Goal: Communication & Community: Answer question/provide support

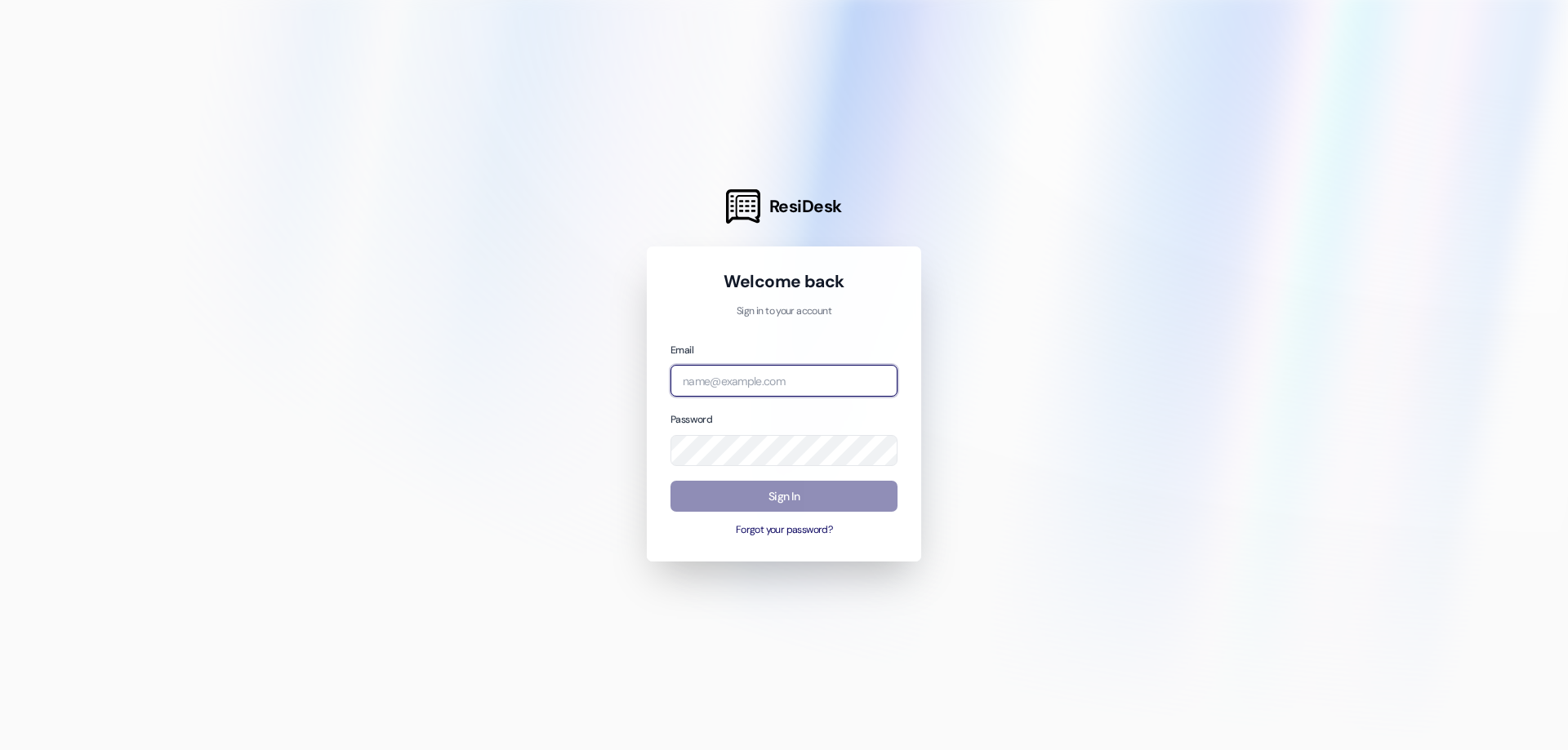
type input "[EMAIL_ADDRESS][DOMAIN_NAME]"
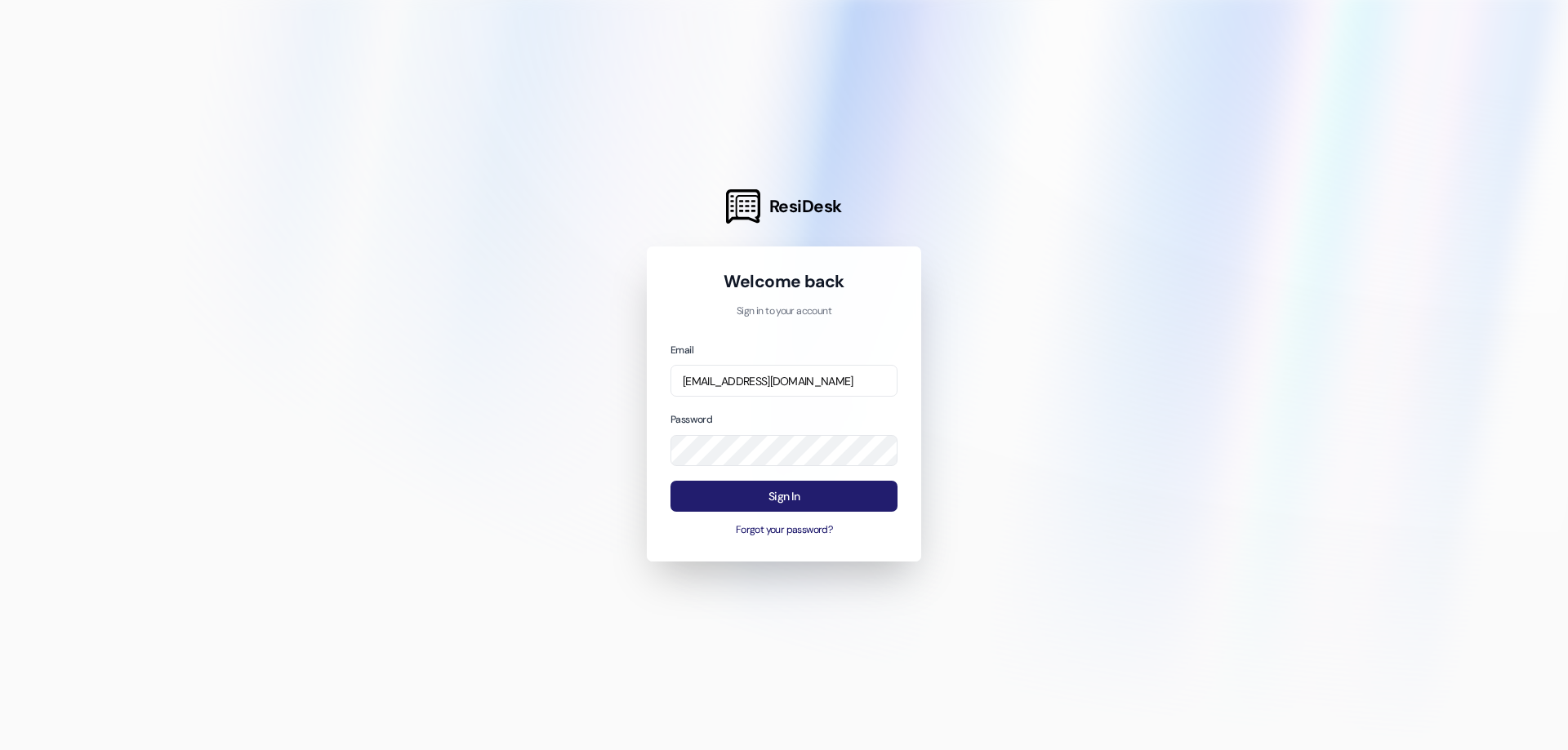
drag, startPoint x: 767, startPoint y: 499, endPoint x: 758, endPoint y: 505, distance: 10.8
click at [764, 500] on button "Sign In" at bounding box center [784, 496] width 227 height 32
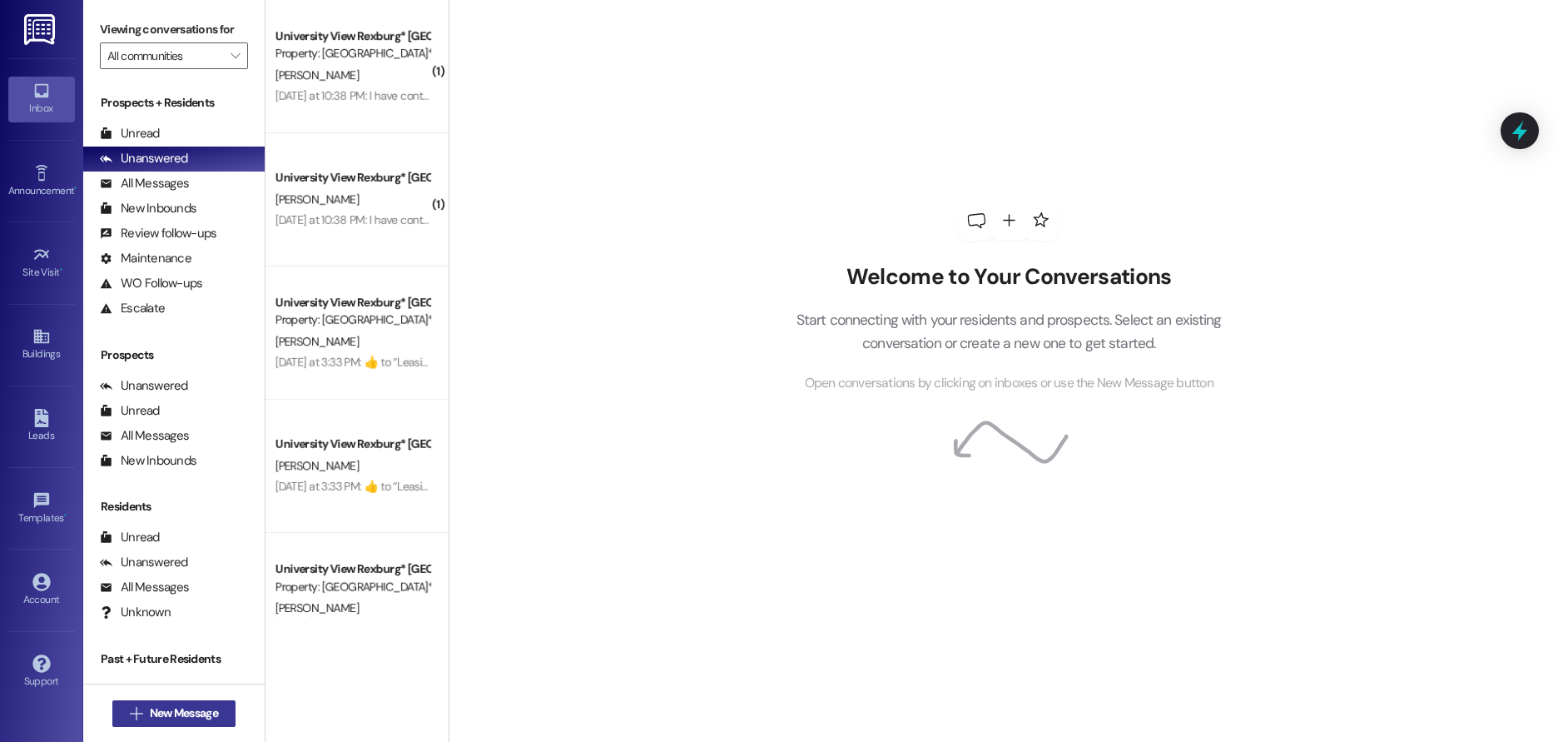
click at [150, 714] on span "New Message" at bounding box center [184, 713] width 68 height 18
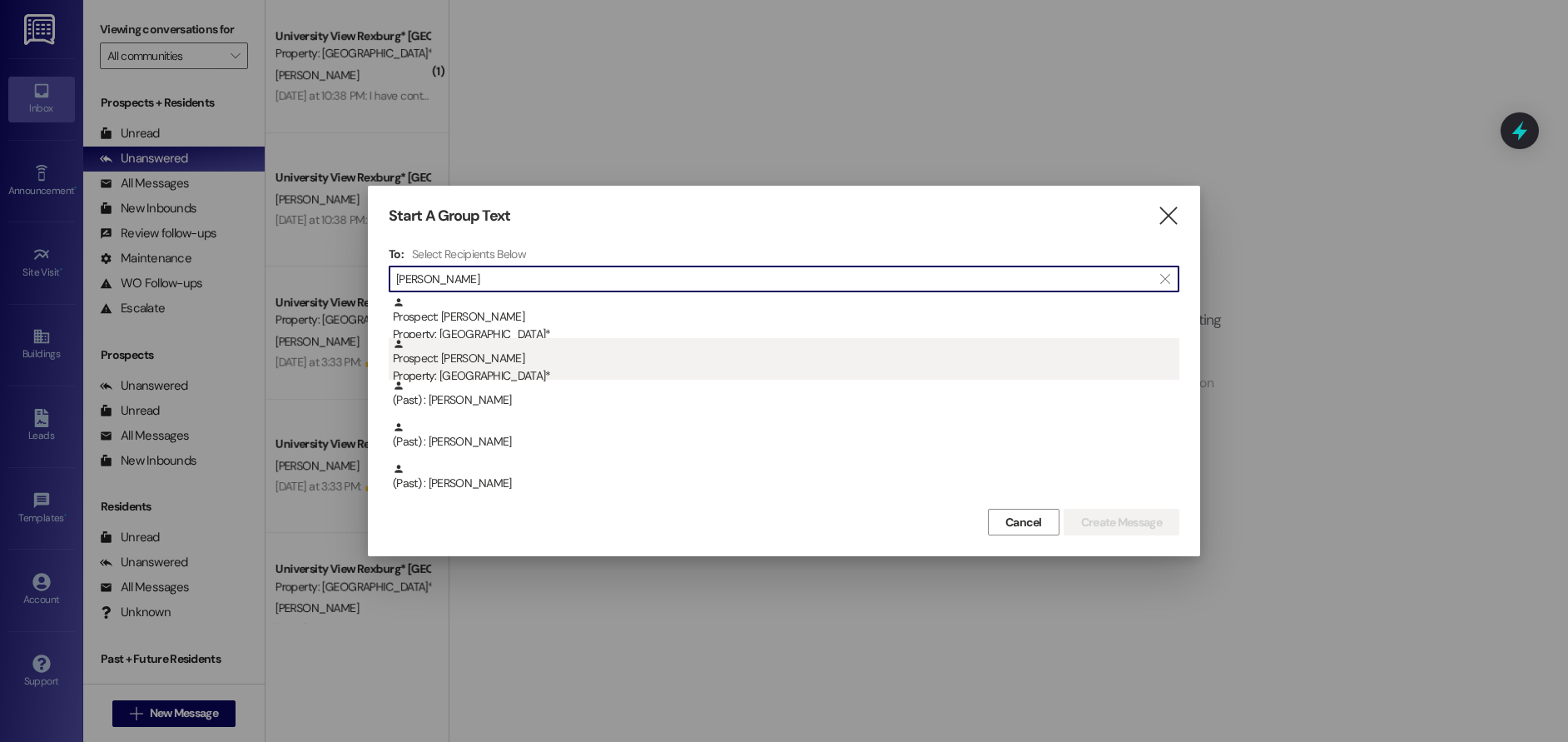
type input "[PERSON_NAME]"
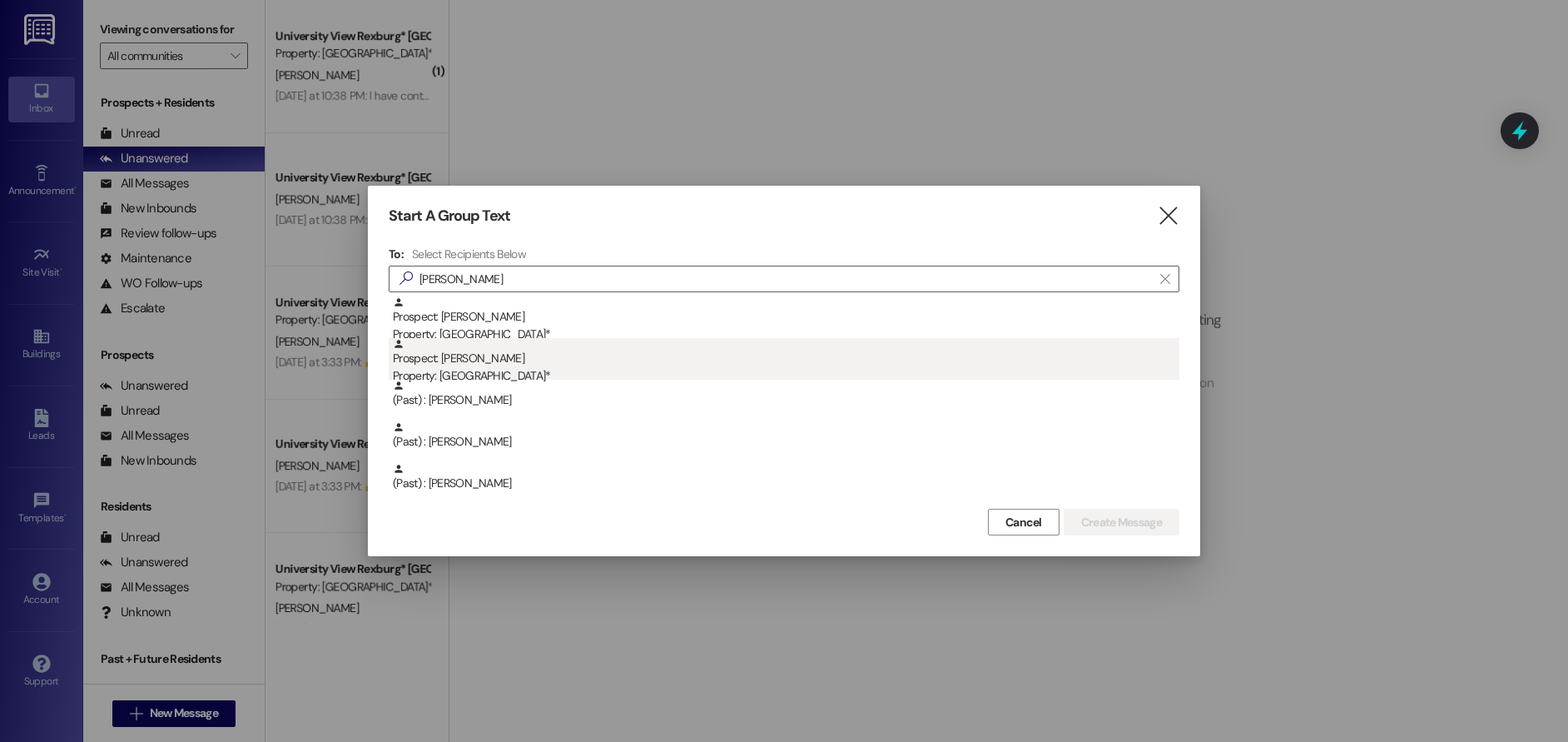
click at [502, 365] on div "Prospect: [PERSON_NAME] Property: [GEOGRAPHIC_DATA]*" at bounding box center [786, 361] width 786 height 47
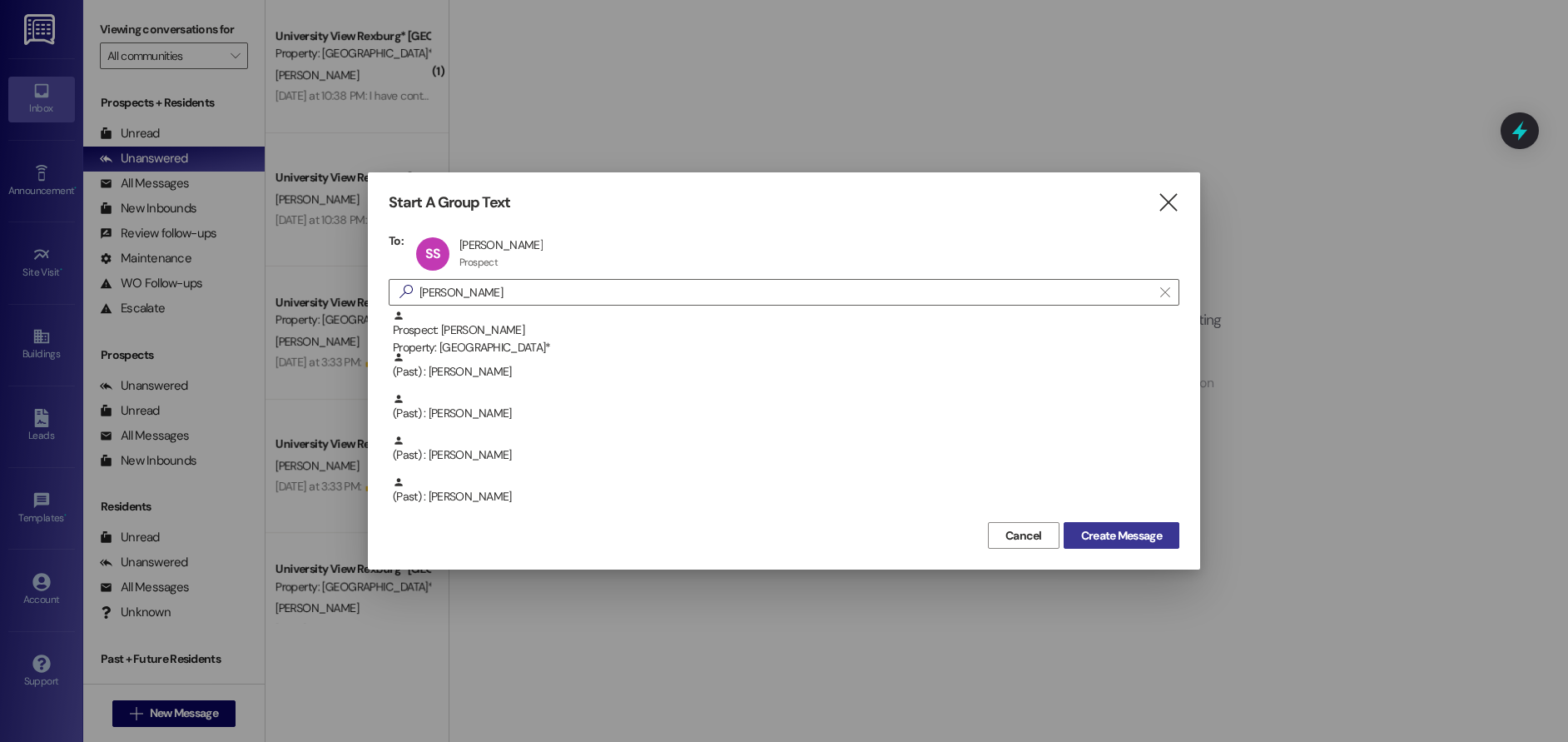
click at [1109, 537] on span "Create Message" at bounding box center [1121, 536] width 81 height 18
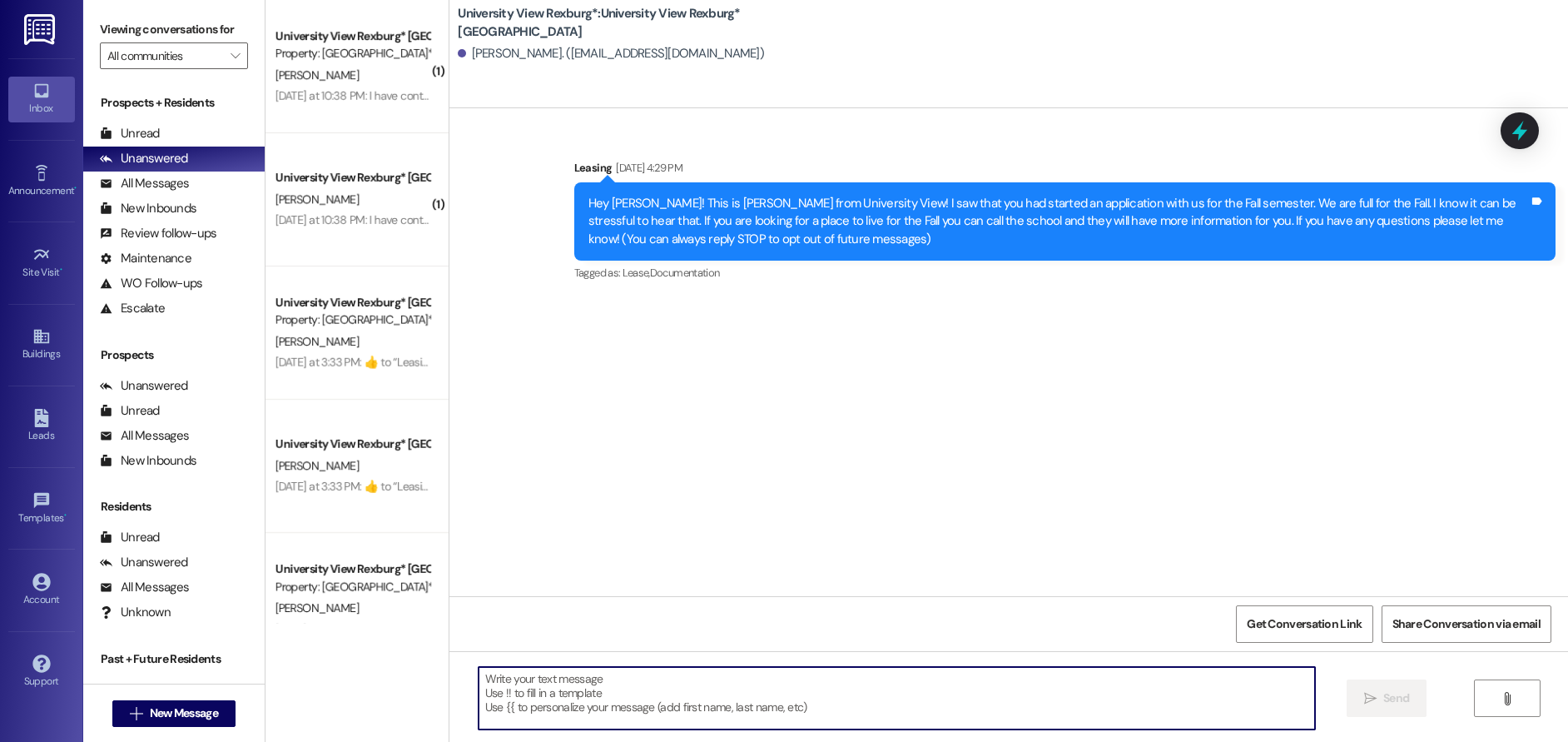
click at [609, 697] on textarea at bounding box center [897, 698] width 838 height 62
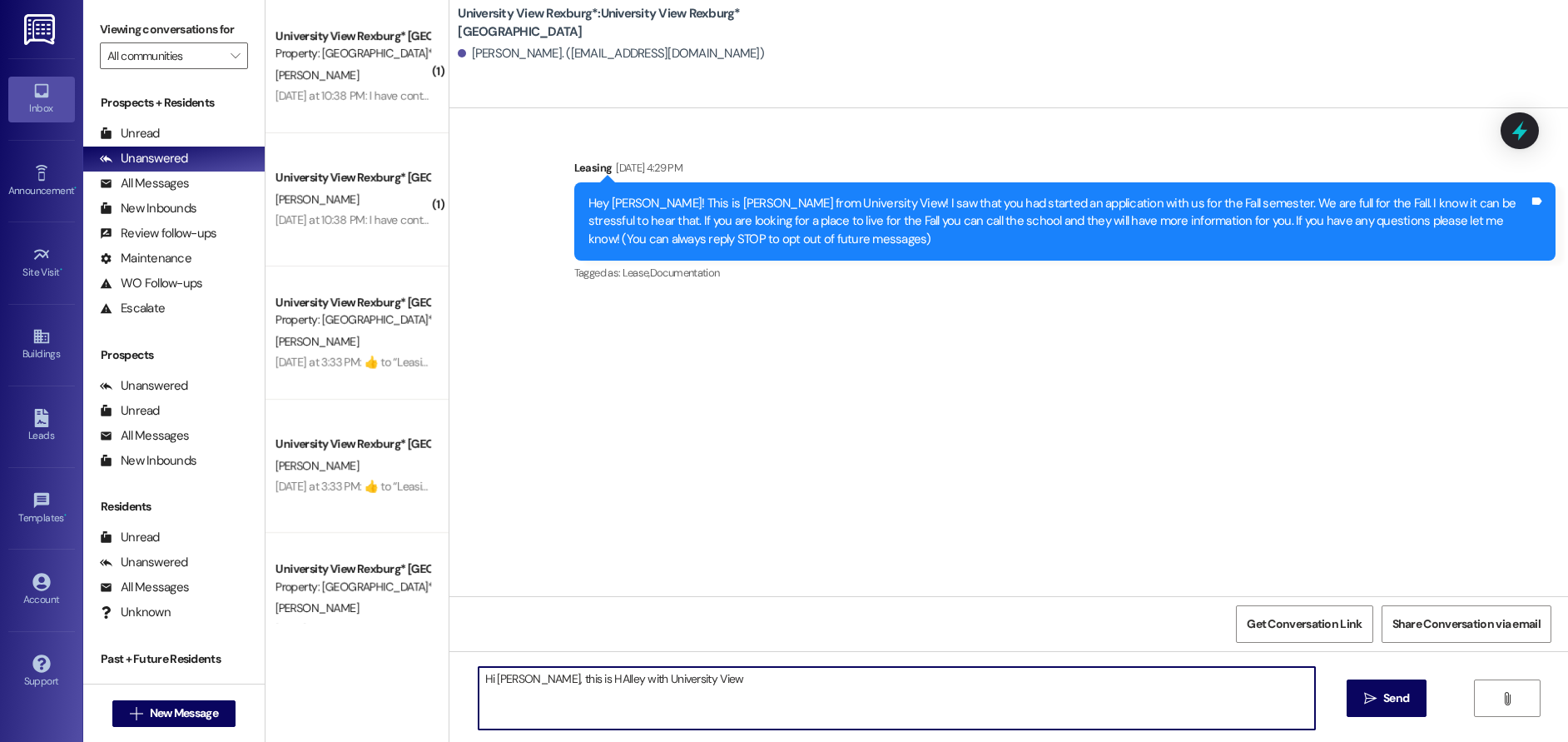
click at [560, 682] on textarea "Hi [PERSON_NAME], this is HAIley with University View" at bounding box center [897, 698] width 838 height 62
click at [565, 678] on textarea "Hi [PERSON_NAME], this is HaiIley with University View" at bounding box center [897, 698] width 838 height 62
drag, startPoint x: 674, startPoint y: 682, endPoint x: 672, endPoint y: 693, distance: 11.2
click at [674, 683] on textarea "Hi [PERSON_NAME], this is Hailey with University View" at bounding box center [897, 698] width 838 height 62
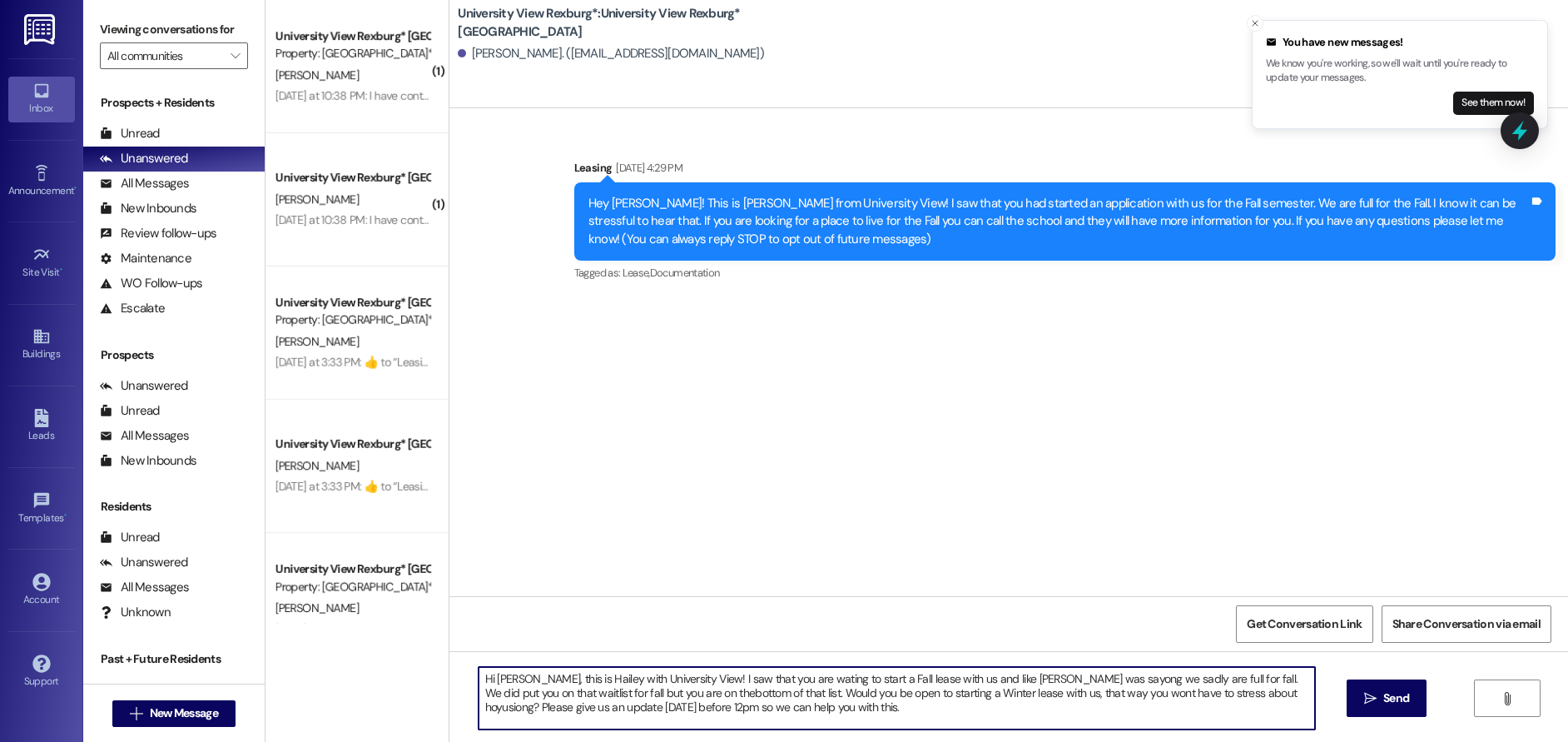
click at [1034, 687] on textarea "Hi [PERSON_NAME], this is Hailey with University View! I saw that you are watin…" at bounding box center [897, 698] width 838 height 62
drag, startPoint x: 1043, startPoint y: 677, endPoint x: 1058, endPoint y: 711, distance: 37.2
click at [1058, 711] on textarea "Hi [PERSON_NAME], this is Hailey with University View! I saw that you are watin…" at bounding box center [897, 698] width 838 height 62
click at [1052, 677] on textarea "Hi [PERSON_NAME], this is Hailey with University View! I saw that you are watin…" at bounding box center [897, 698] width 838 height 62
click at [630, 692] on textarea "Hi [PERSON_NAME], this is Hailey with University View! I saw that you are watin…" at bounding box center [897, 698] width 838 height 62
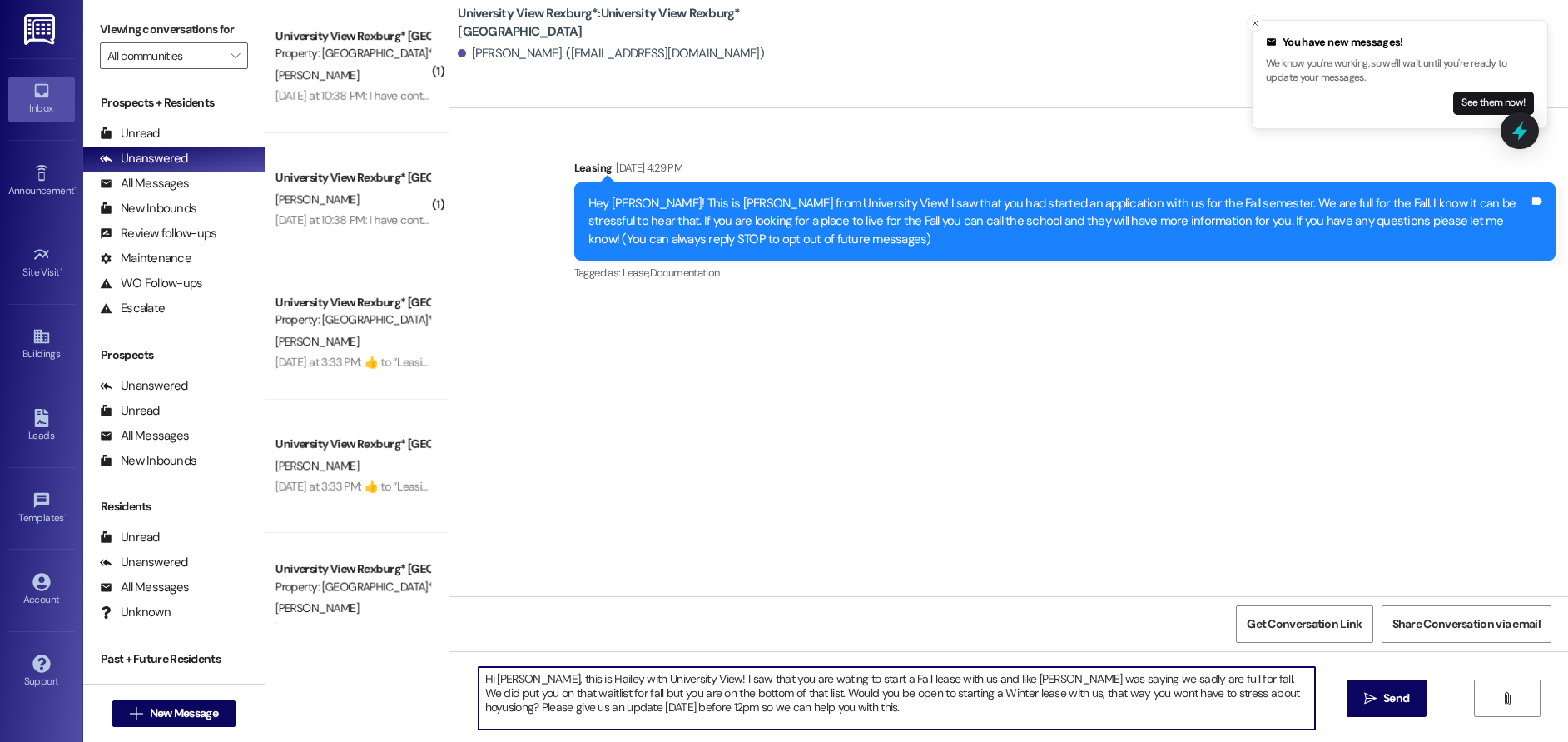
click at [1194, 696] on textarea "Hi [PERSON_NAME], this is Hailey with University View! I saw that you are watin…" at bounding box center [897, 698] width 838 height 62
click at [1192, 691] on textarea "Hi [PERSON_NAME], this is Hailey with University View! I saw that you are watin…" at bounding box center [897, 698] width 838 height 62
click at [617, 710] on textarea "Hi [PERSON_NAME], this is Hailey with University View! I saw that you are watin…" at bounding box center [897, 698] width 838 height 62
drag, startPoint x: 471, startPoint y: 676, endPoint x: 784, endPoint y: 744, distance: 320.3
click at [784, 742] on html "You have new messages! We know you're working, so we'll wait until you're ready…" at bounding box center [784, 371] width 1568 height 742
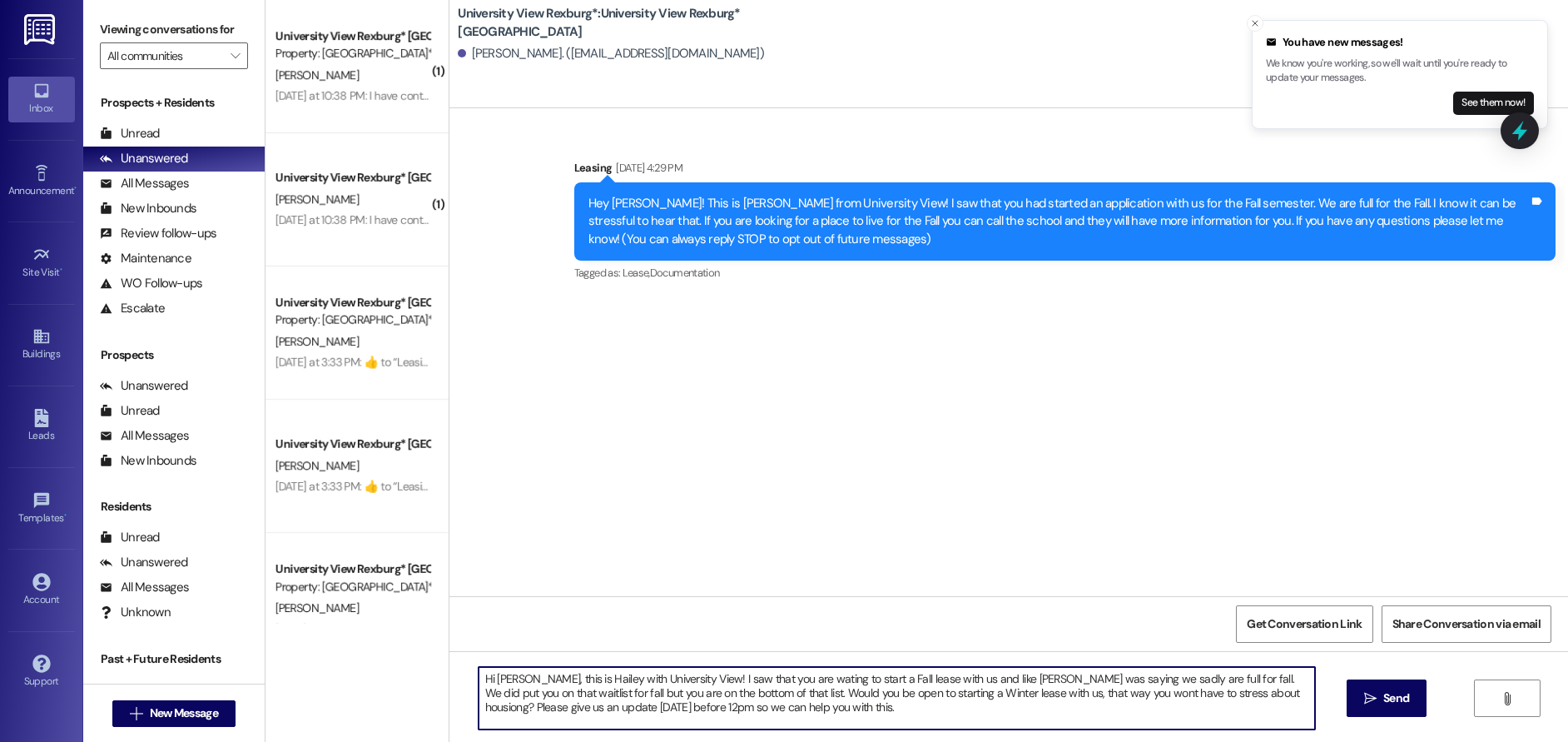
click at [852, 715] on textarea "Hi [PERSON_NAME], this is Hailey with University View! I saw that you are watin…" at bounding box center [897, 698] width 838 height 62
type textarea "Hi [PERSON_NAME], this is Hailey with University View! I saw that you are watin…"
click at [1390, 697] on span "Send" at bounding box center [1396, 699] width 26 height 18
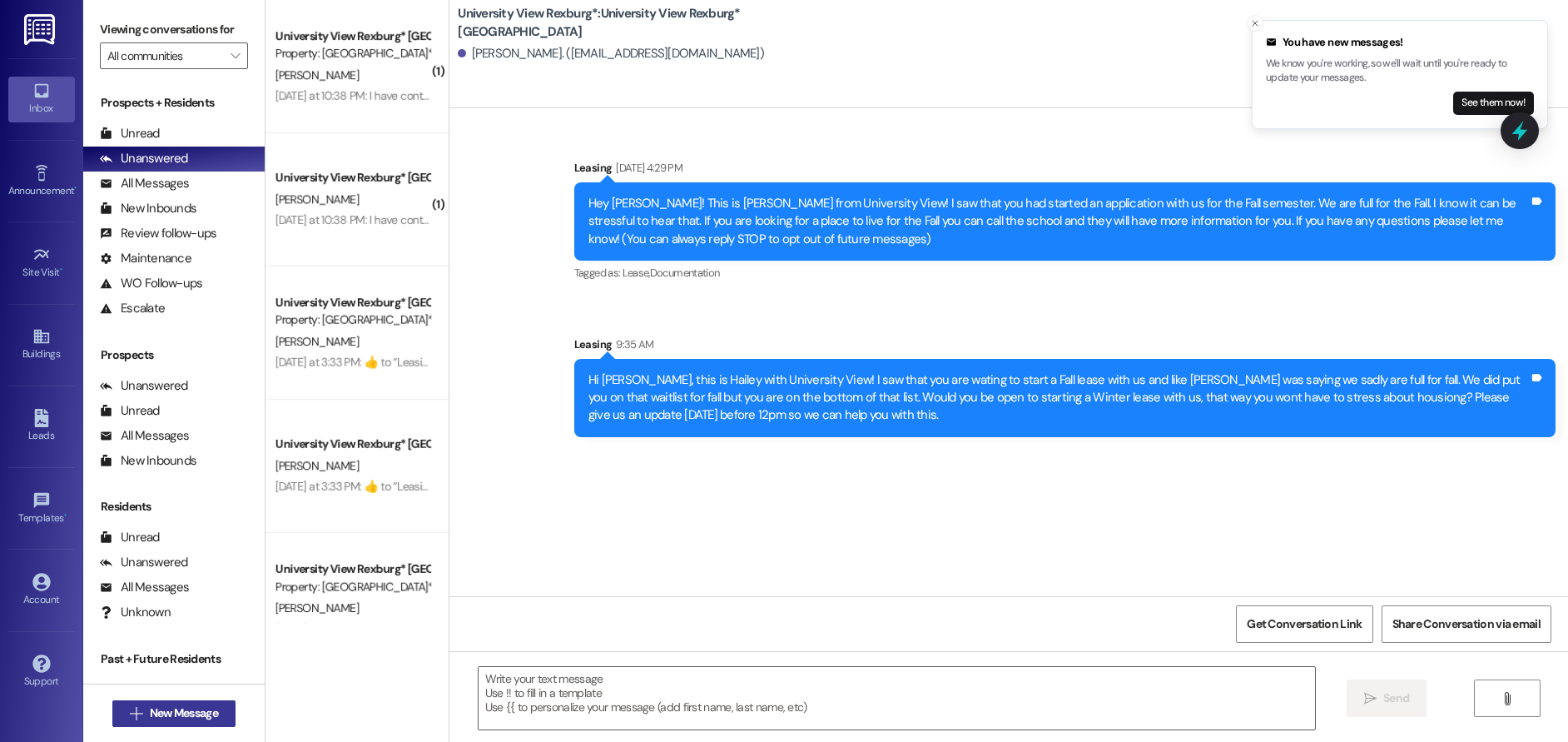
click at [157, 706] on span "New Message" at bounding box center [184, 713] width 68 height 18
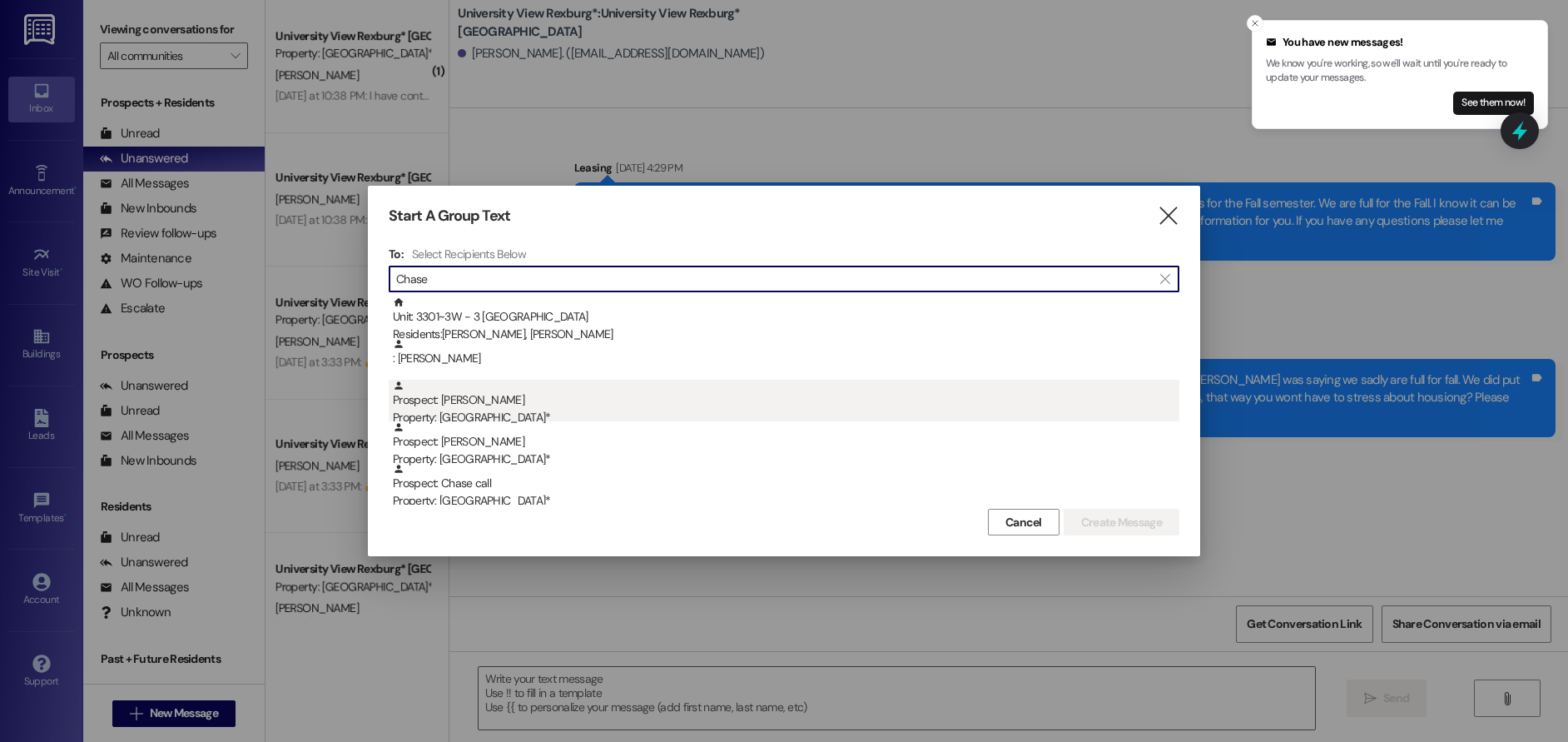
type input "Chase"
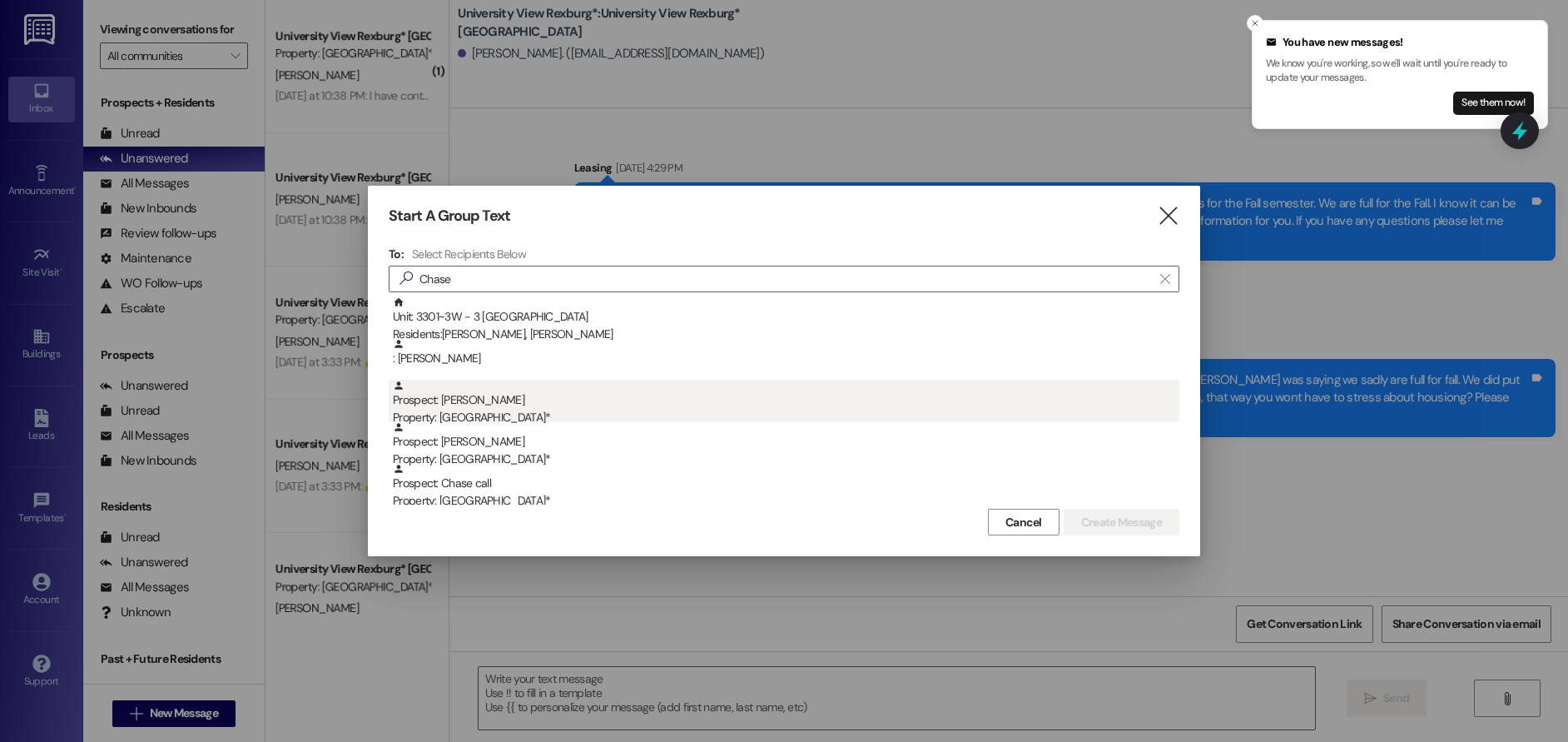
click at [516, 407] on div "Prospect: [PERSON_NAME] Property: [GEOGRAPHIC_DATA]*" at bounding box center [786, 403] width 786 height 47
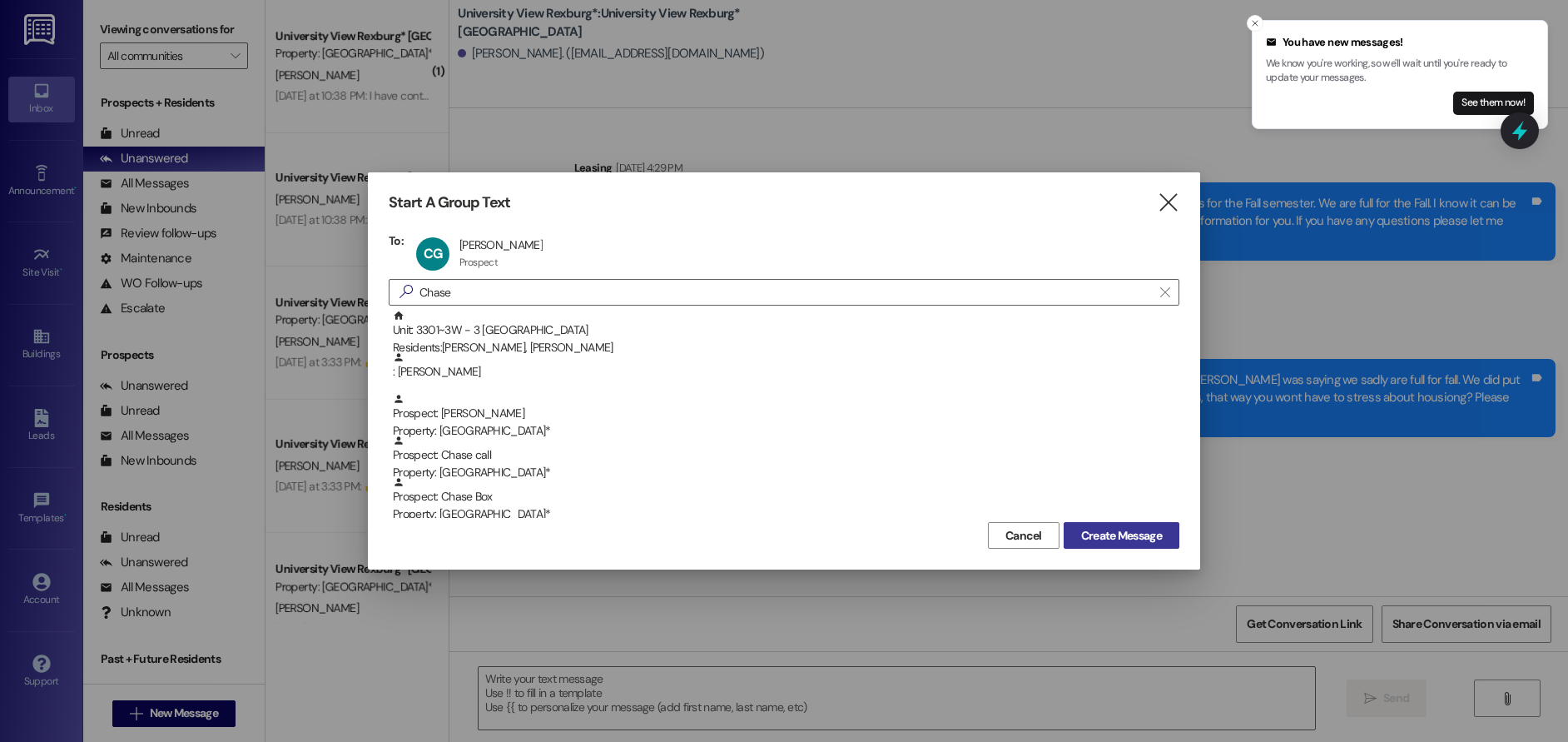
click at [1117, 529] on span "Create Message" at bounding box center [1121, 536] width 81 height 18
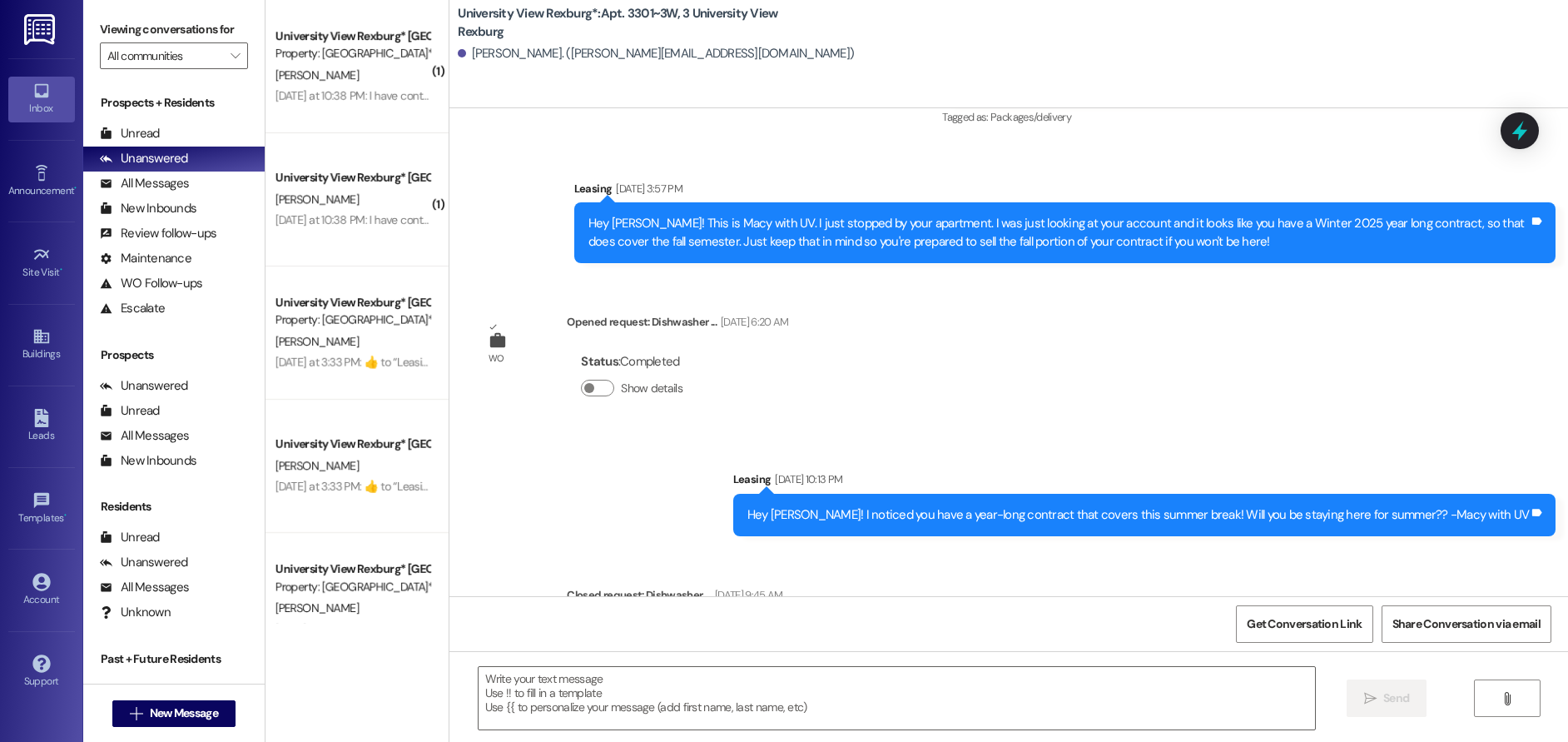
scroll to position [2521, 0]
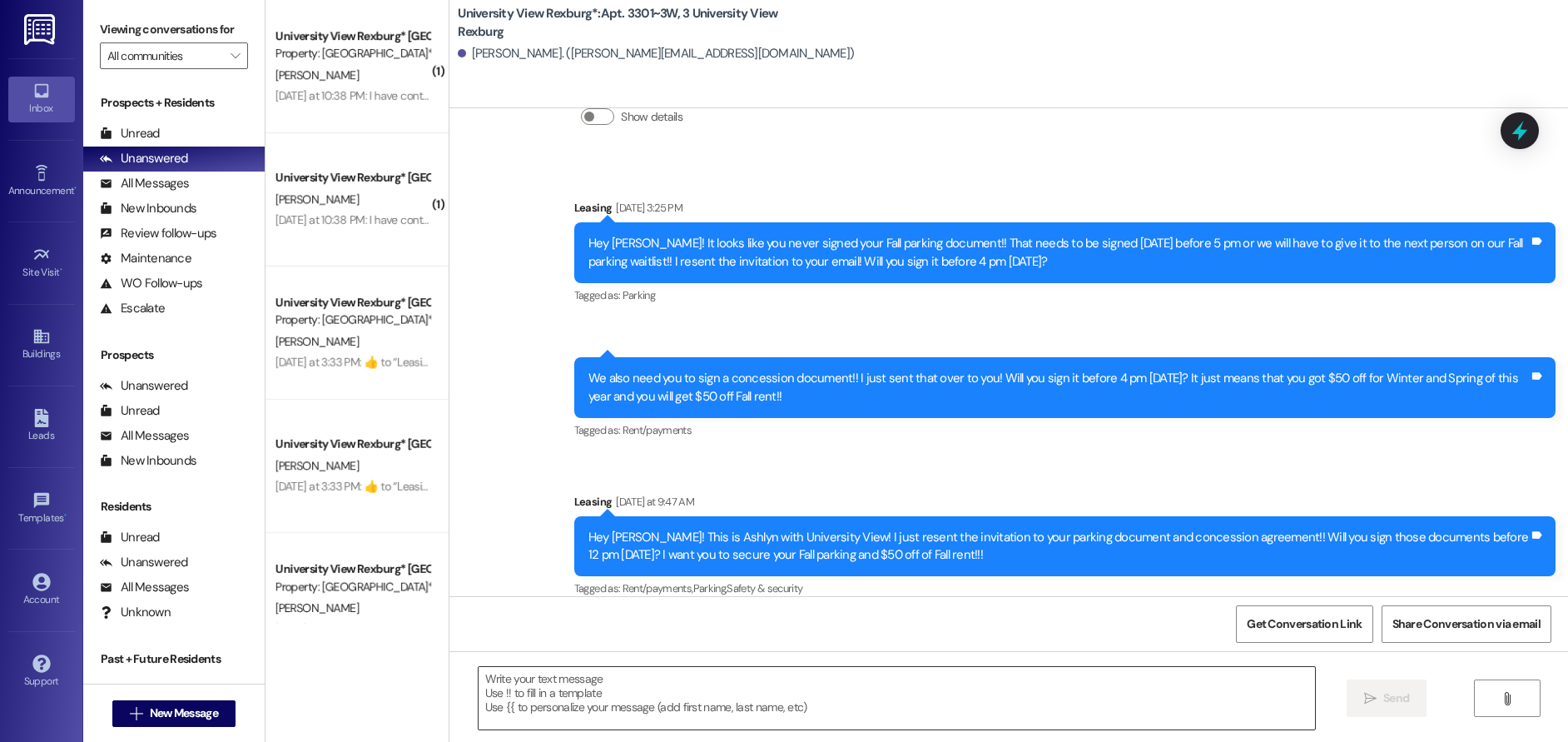
click at [544, 705] on textarea at bounding box center [897, 698] width 838 height 62
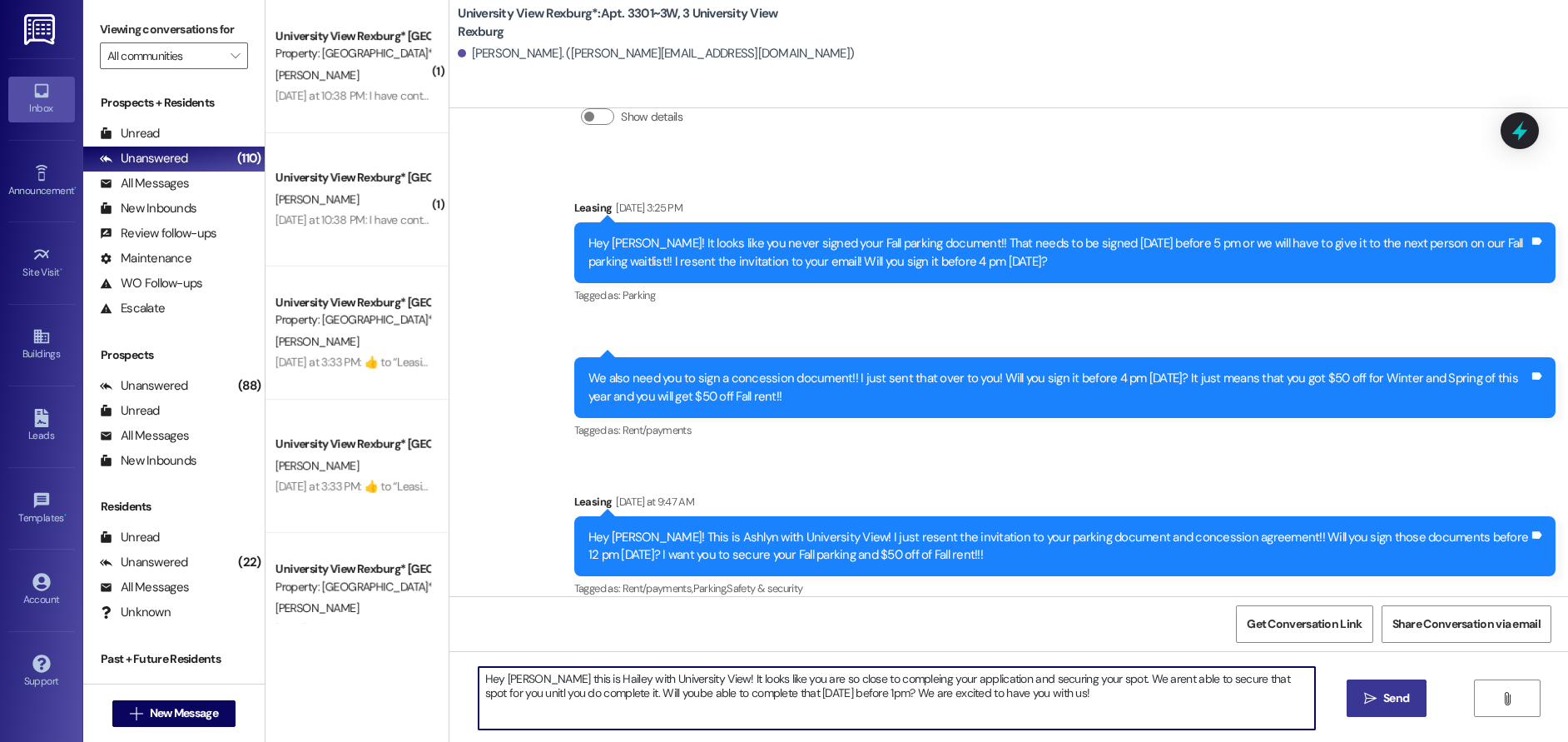
click at [1080, 680] on textarea "Hey [PERSON_NAME] this is Hailey with University View! It looks like you are so…" at bounding box center [897, 698] width 838 height 62
click at [1081, 676] on textarea "Hey [PERSON_NAME] this is Hailey with University View! It looks like you are so…" at bounding box center [897, 698] width 838 height 62
click at [1306, 685] on textarea "Hey [PERSON_NAME] this is Hailey with University View! It looks like you are so…" at bounding box center [897, 698] width 838 height 62
drag, startPoint x: 471, startPoint y: 680, endPoint x: 1235, endPoint y: 706, distance: 764.4
click at [1235, 706] on textarea "Hey [PERSON_NAME] this is Hailey with University View! It looks like you are so…" at bounding box center [897, 698] width 838 height 62
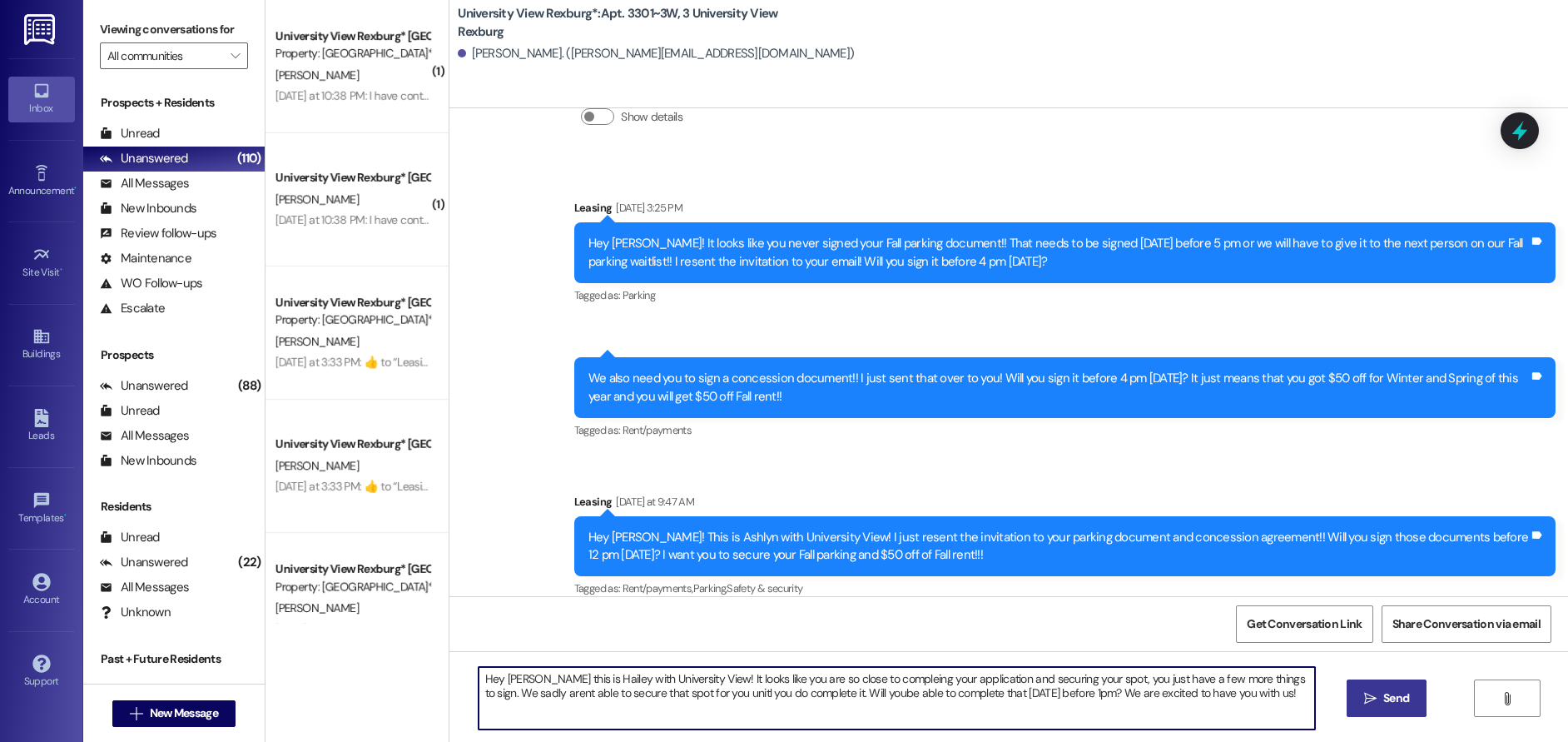
click at [697, 671] on textarea "Hey [PERSON_NAME] this is Hailey with University View! It looks like you are so…" at bounding box center [897, 698] width 838 height 62
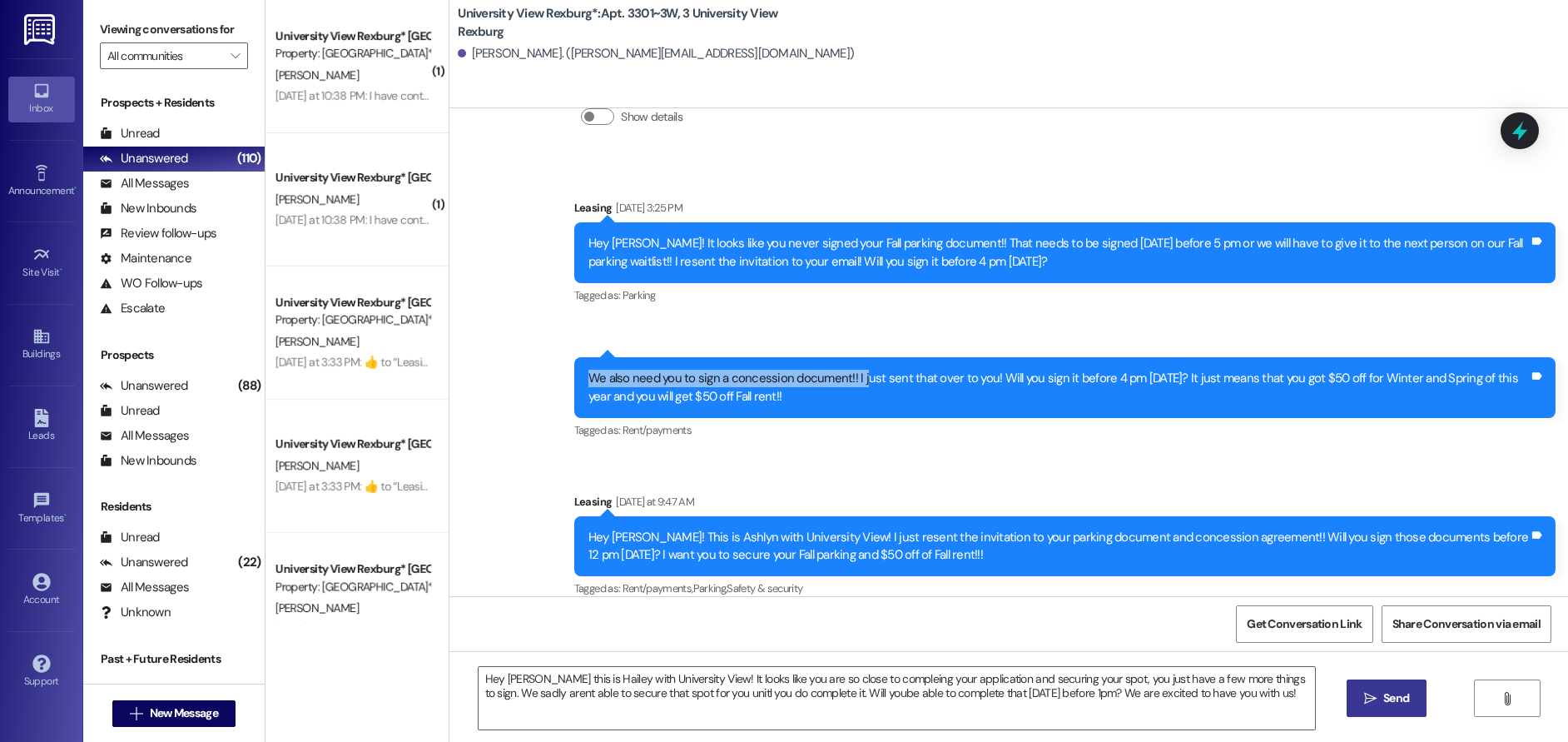
click at [851, 314] on div "Sent via SMS Leasing [DATE] 3:25 PM Hey [PERSON_NAME]! It looks like you never …" at bounding box center [1008, 387] width 1119 height 452
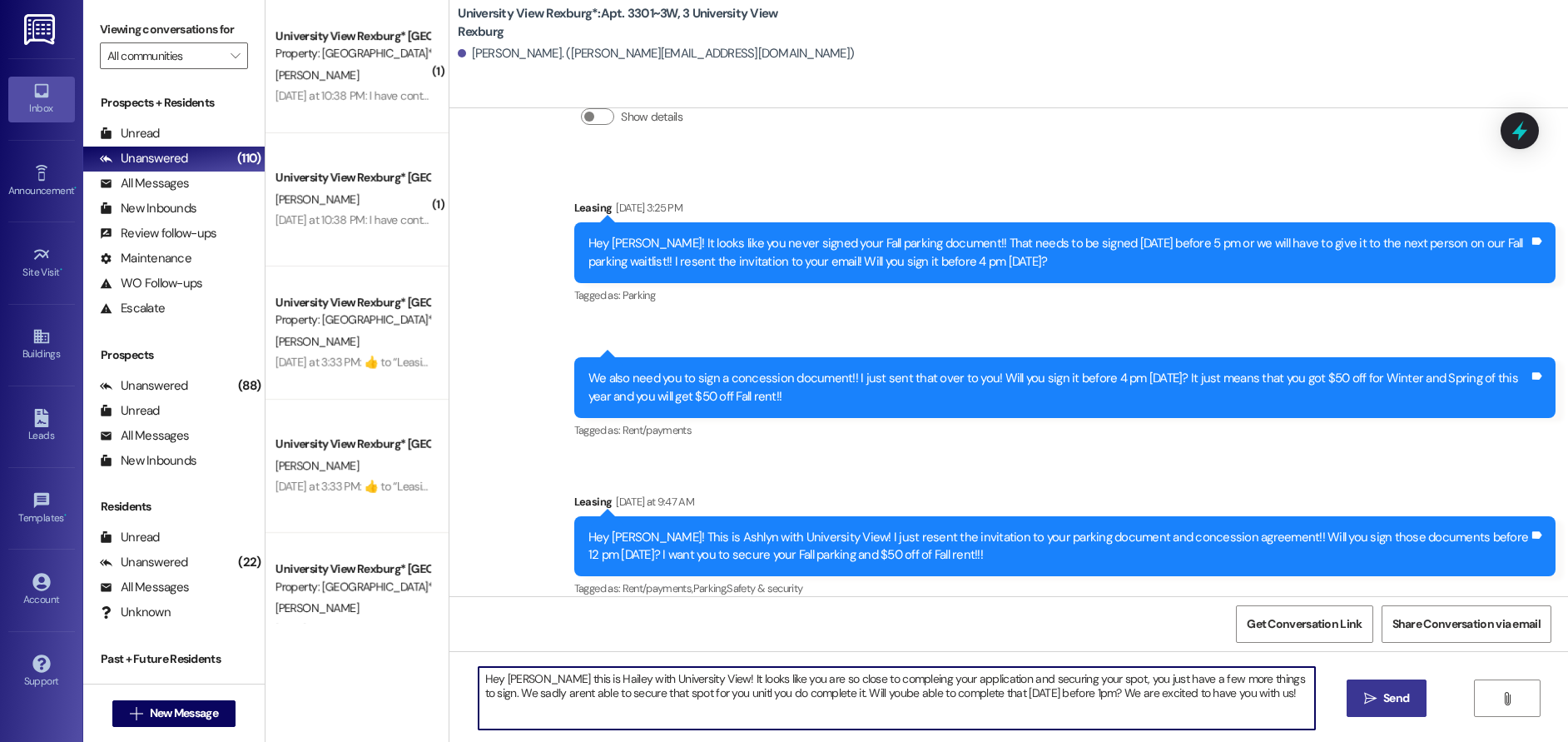
click at [689, 678] on textarea "Hey [PERSON_NAME] this is Hailey with University View! It looks like you are so…" at bounding box center [897, 698] width 838 height 62
click at [910, 697] on textarea "Hey [PERSON_NAME] this is Hailey with University View! Winter is coming fast! I…" at bounding box center [897, 698] width 838 height 62
click at [910, 695] on textarea "Hey [PERSON_NAME] this is Hailey with University View! Winter is coming fast! I…" at bounding box center [897, 698] width 838 height 62
click at [796, 693] on textarea "Hey [PERSON_NAME] this is Hailey with University View! Winter is coming fast! I…" at bounding box center [897, 698] width 838 height 62
click at [689, 680] on textarea "Hey [PERSON_NAME] this is Hailey with University View! Winter is coming fast! I…" at bounding box center [897, 698] width 838 height 62
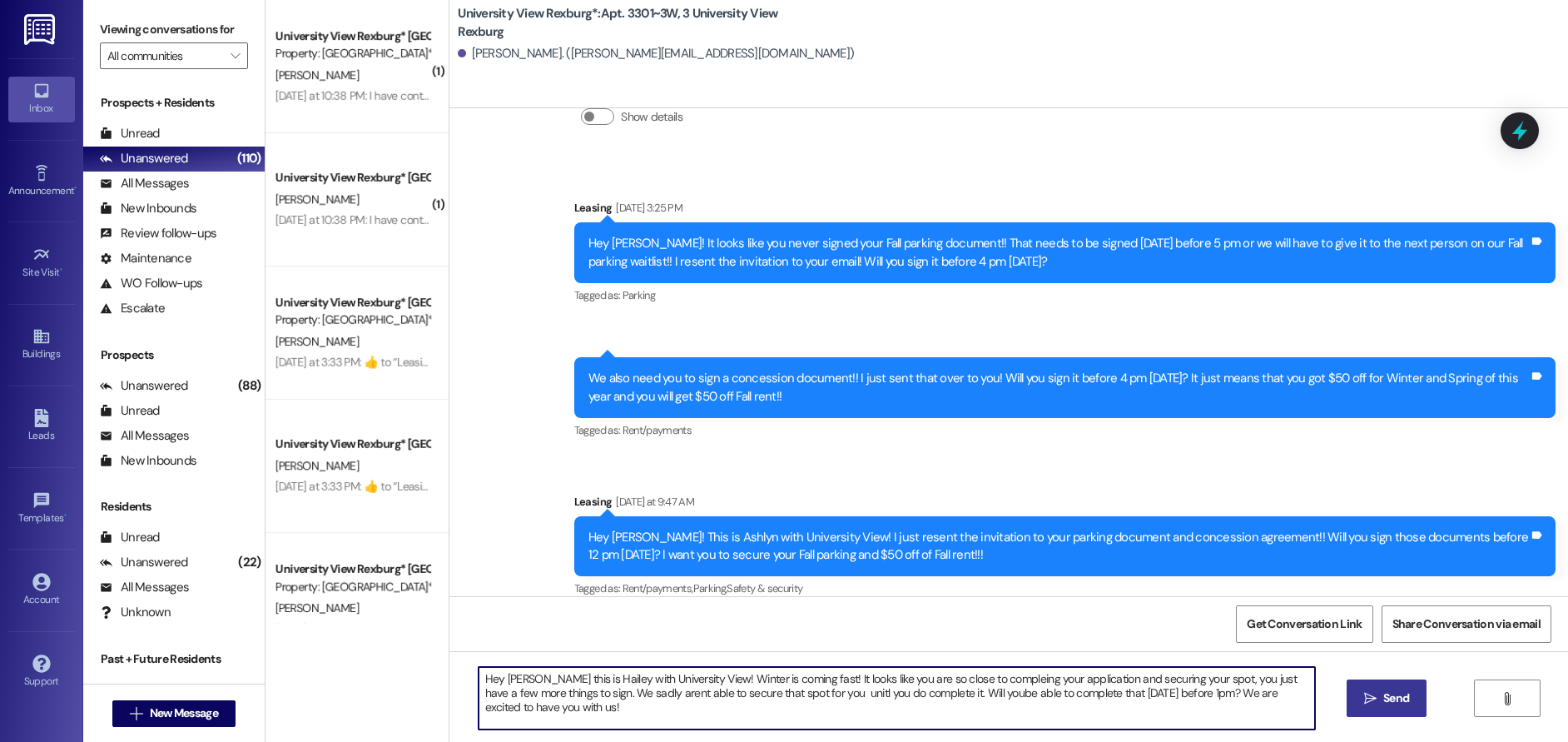
click at [570, 694] on textarea "Hey [PERSON_NAME] this is Hailey with University View! Winter is coming fast! I…" at bounding box center [897, 698] width 838 height 62
drag, startPoint x: 472, startPoint y: 682, endPoint x: 529, endPoint y: 729, distance: 73.9
click at [529, 729] on textarea "Hey [PERSON_NAME] this is Hailey with University View! Winter is coming fast! I…" at bounding box center [897, 698] width 838 height 62
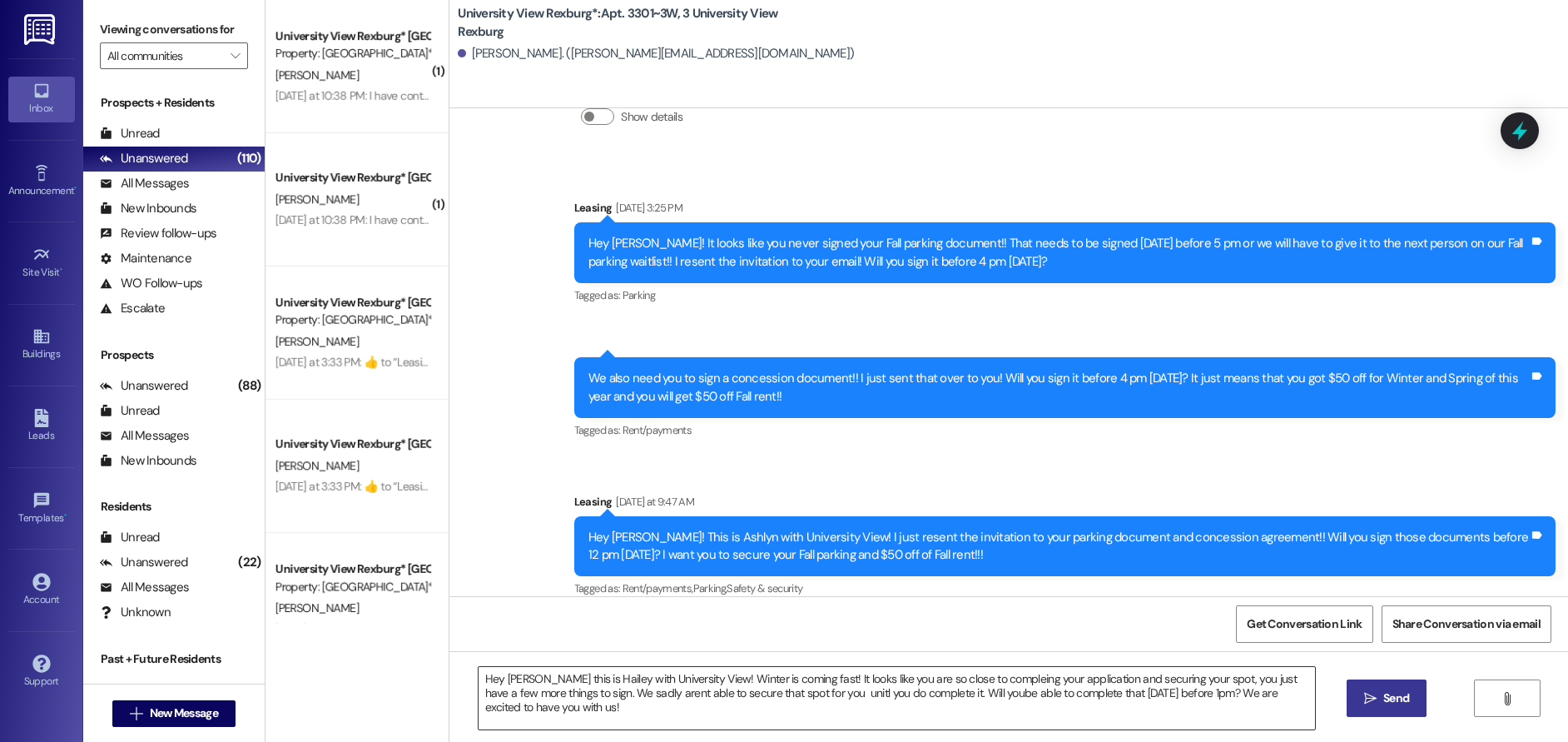
click at [800, 684] on textarea "Hey [PERSON_NAME] this is Hailey with University View! Winter is coming fast! I…" at bounding box center [897, 698] width 838 height 62
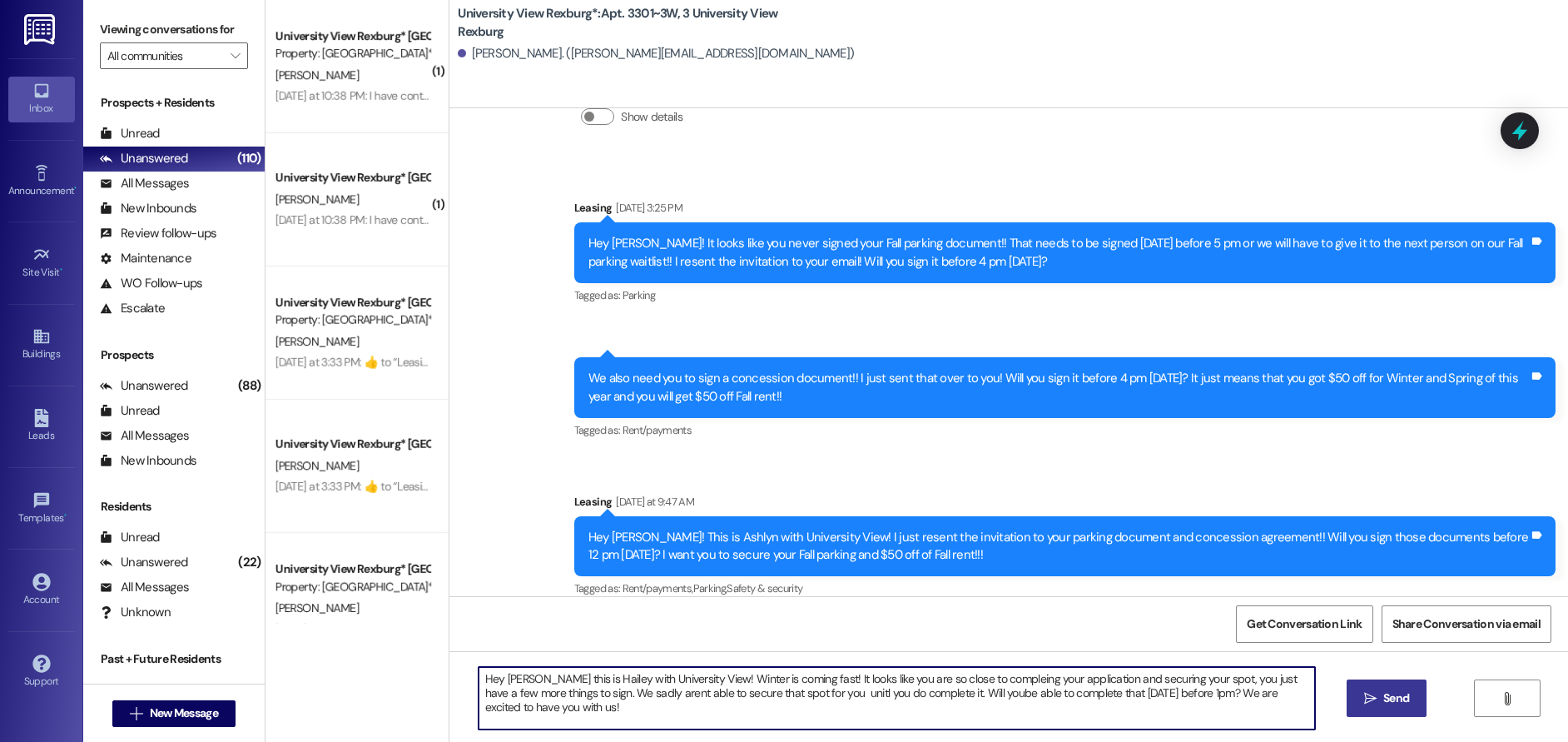
click at [791, 682] on textarea "Hey [PERSON_NAME] this is Hailey with University View! Winter is coming fast! I…" at bounding box center [897, 698] width 838 height 62
drag, startPoint x: 797, startPoint y: 679, endPoint x: 802, endPoint y: 718, distance: 39.3
click at [797, 679] on textarea "Hey [PERSON_NAME] this is Hailey with University View! Winter is coming fast! I…" at bounding box center [897, 698] width 838 height 62
drag, startPoint x: 655, startPoint y: 706, endPoint x: 685, endPoint y: 687, distance: 35.5
click at [688, 687] on textarea "Hey [PERSON_NAME] this is Hailey with University View! Winter is coming fast! A…" at bounding box center [897, 698] width 838 height 62
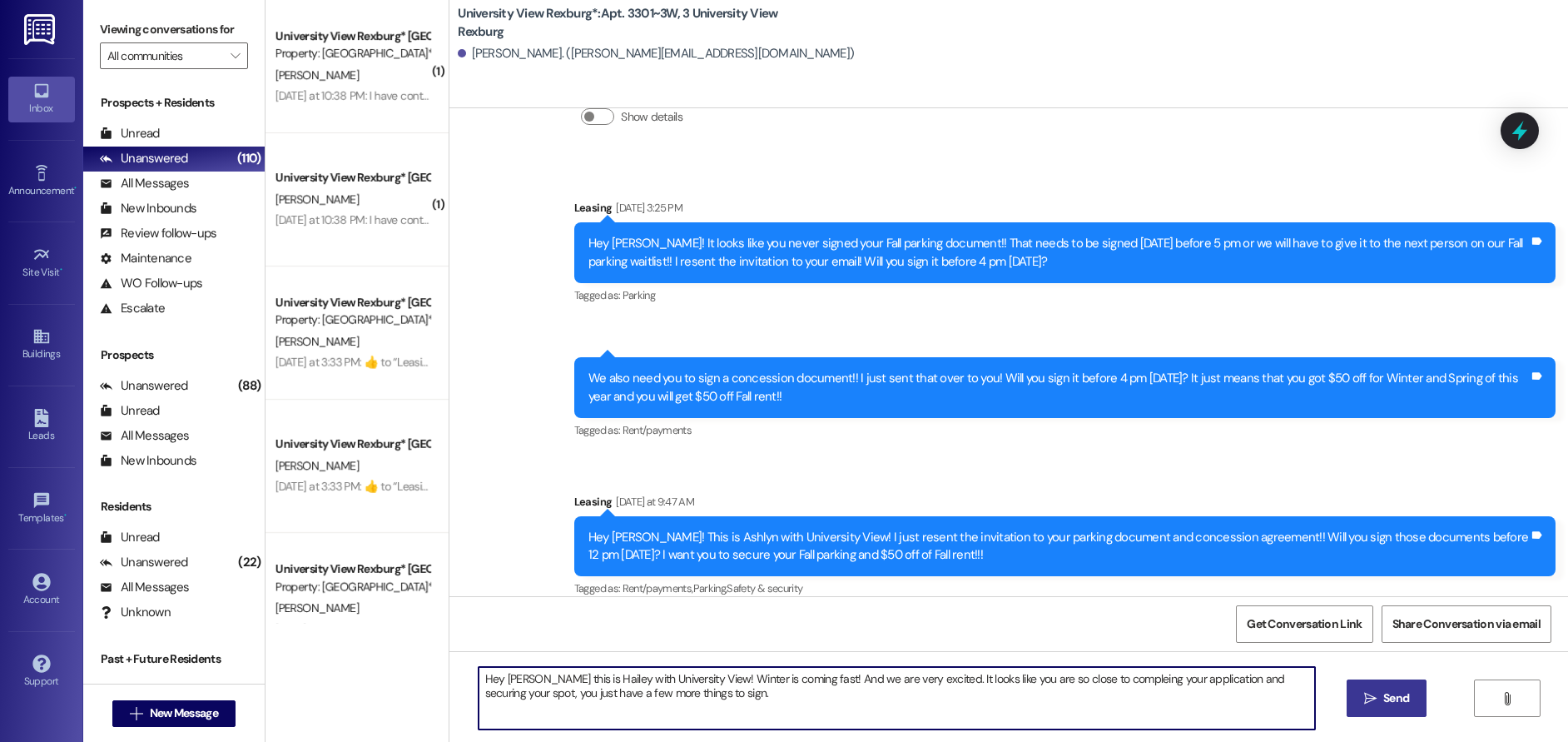
drag, startPoint x: 685, startPoint y: 685, endPoint x: 703, endPoint y: 715, distance: 35.0
click at [703, 715] on textarea "Hey [PERSON_NAME] this is Hailey with University View! Winter is coming fast! A…" at bounding box center [897, 698] width 838 height 62
click at [1019, 682] on textarea "Hey [PERSON_NAME] this is Hailey with University View! I looks like you are ren…" at bounding box center [897, 698] width 838 height 62
drag, startPoint x: 473, startPoint y: 681, endPoint x: 569, endPoint y: 696, distance: 97.2
click at [569, 696] on textarea "Hey [PERSON_NAME] this is Hailey with University View! I looks like you are ren…" at bounding box center [897, 698] width 838 height 62
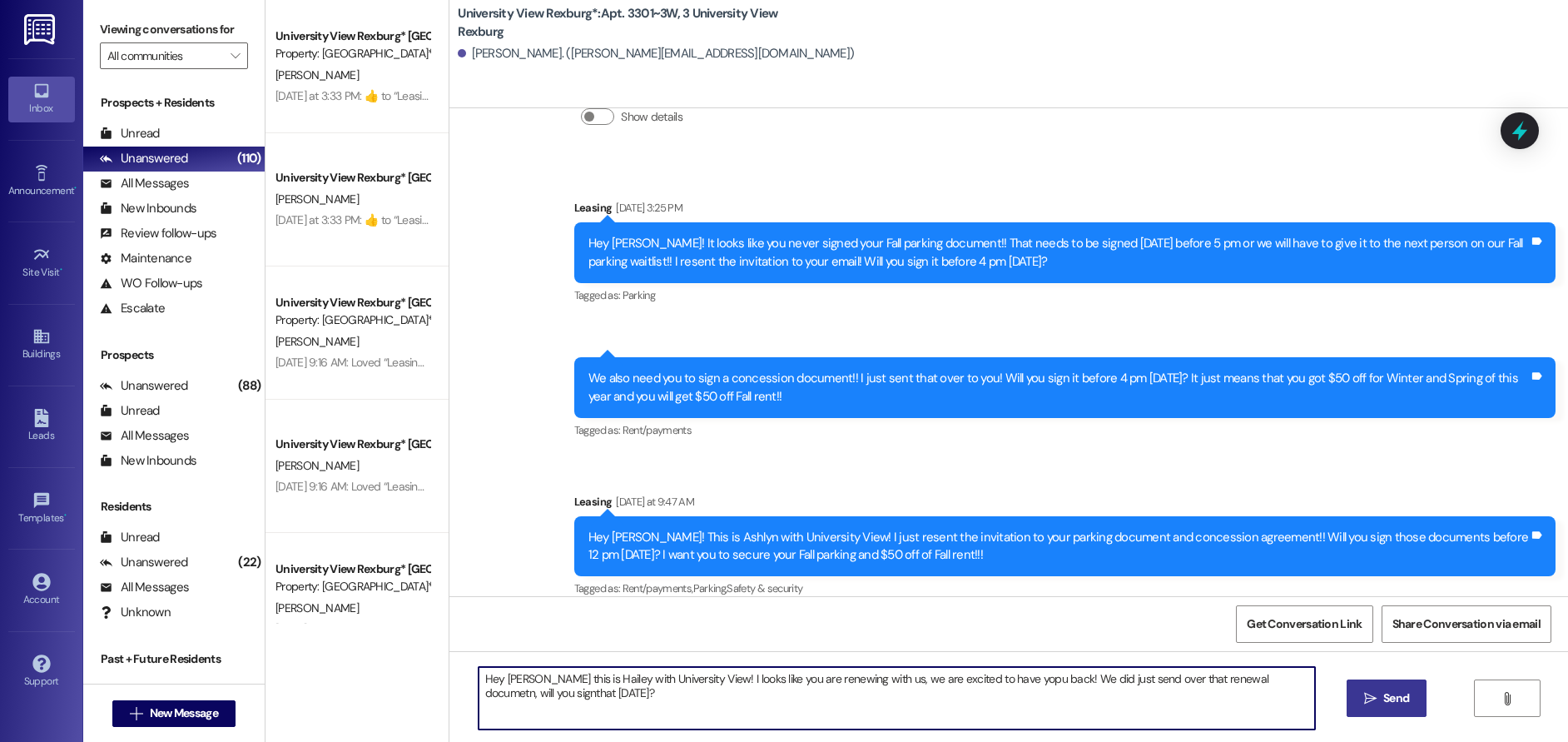
click at [691, 677] on textarea "Hey [PERSON_NAME] this is Hailey with University View! I looks like you are ren…" at bounding box center [897, 698] width 838 height 62
drag, startPoint x: 692, startPoint y: 679, endPoint x: 690, endPoint y: 699, distance: 20.1
click at [692, 683] on textarea "Hey [PERSON_NAME] this is Hailey with University View! I looks like you are ren…" at bounding box center [897, 698] width 838 height 62
click at [991, 684] on textarea "Hey [PERSON_NAME] this is Hailey with University View! It looks like you are re…" at bounding box center [897, 698] width 838 height 62
click at [998, 678] on textarea "Hey [PERSON_NAME] this is Hailey with University View! It looks like you are re…" at bounding box center [897, 698] width 838 height 62
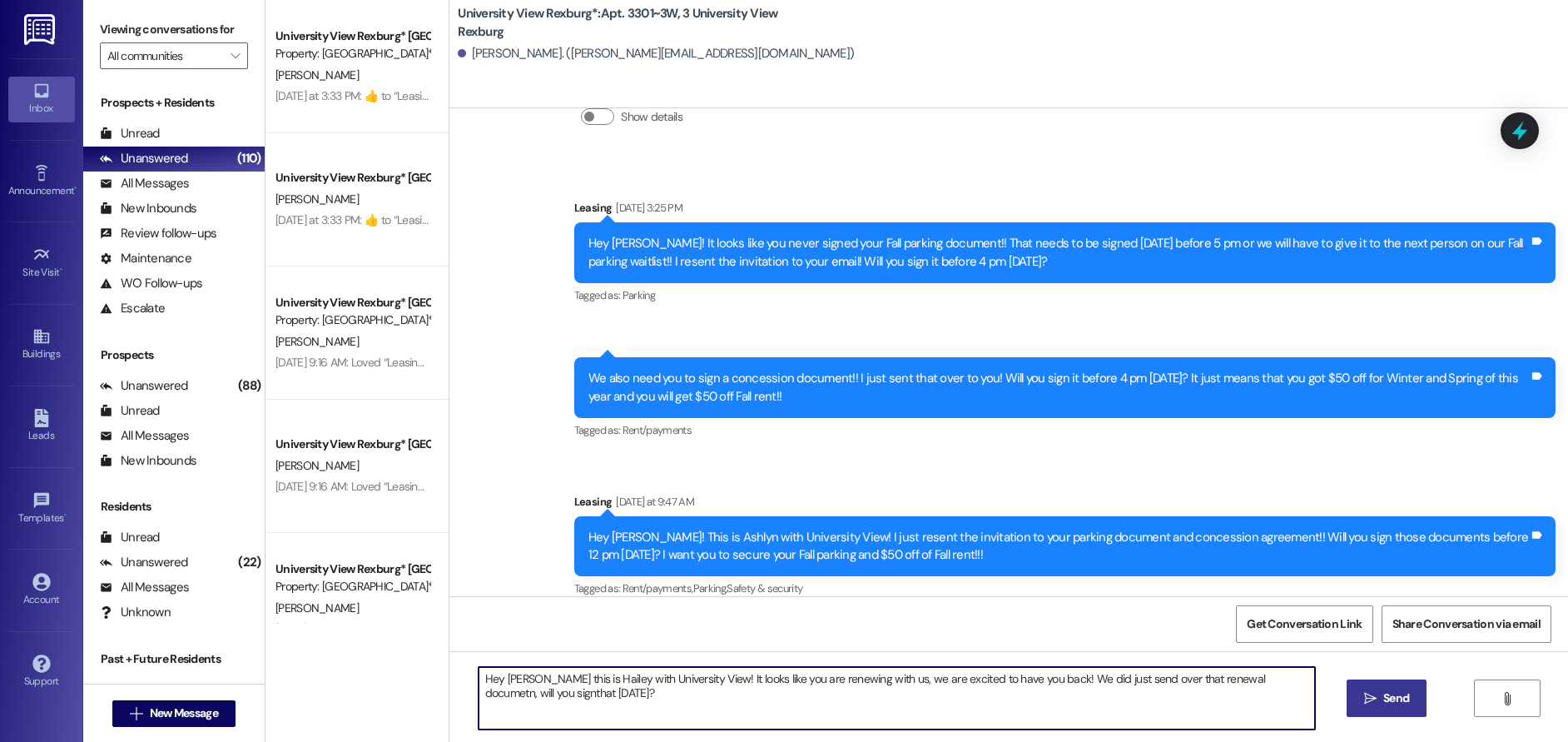
drag, startPoint x: 1246, startPoint y: 675, endPoint x: 1244, endPoint y: 699, distance: 24.1
click at [1246, 679] on textarea "Hey [PERSON_NAME] this is Hailey with University View! It looks like you are re…" at bounding box center [897, 698] width 838 height 62
type textarea "Hey [PERSON_NAME] this is Hailey with University View! It looks like you are re…"
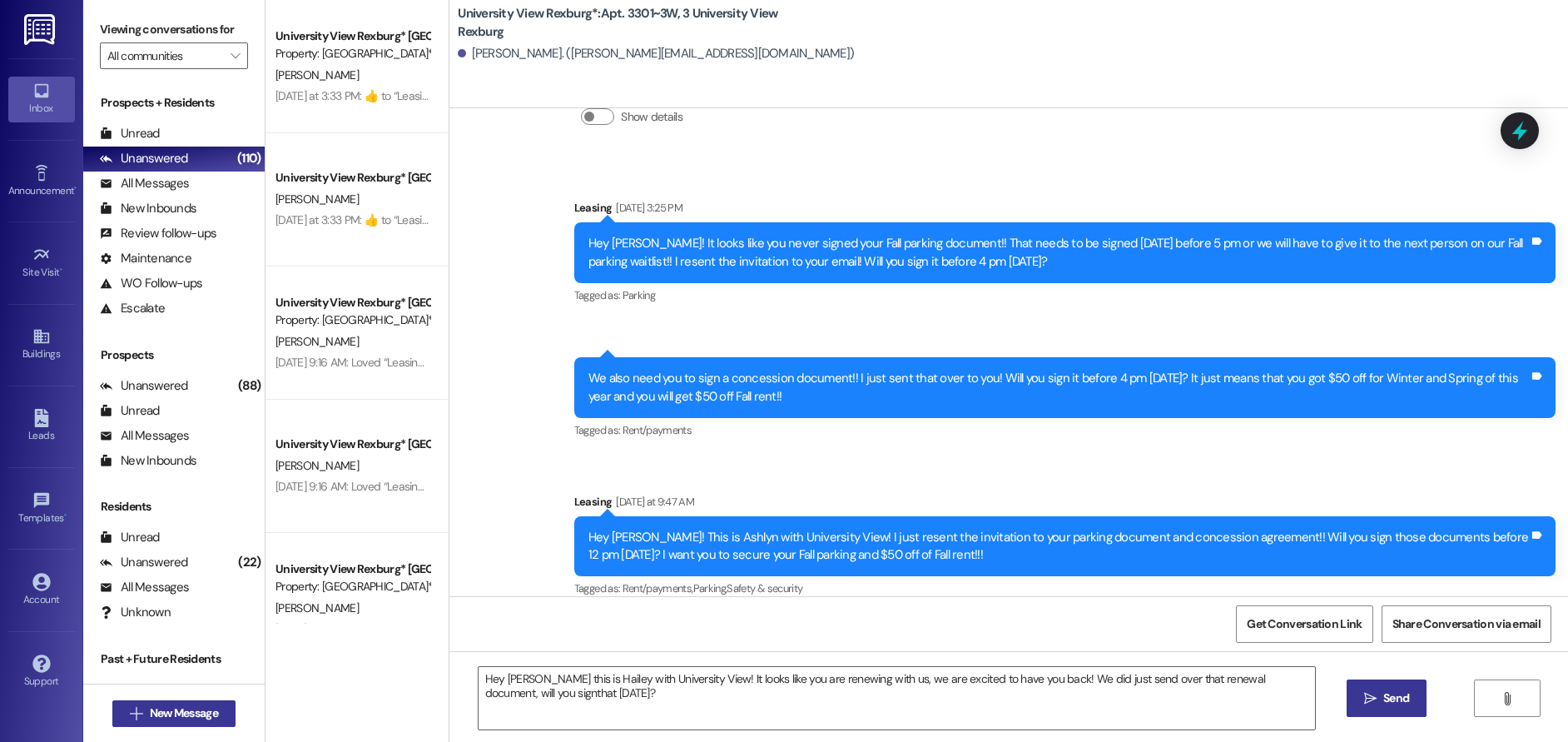
click at [177, 707] on span "New Message" at bounding box center [184, 713] width 68 height 18
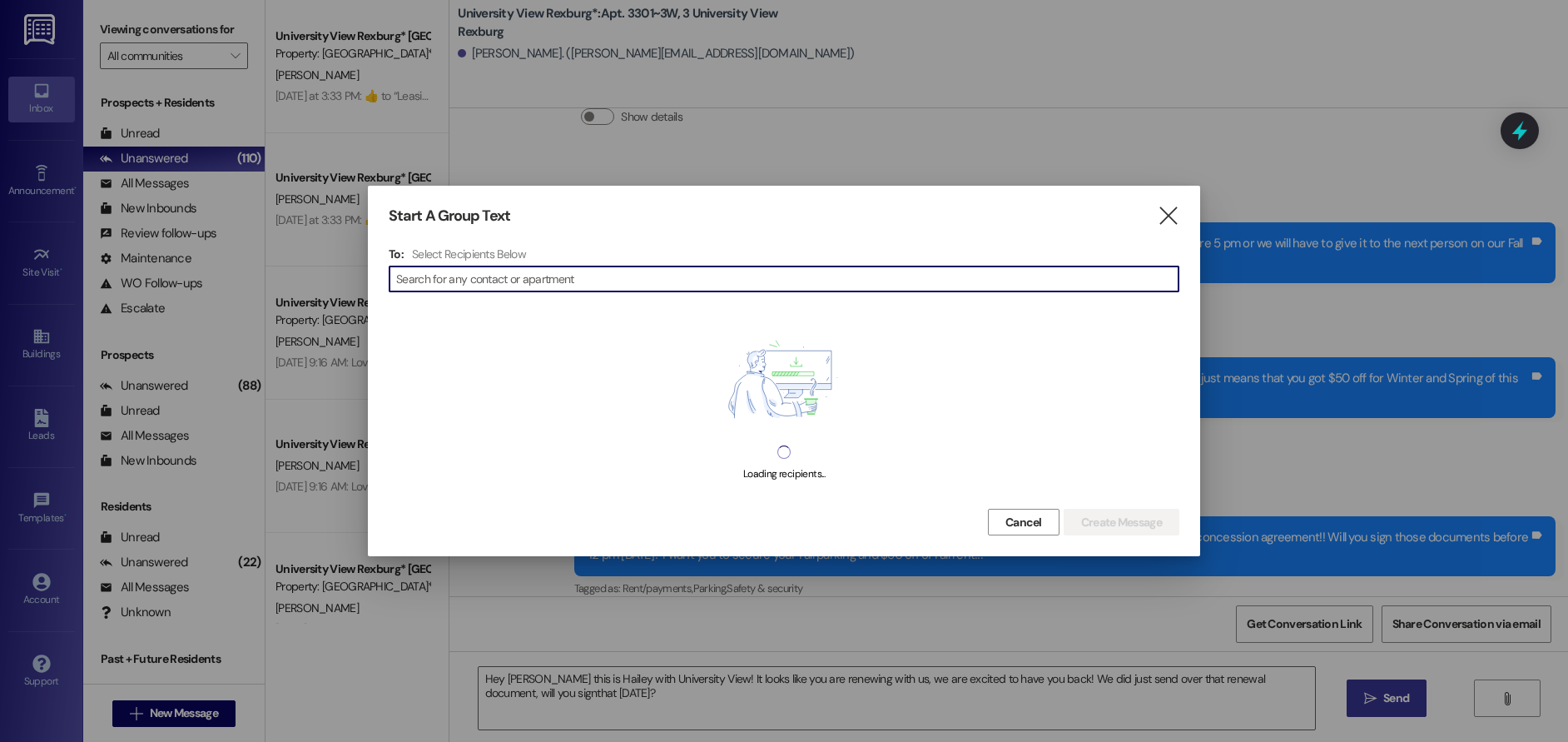
click at [421, 282] on input at bounding box center [787, 279] width 783 height 23
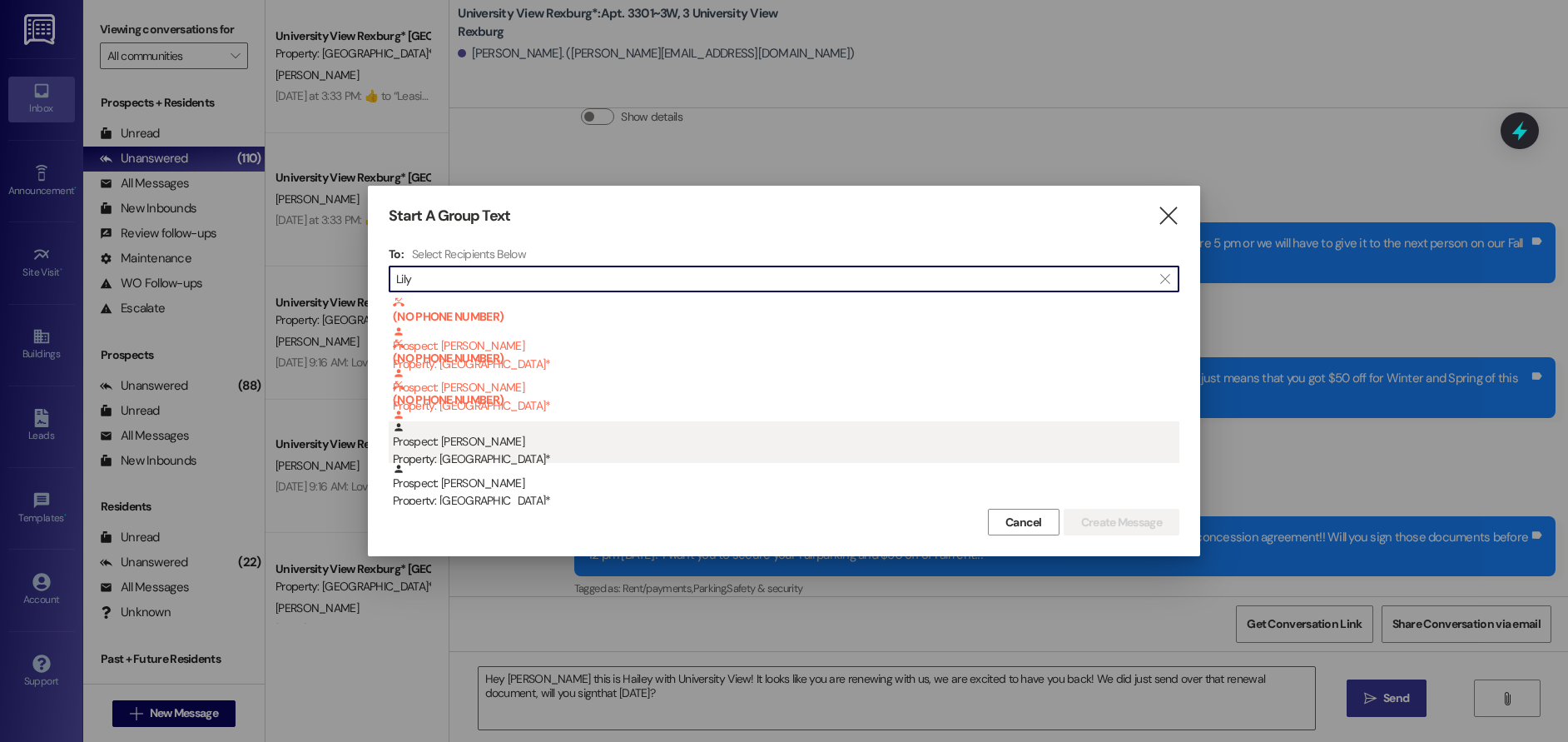
type input "Lily"
click at [507, 451] on div "Property: [GEOGRAPHIC_DATA]*" at bounding box center [786, 459] width 786 height 18
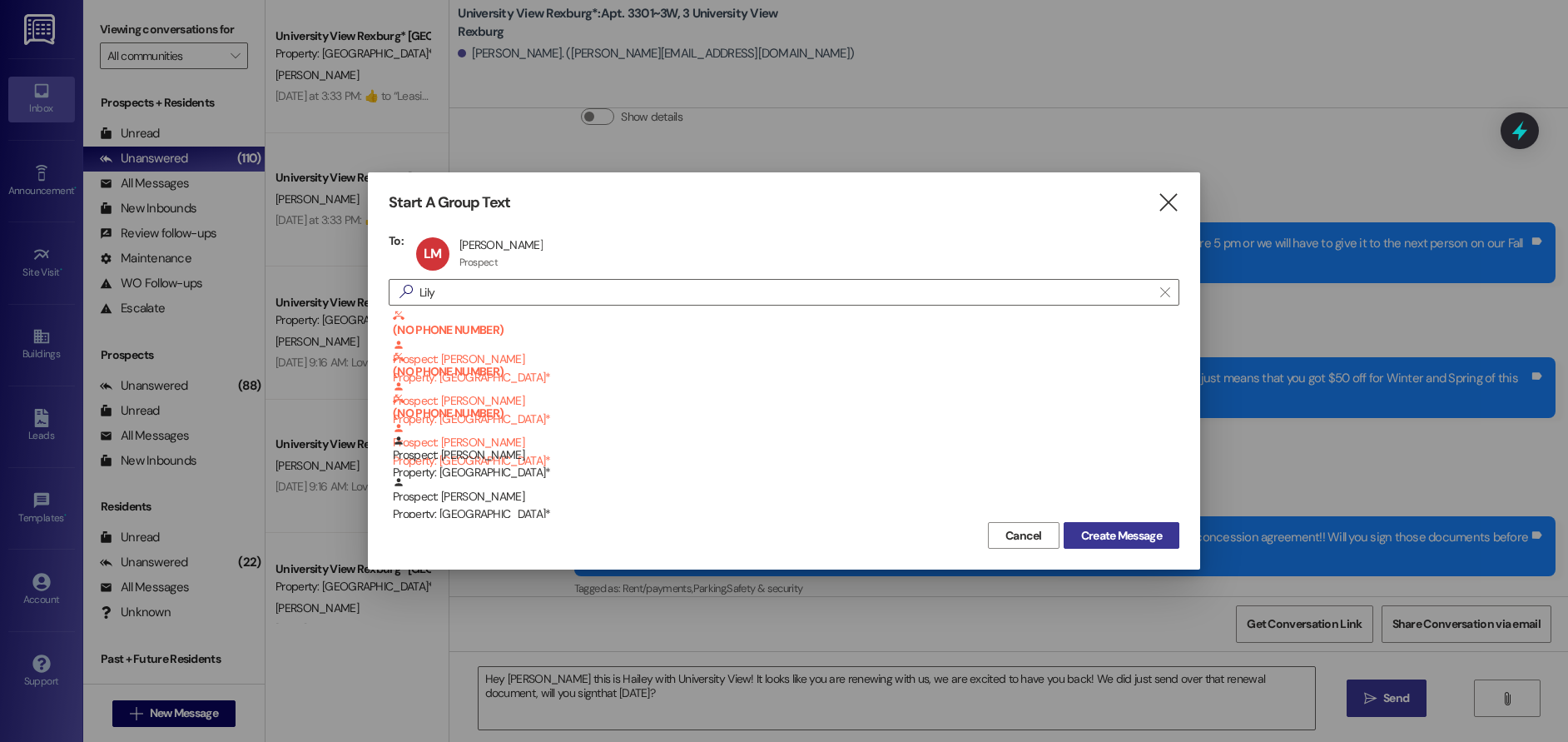
click at [1090, 536] on span "Create Message" at bounding box center [1121, 536] width 81 height 18
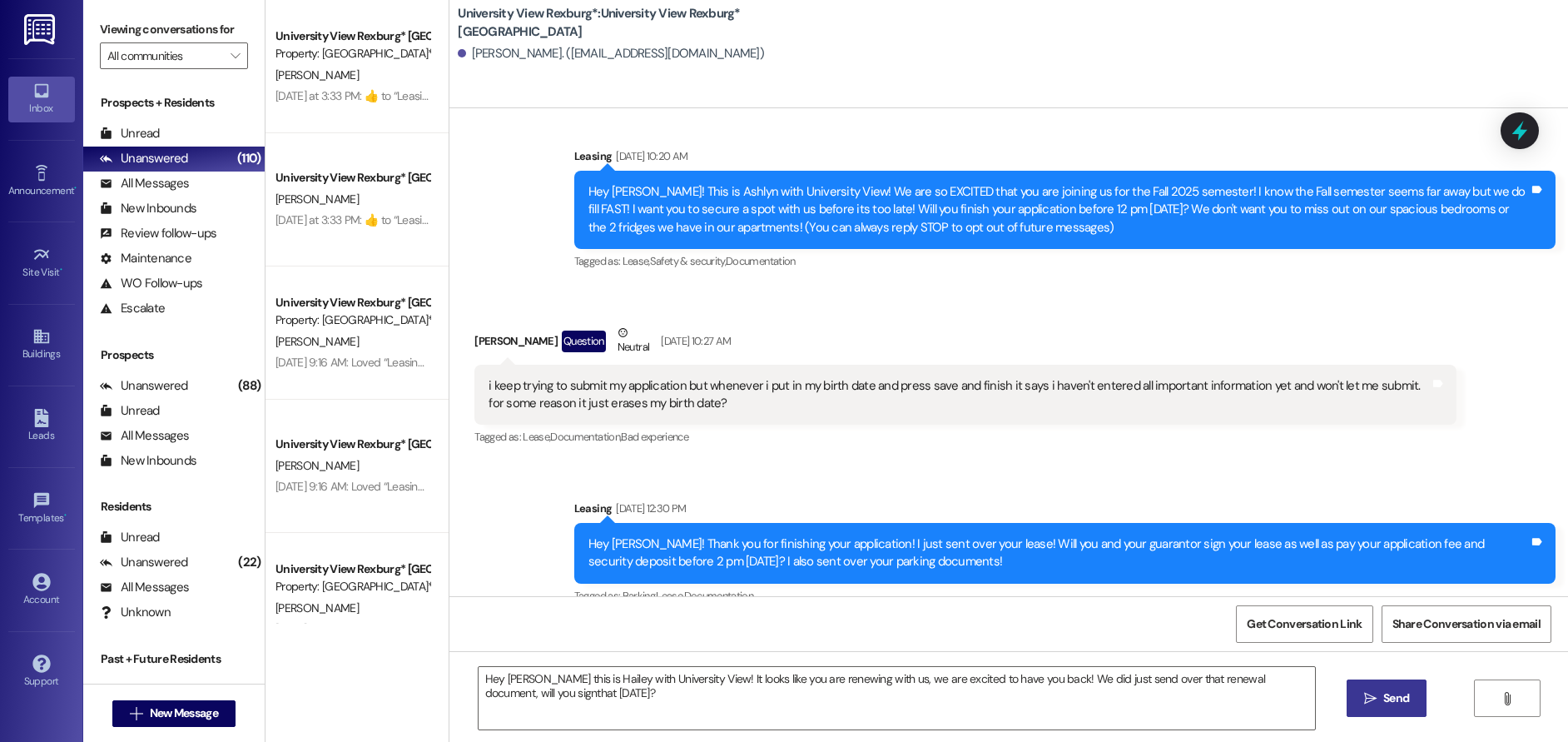
scroll to position [0, 0]
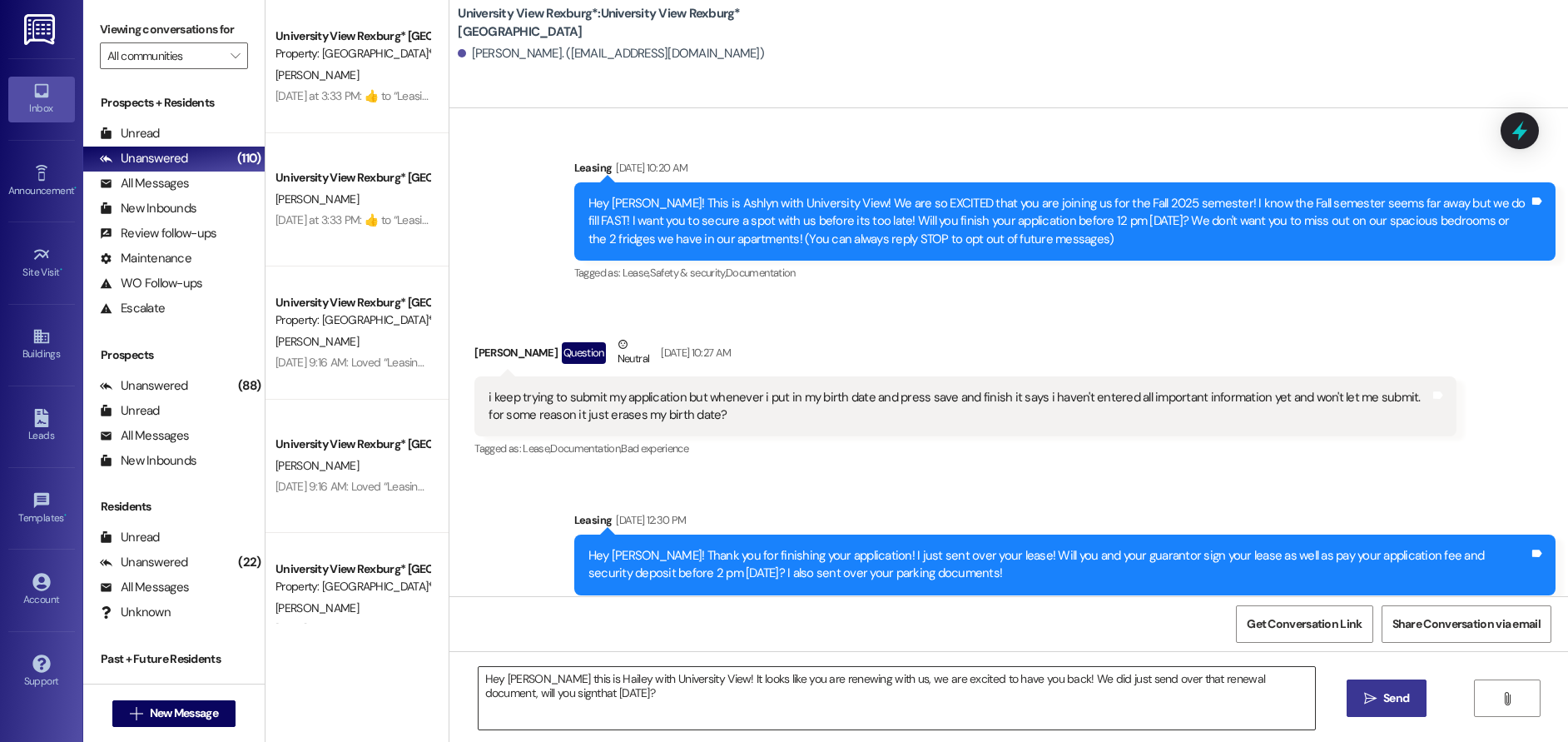
click at [563, 704] on textarea "Hey [PERSON_NAME] this is Hailey with University View! It looks like you are re…" at bounding box center [897, 698] width 838 height 62
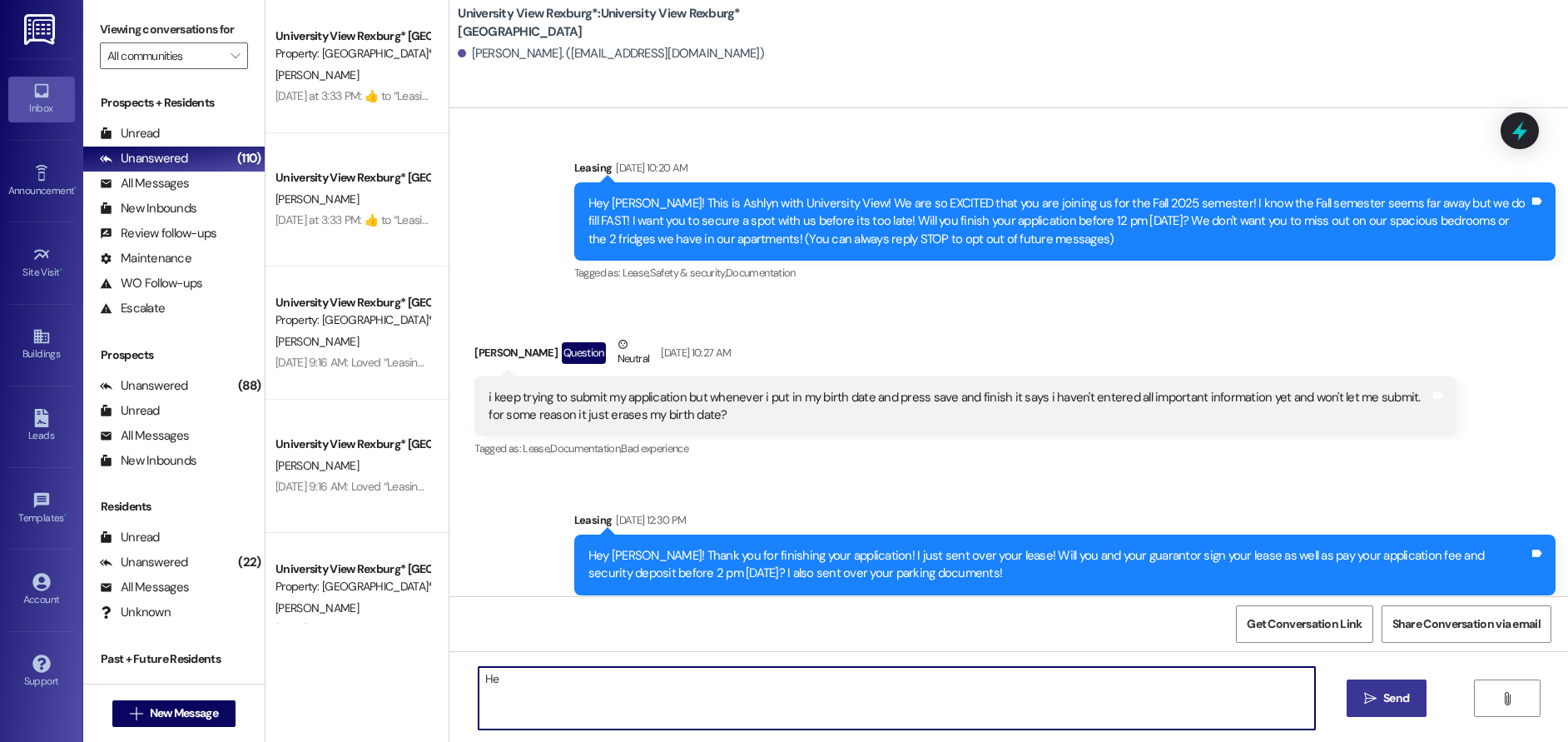
type textarea "H"
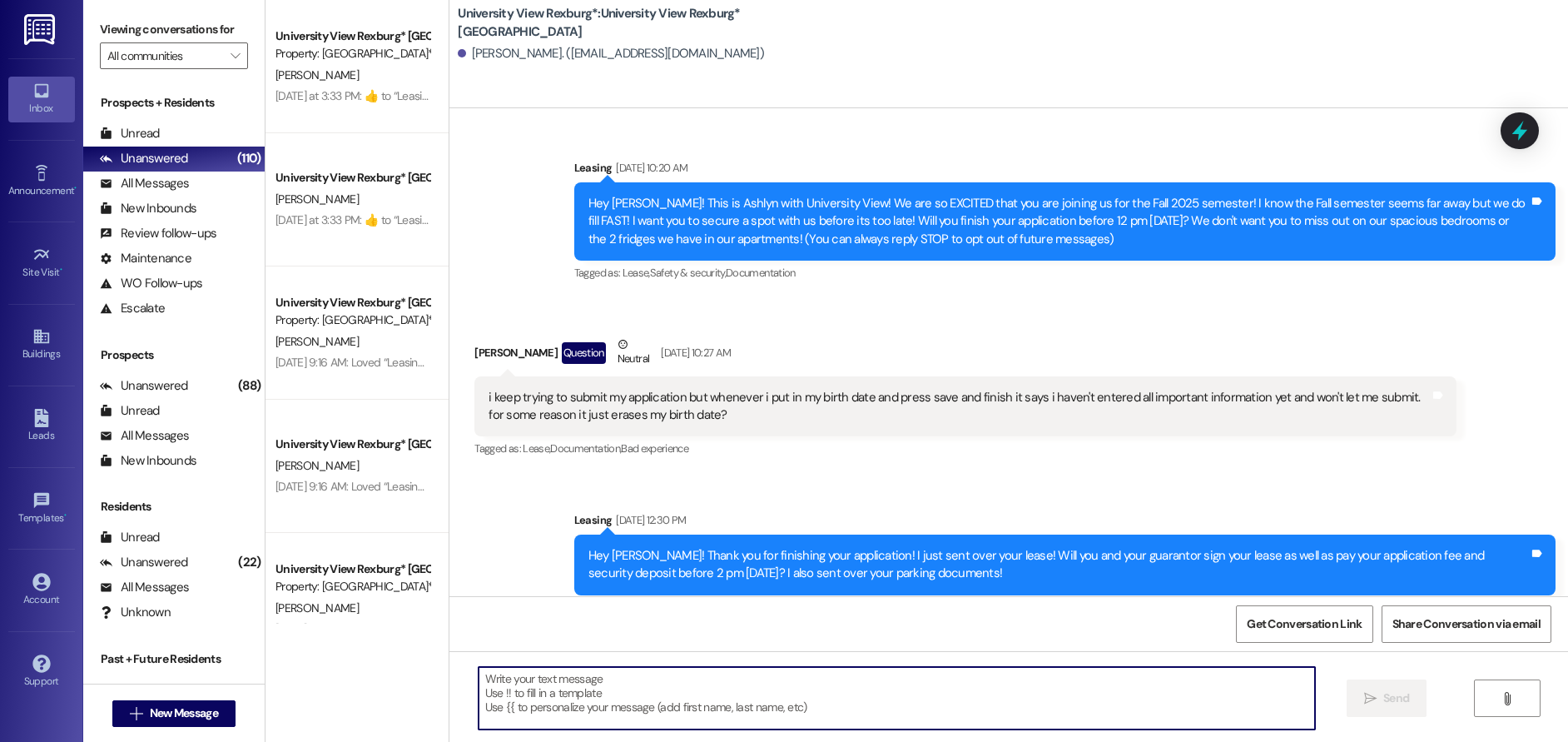
paste textarea "[URL][DOMAIN_NAME]"
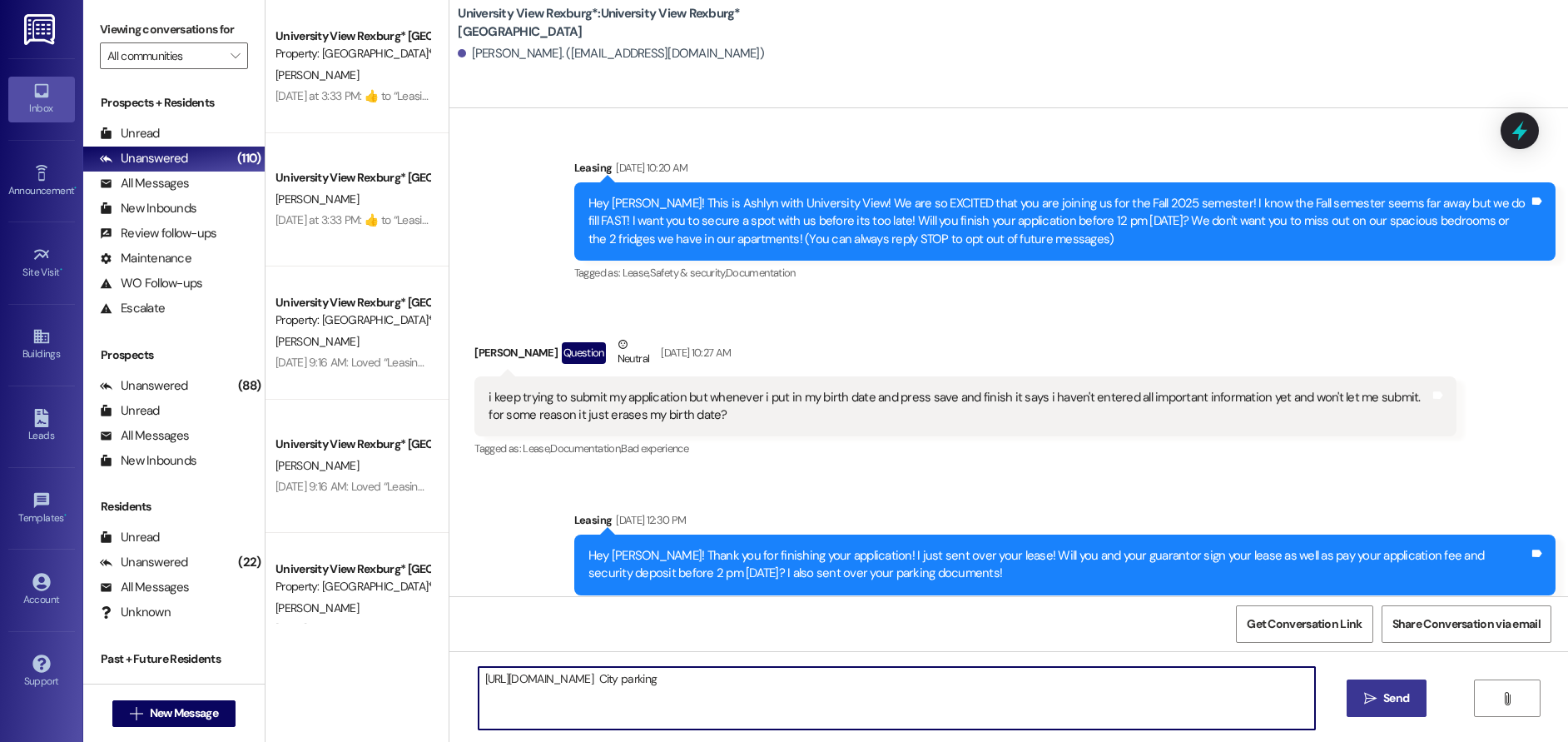
type textarea "[URL][DOMAIN_NAME] City parking"
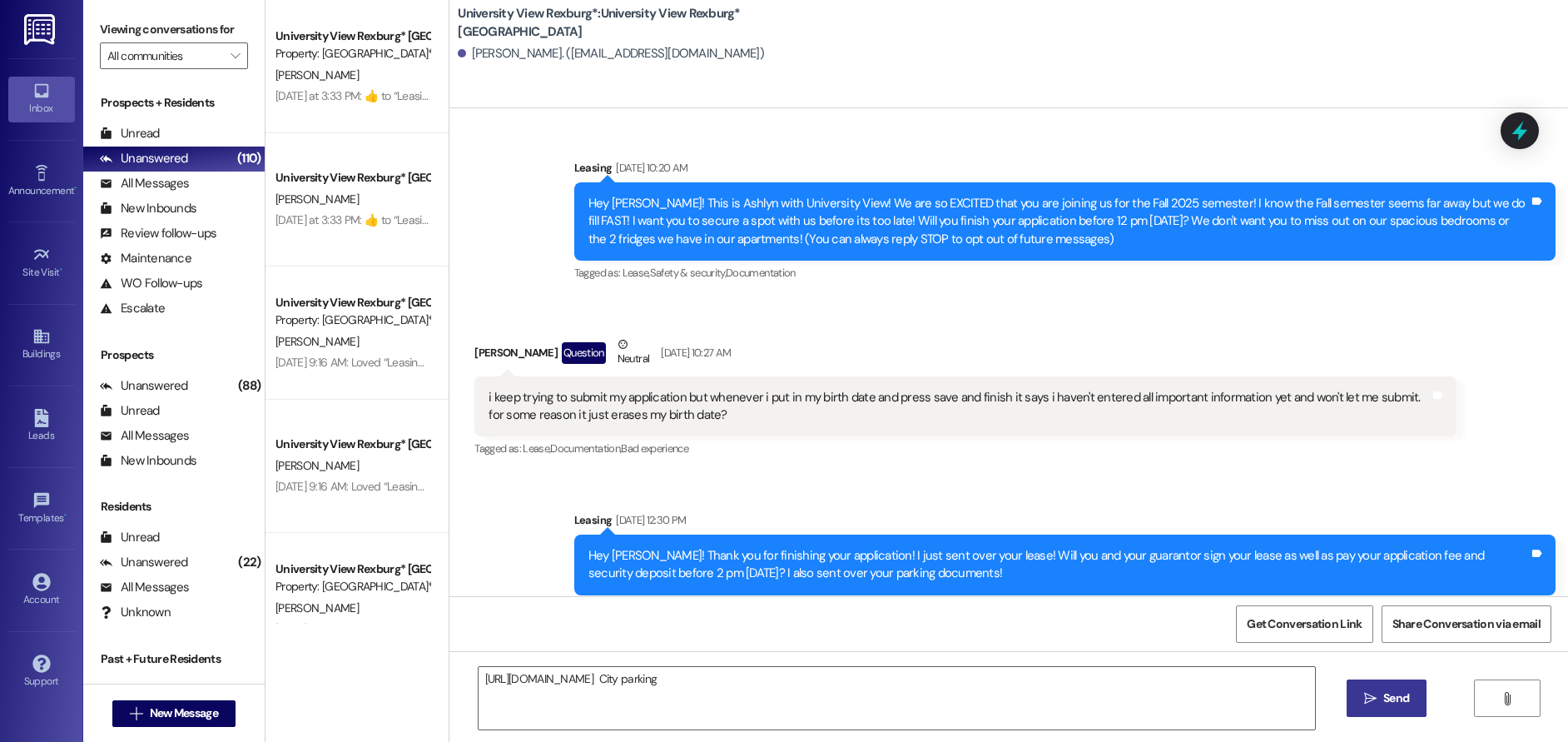
click at [1395, 704] on span "Send" at bounding box center [1396, 699] width 26 height 18
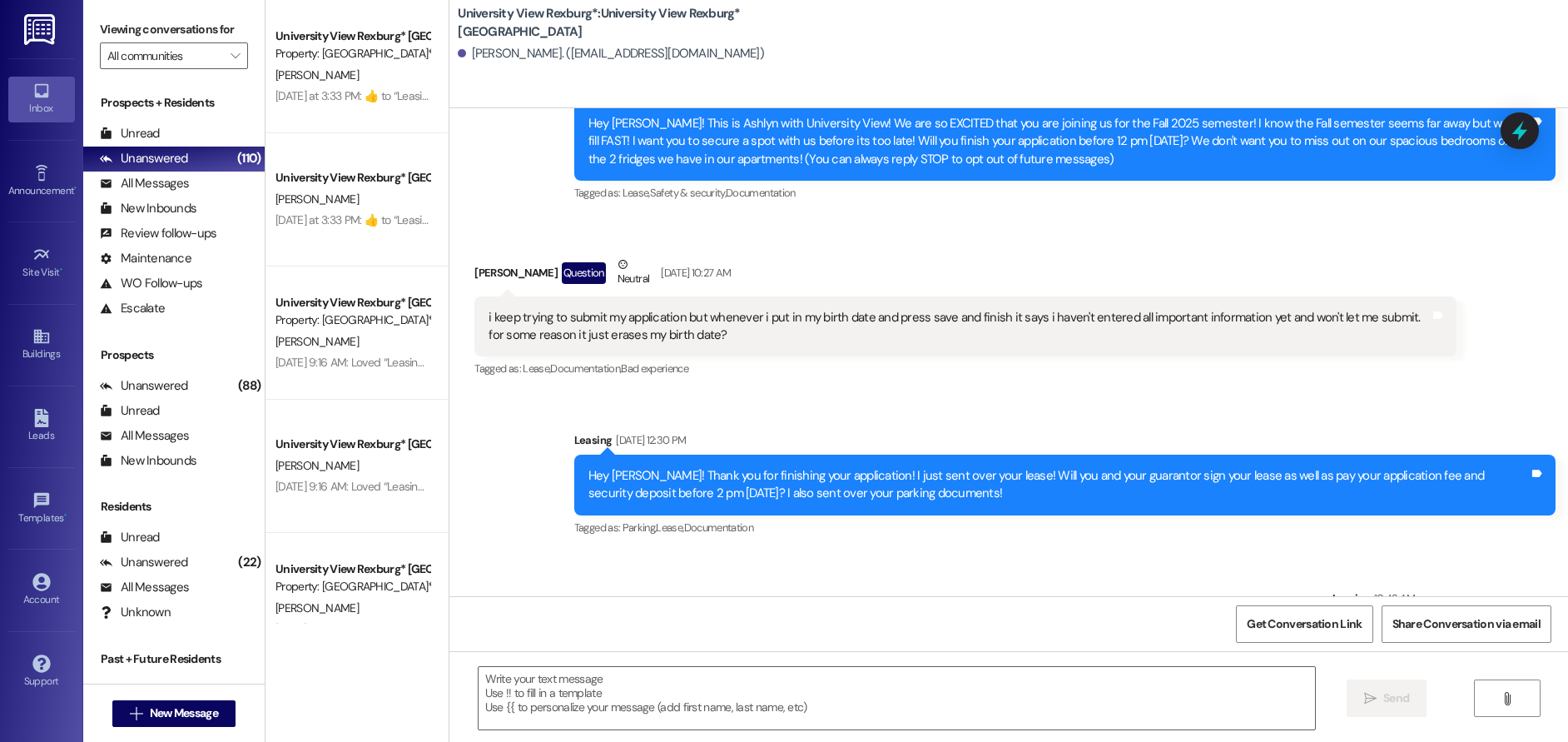
scroll to position [153, 0]
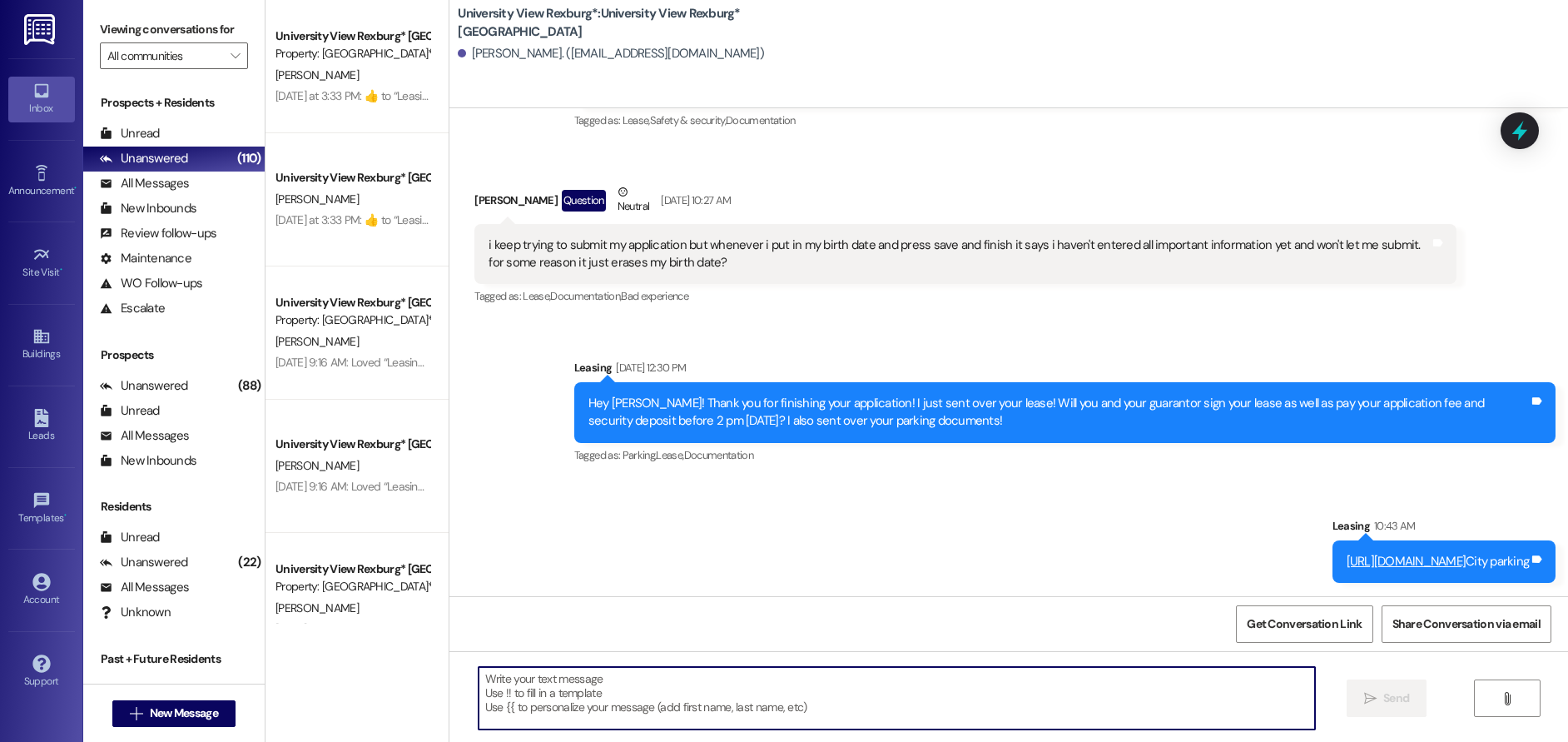
paste textarea "[URL][DOMAIN_NAME]"
click at [704, 684] on textarea "[URL][DOMAIN_NAME]" at bounding box center [897, 698] width 838 height 62
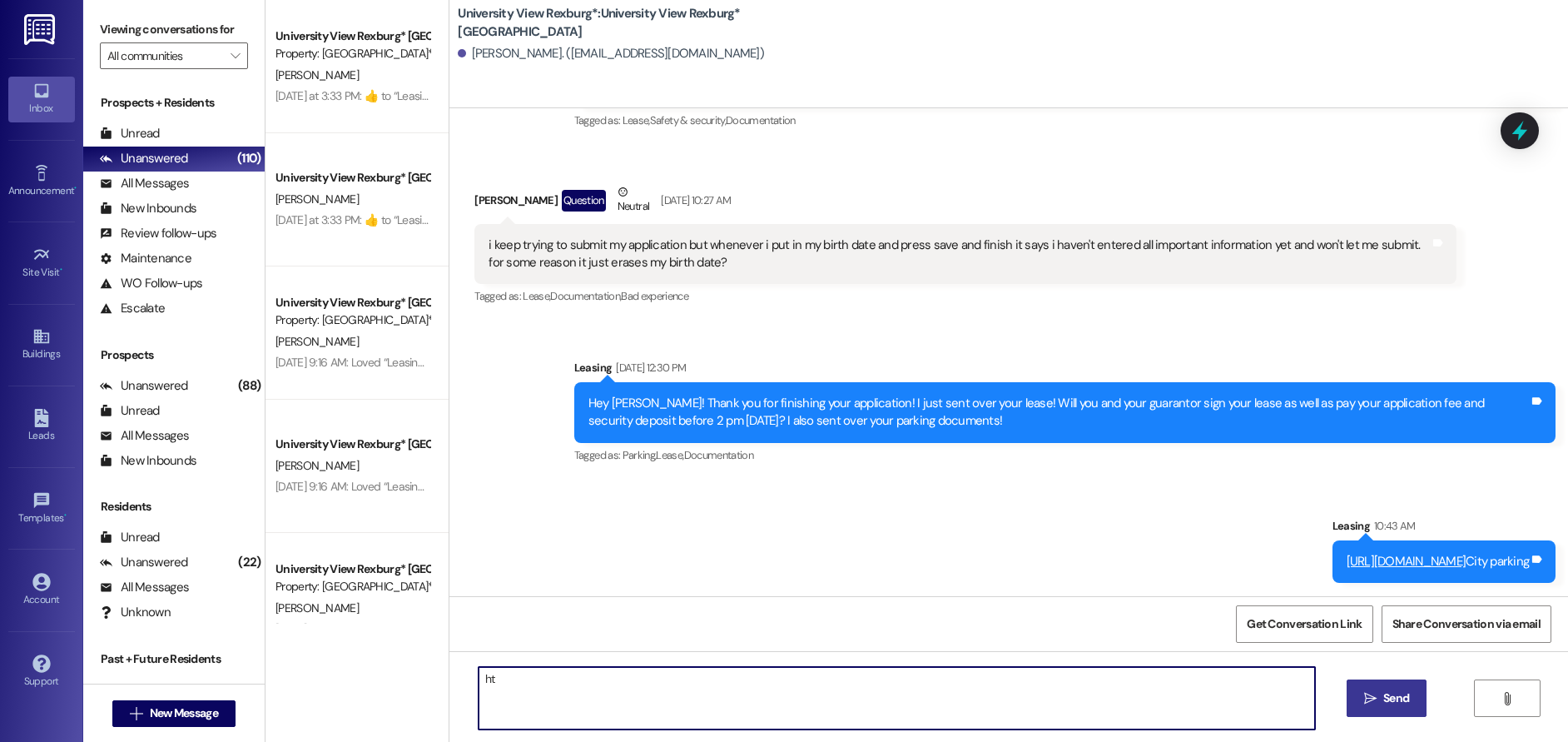
type textarea "h"
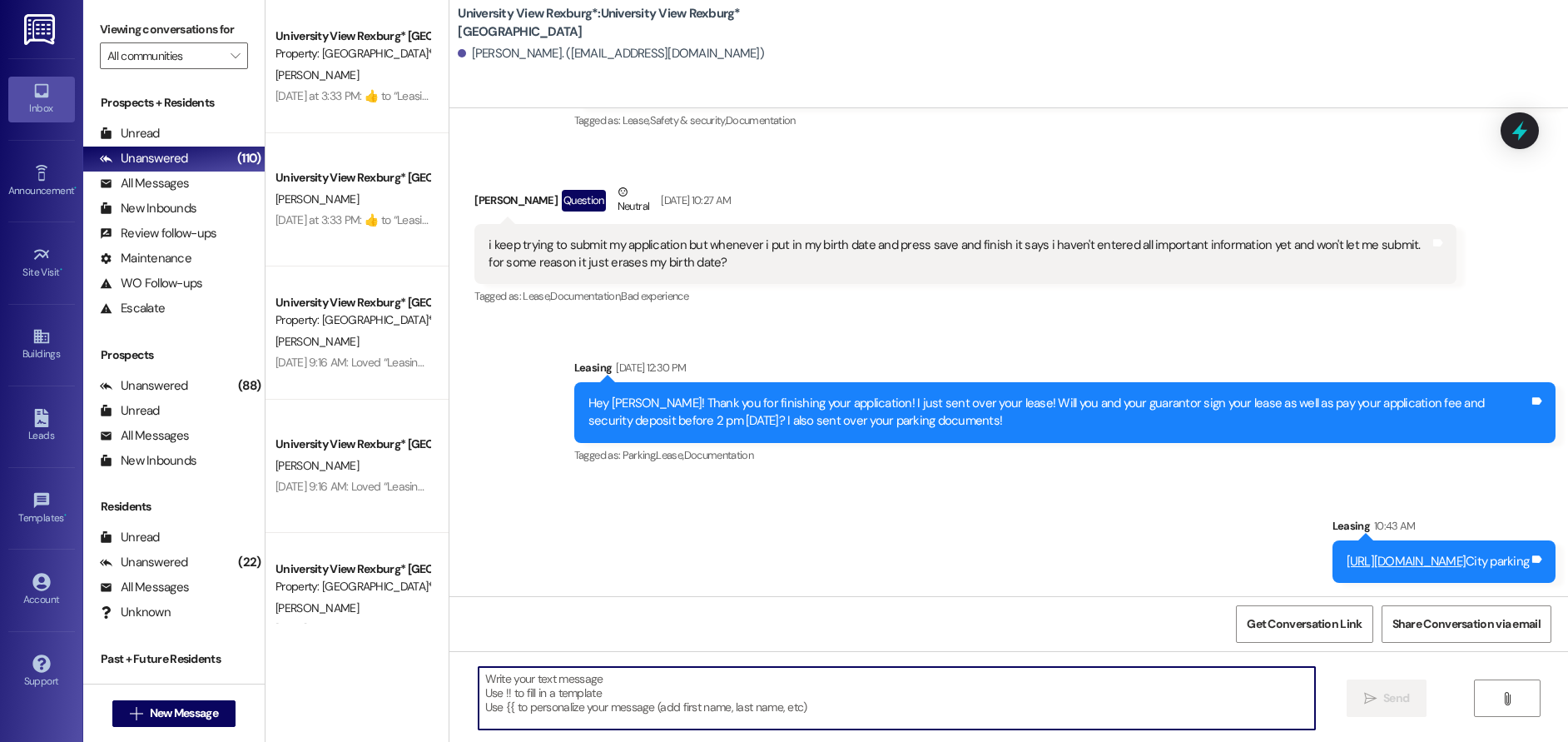
paste textarea "[URL][DOMAIN_NAME]"
type textarea "[URL][DOMAIN_NAME] L-lot"
click at [1372, 699] on icon "" at bounding box center [1370, 698] width 12 height 13
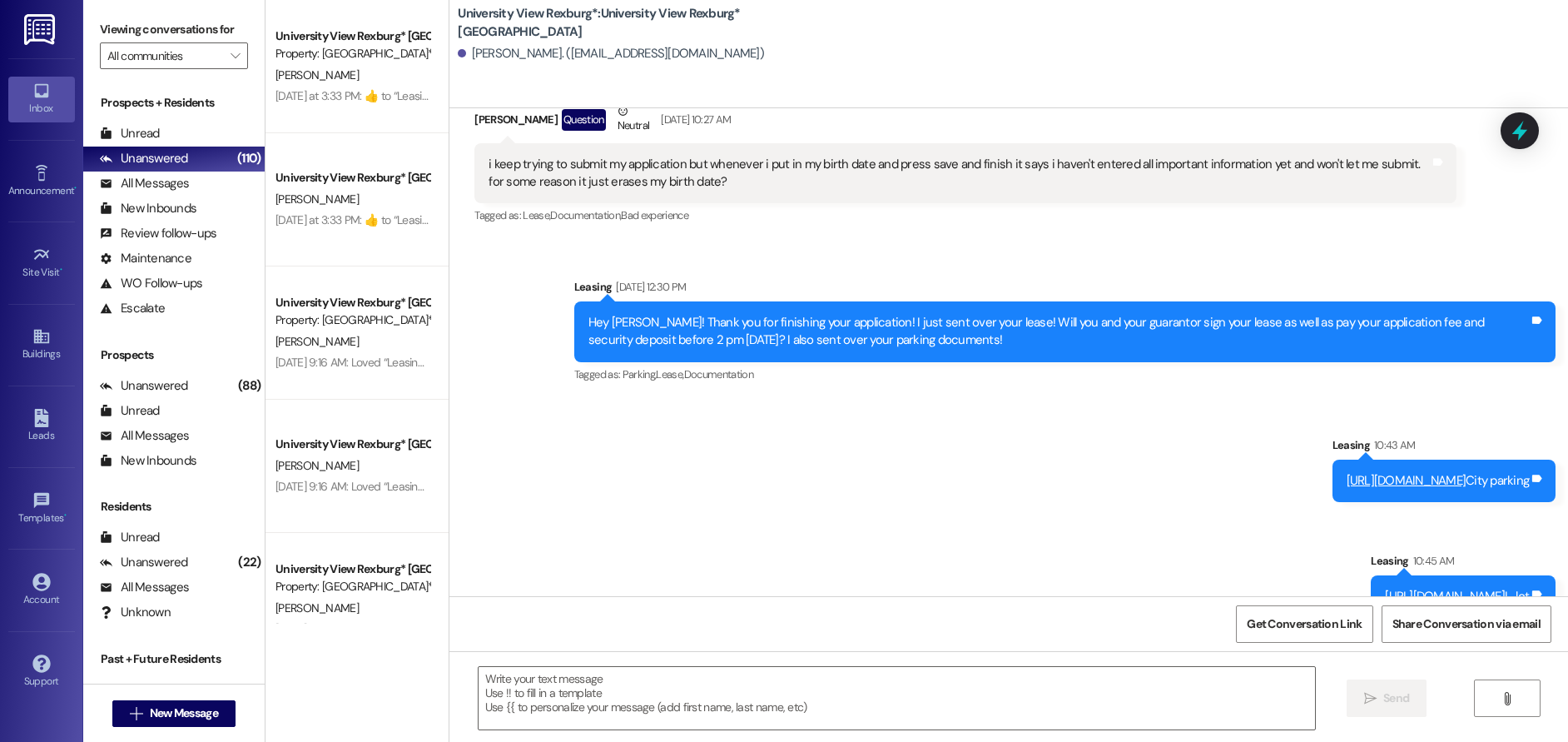
scroll to position [269, 0]
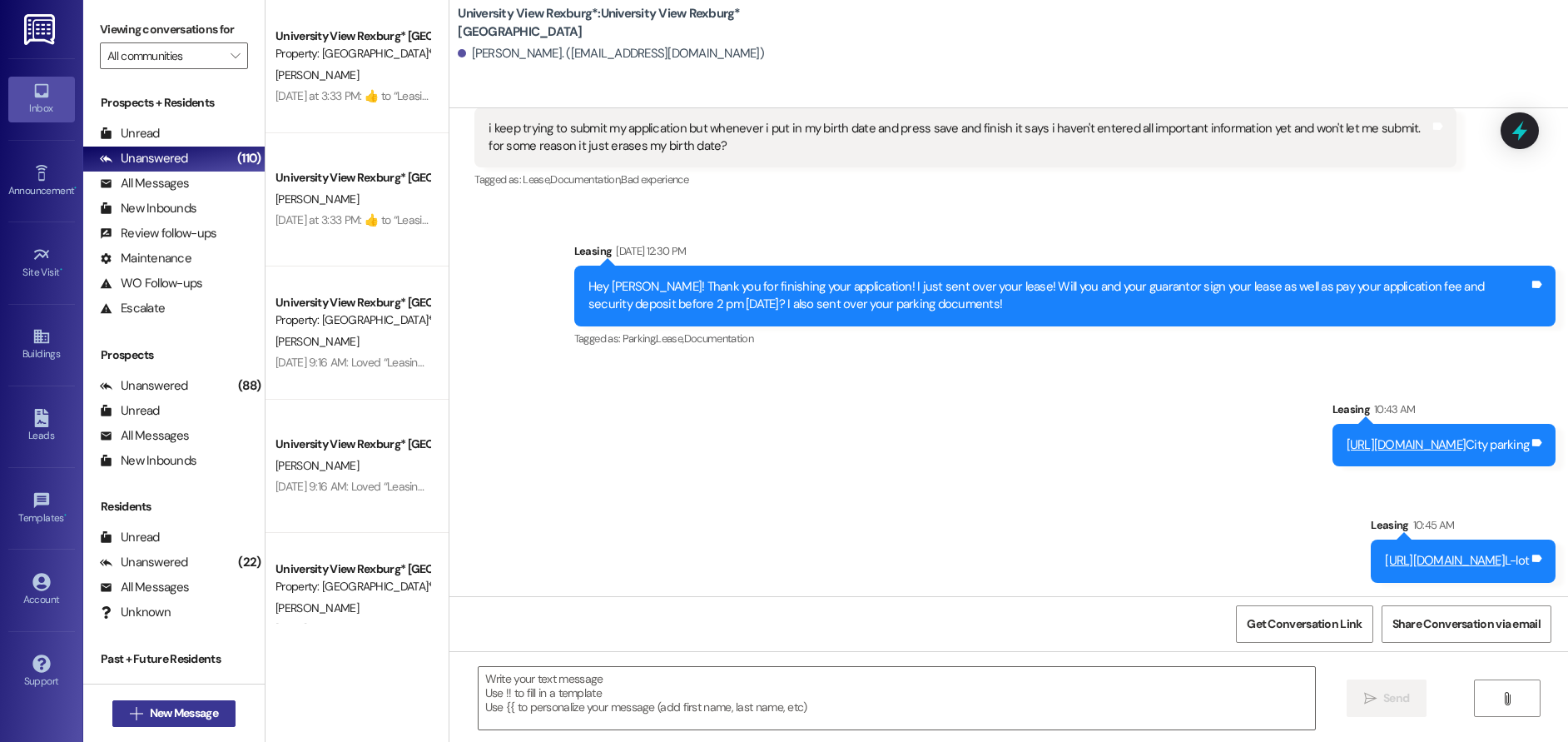
click at [200, 706] on span "New Message" at bounding box center [184, 713] width 68 height 18
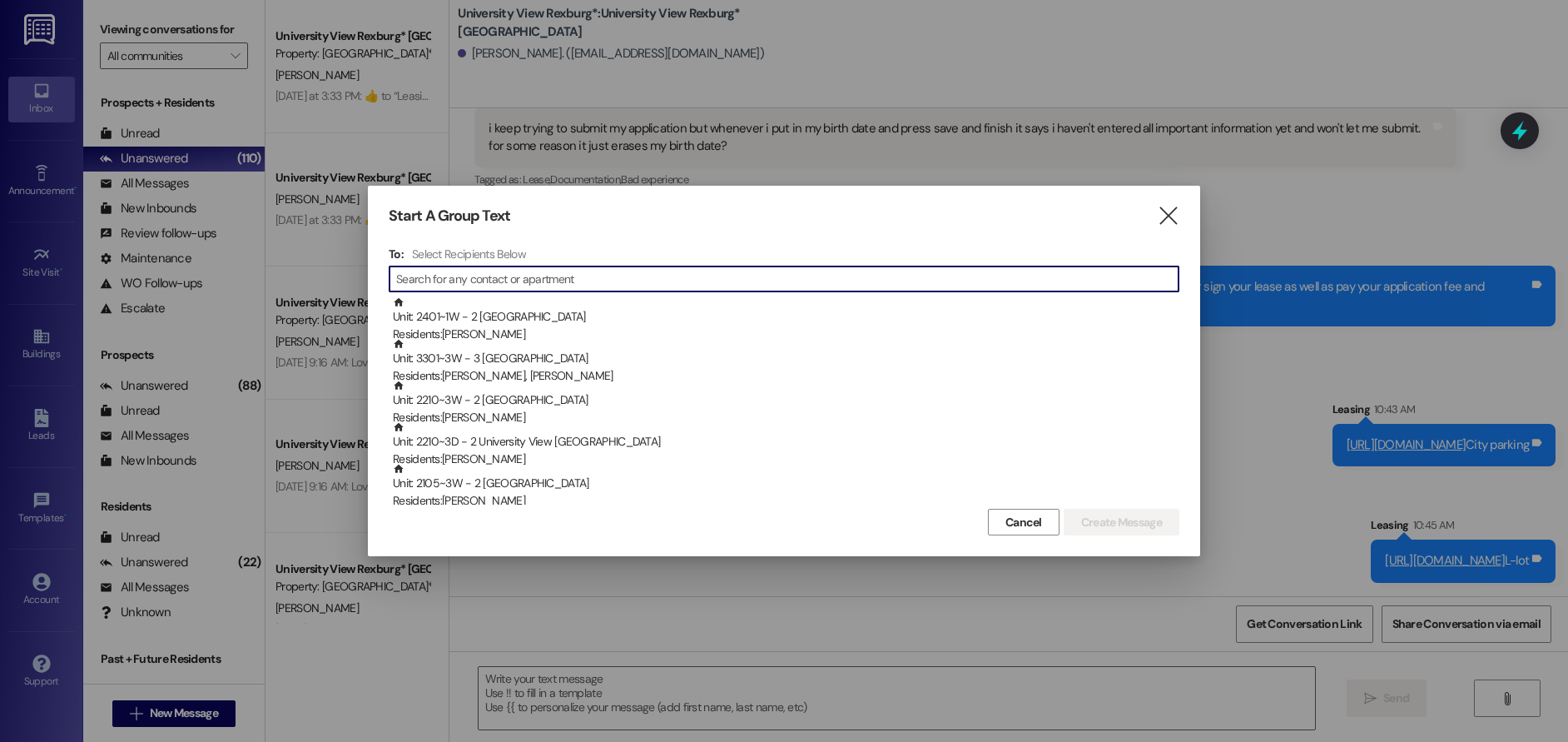
click at [456, 280] on input at bounding box center [787, 279] width 783 height 23
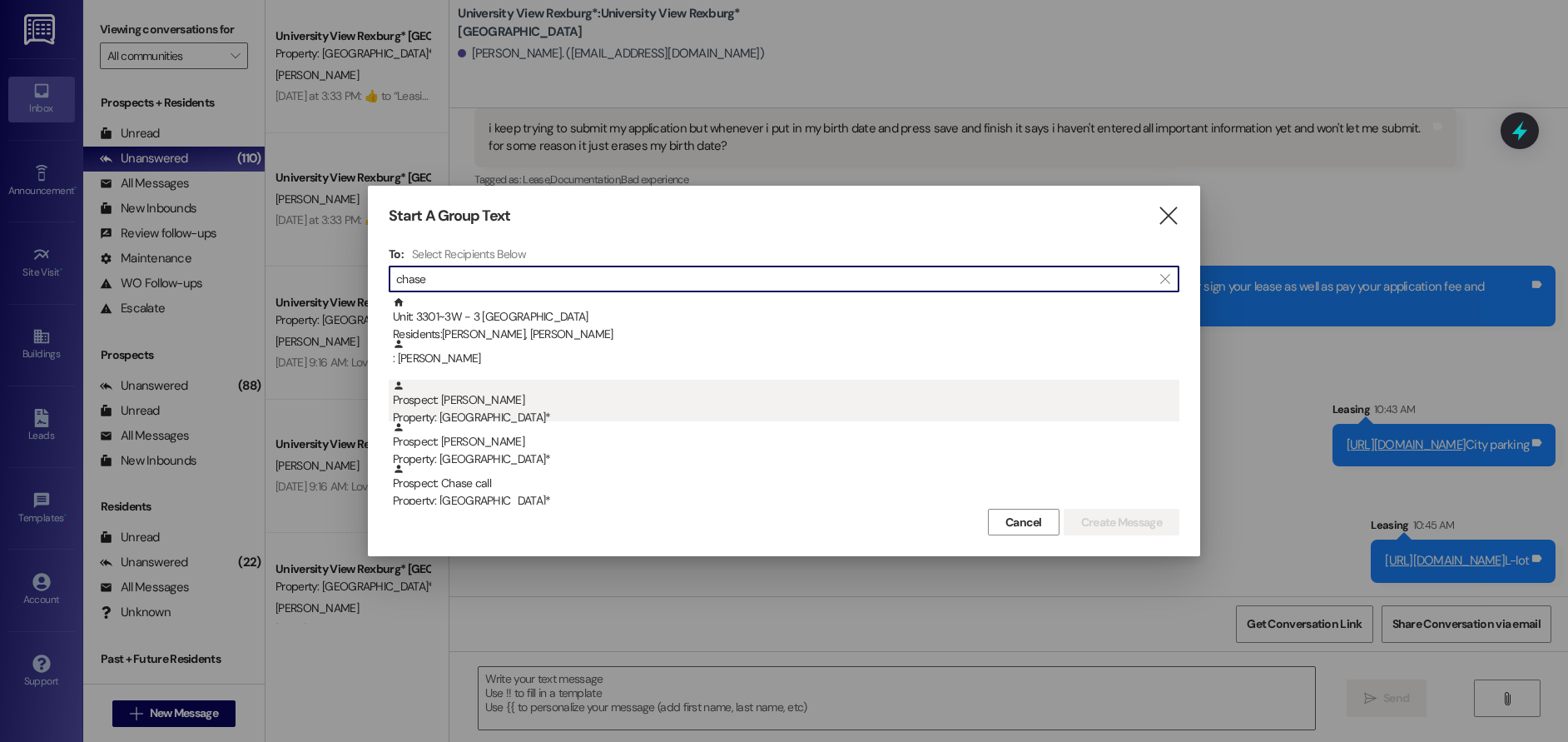
type input "chase"
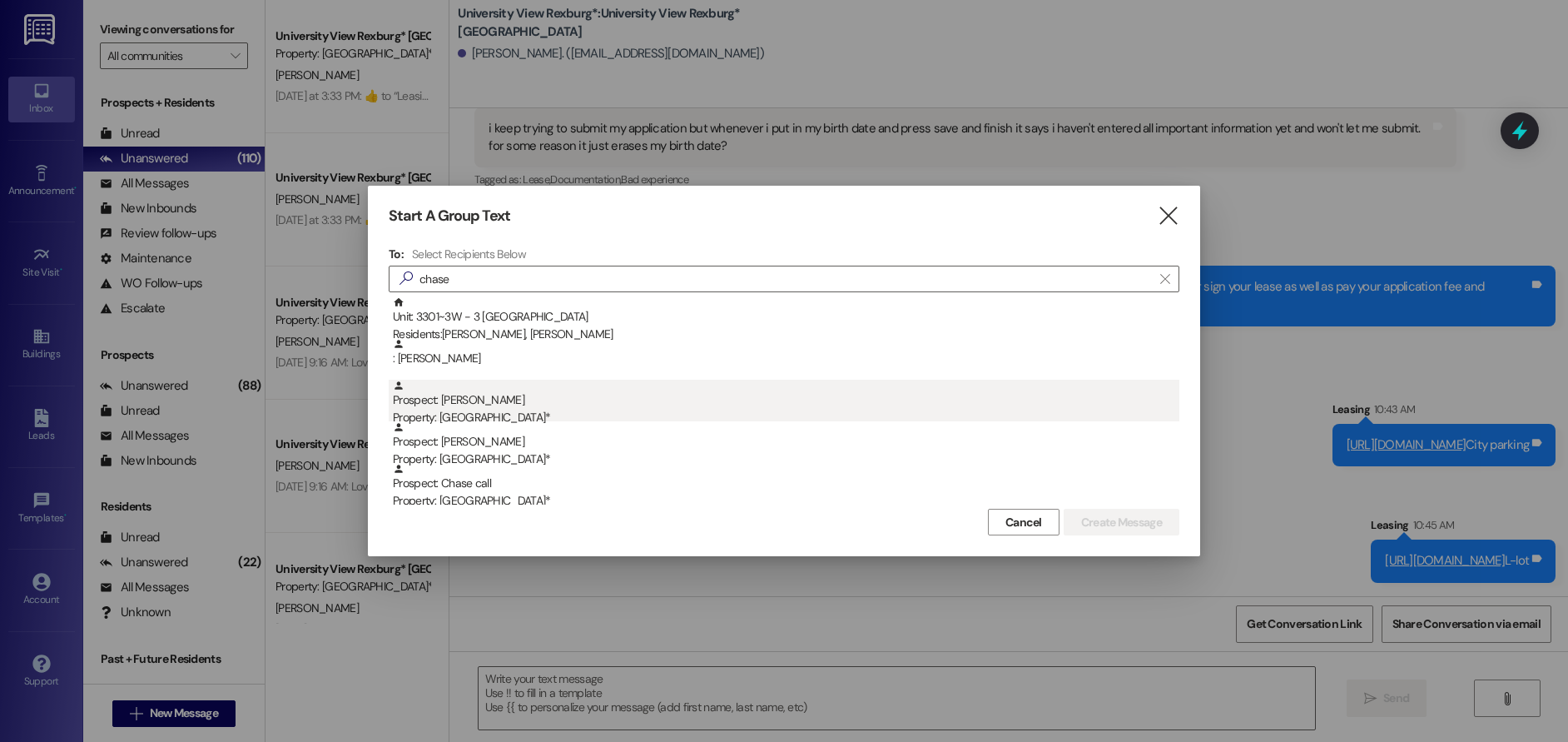
click at [452, 412] on div "Property: [GEOGRAPHIC_DATA]*" at bounding box center [786, 418] width 786 height 18
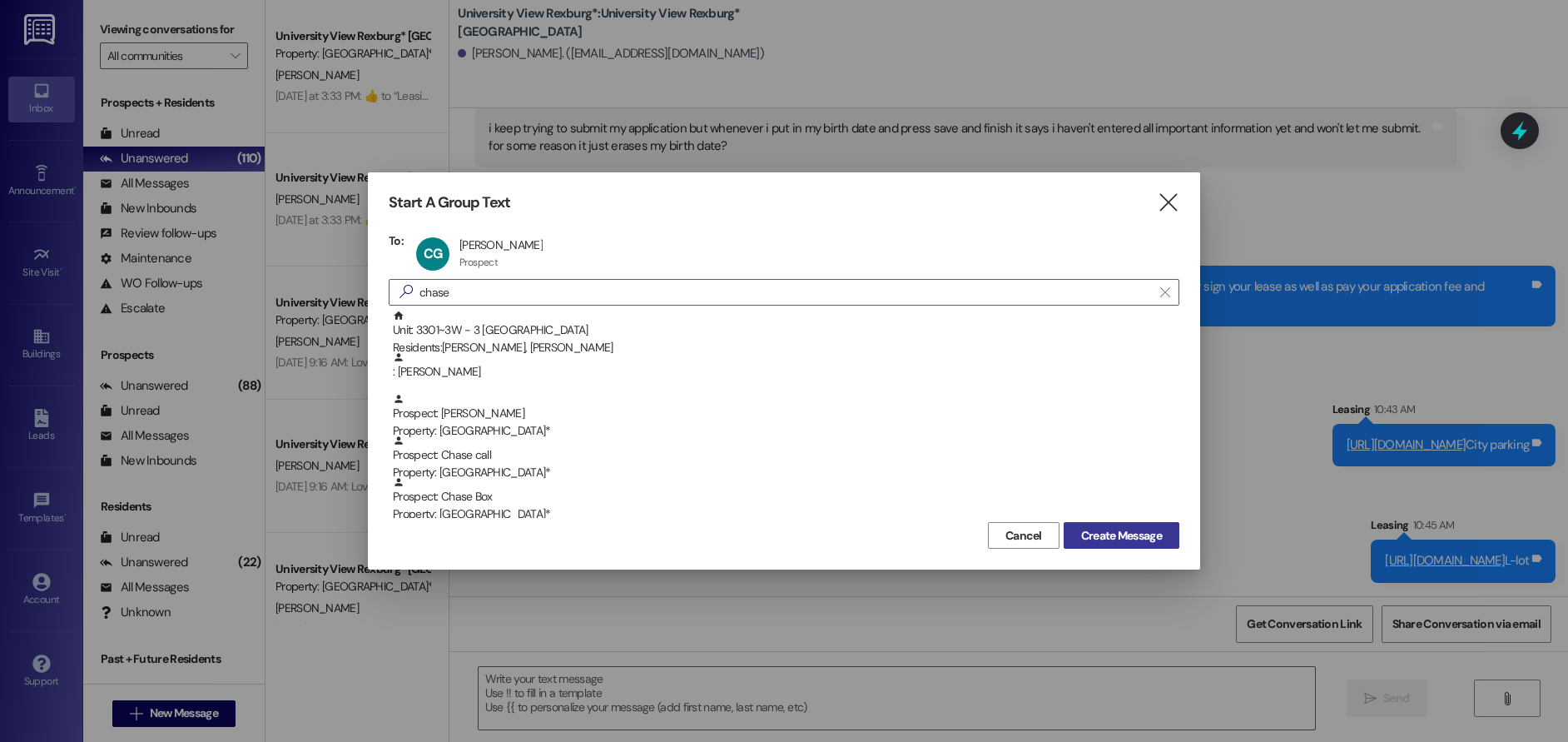
click at [1126, 531] on span "Create Message" at bounding box center [1121, 536] width 81 height 18
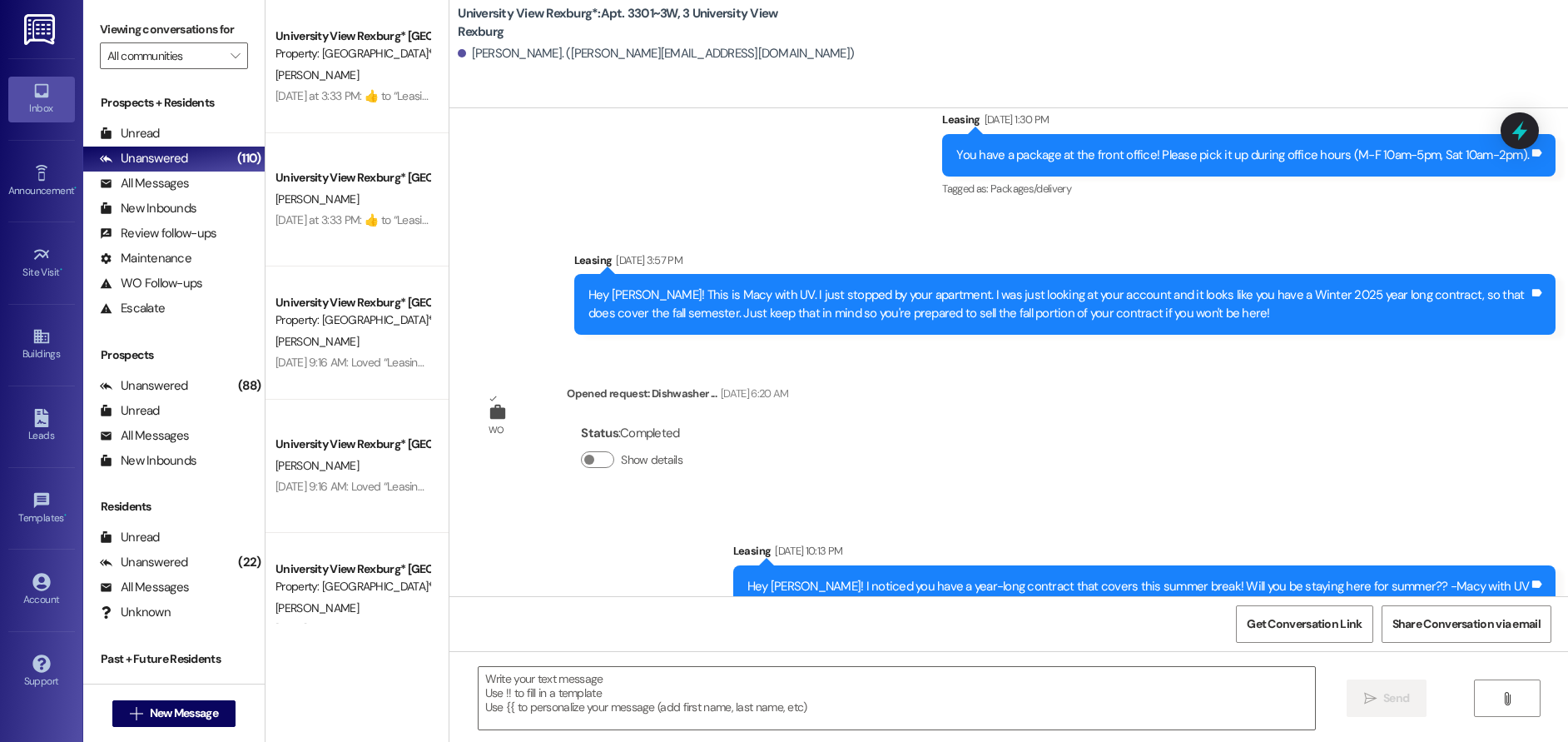
scroll to position [2521, 0]
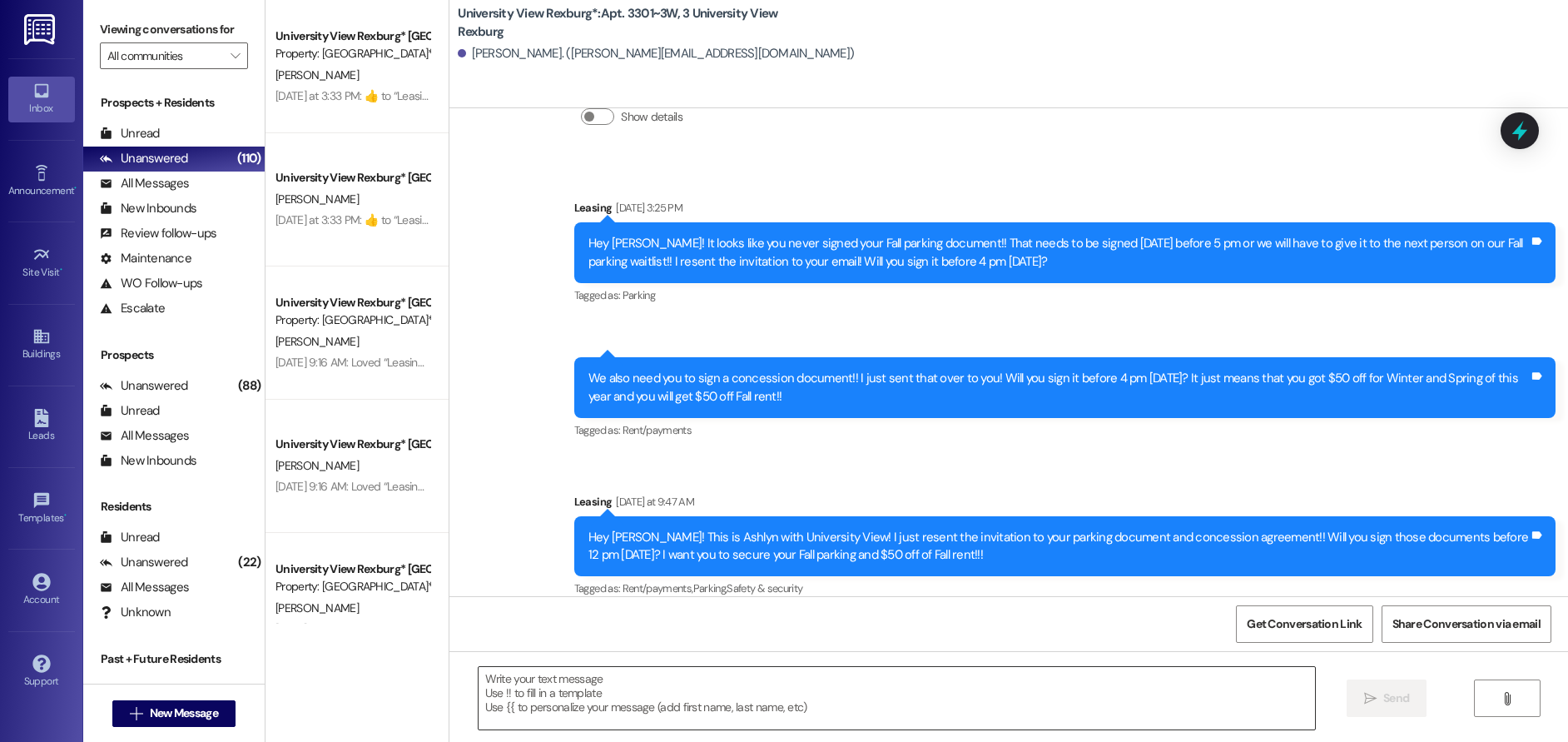
click at [740, 696] on textarea at bounding box center [897, 698] width 838 height 62
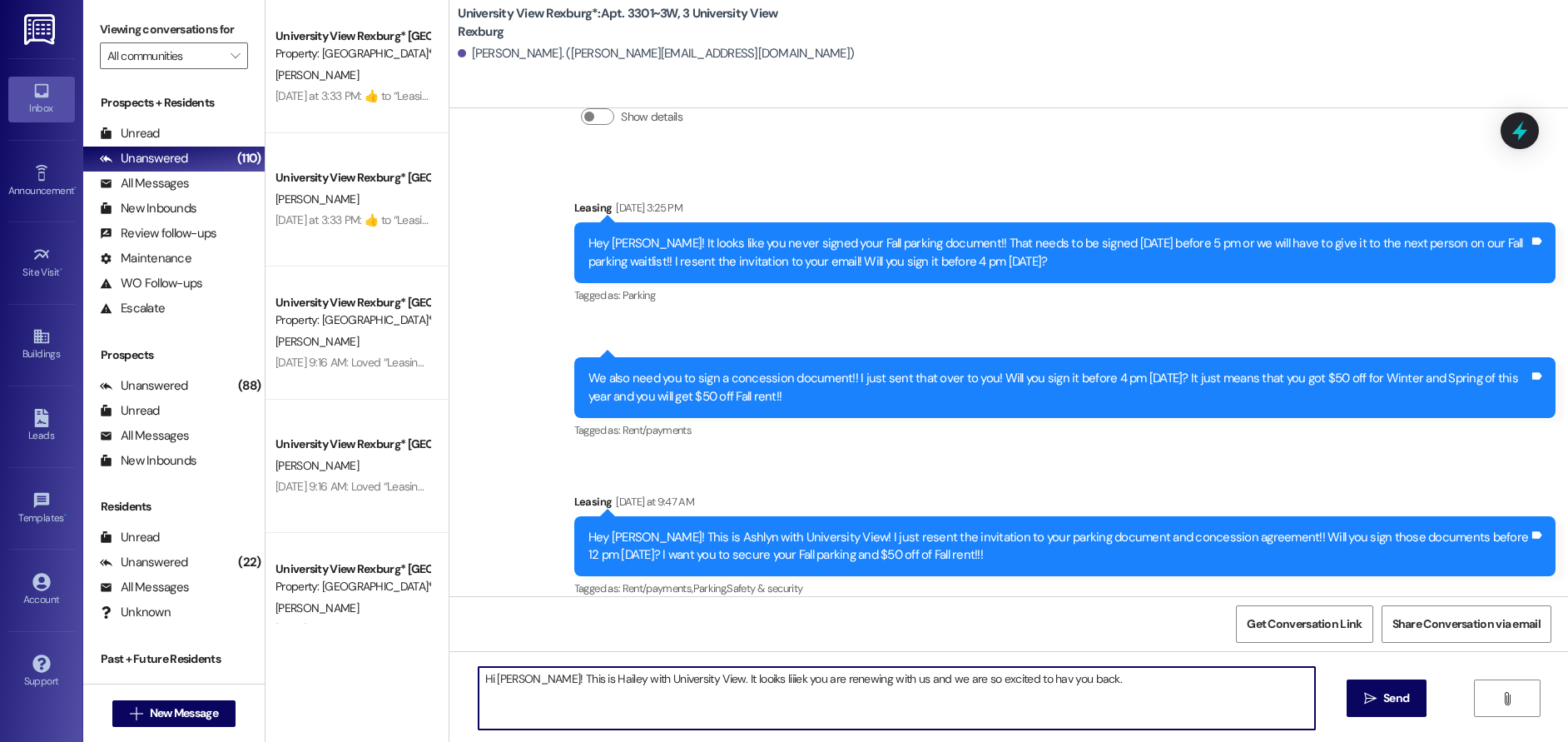
drag, startPoint x: 735, startPoint y: 679, endPoint x: 730, endPoint y: 688, distance: 10.3
click at [730, 688] on textarea "Hi [PERSON_NAME]! This is Hailey with University View. It looiks liiiek you are…" at bounding box center [897, 698] width 838 height 62
click at [1056, 691] on textarea "Hi [PERSON_NAME]! This is Hailey with University View. It looiks liek you are r…" at bounding box center [897, 698] width 838 height 62
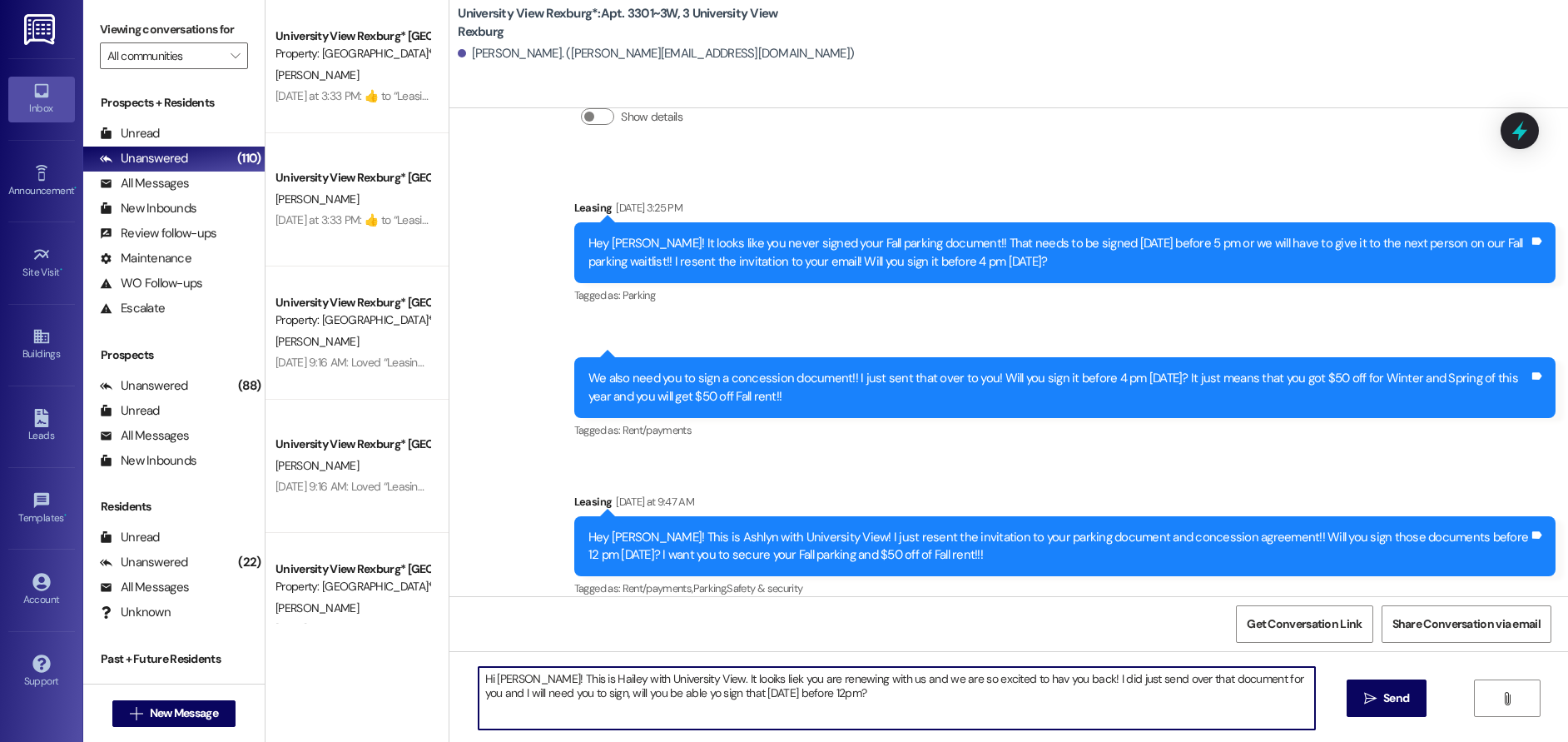
click at [733, 679] on textarea "Hi [PERSON_NAME]! This is Hailey with University View. It looiks liek you are r…" at bounding box center [897, 698] width 838 height 62
drag, startPoint x: 730, startPoint y: 680, endPoint x: 744, endPoint y: 699, distance: 23.6
click at [730, 681] on textarea "Hi [PERSON_NAME]! This is Hailey with University View. It looiks lik you are re…" at bounding box center [897, 698] width 838 height 62
click at [711, 677] on textarea "Hi [PERSON_NAME]! This is Hailey with University View. It looiks like you are r…" at bounding box center [897, 698] width 838 height 62
click at [998, 684] on textarea "Hi [PERSON_NAME]! This is Hailey with University View. It looks like you are re…" at bounding box center [897, 698] width 838 height 62
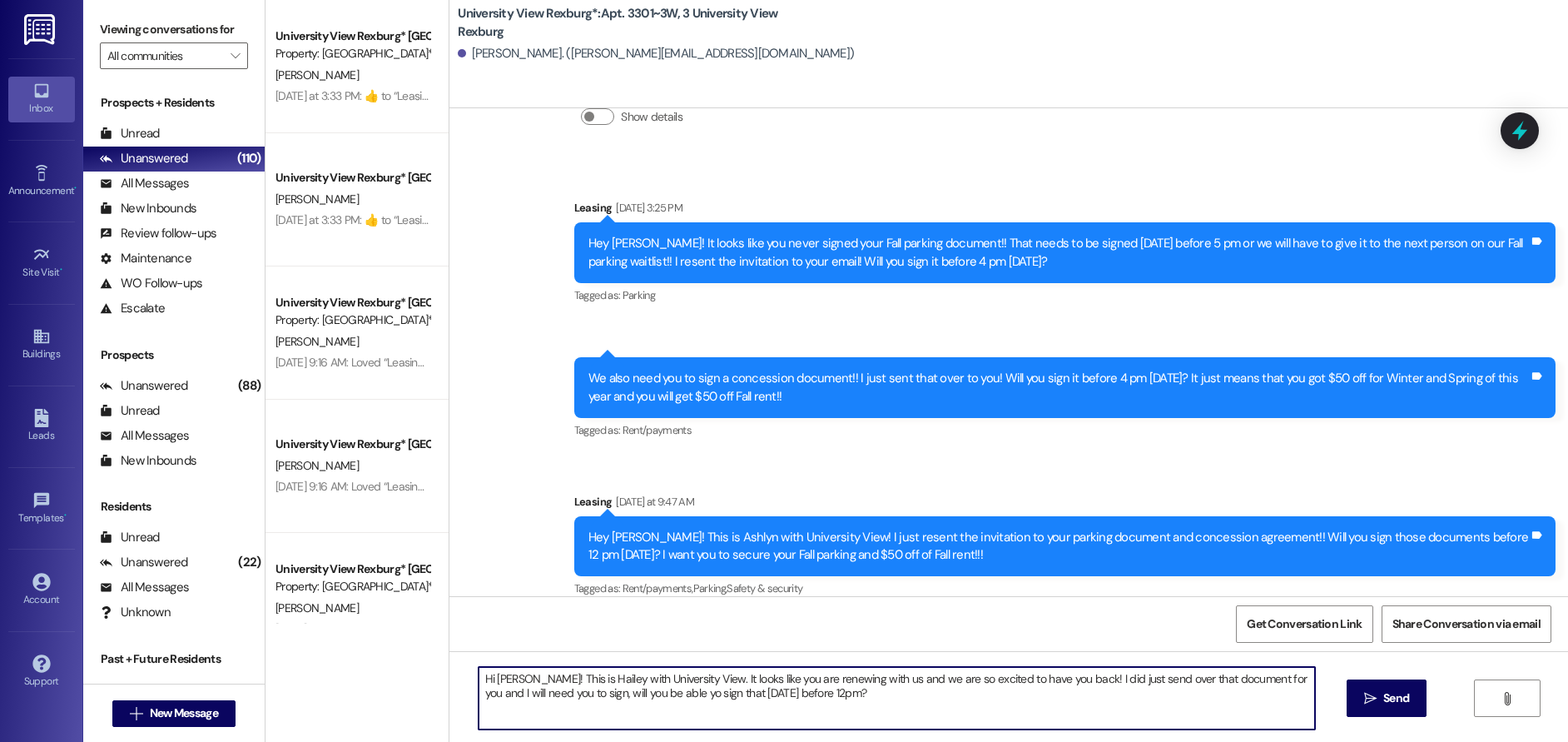
click at [641, 701] on textarea "Hi [PERSON_NAME]! This is Hailey with University View. It looks like you are re…" at bounding box center [897, 698] width 838 height 62
click at [788, 698] on textarea "Hi [PERSON_NAME]! This is Hailey with University View. It looks like you are re…" at bounding box center [897, 698] width 838 height 62
click at [797, 692] on textarea "Hi [PERSON_NAME]! This is Hailey with University View. It looks like you are re…" at bounding box center [897, 698] width 838 height 62
click at [1279, 676] on textarea "Hi [PERSON_NAME]! This is Hailey with University View. It looks like you are re…" at bounding box center [897, 698] width 838 height 62
click at [1286, 676] on textarea "Hi [PERSON_NAME]! This is Hailey with University View. It looks like you are re…" at bounding box center [897, 698] width 838 height 62
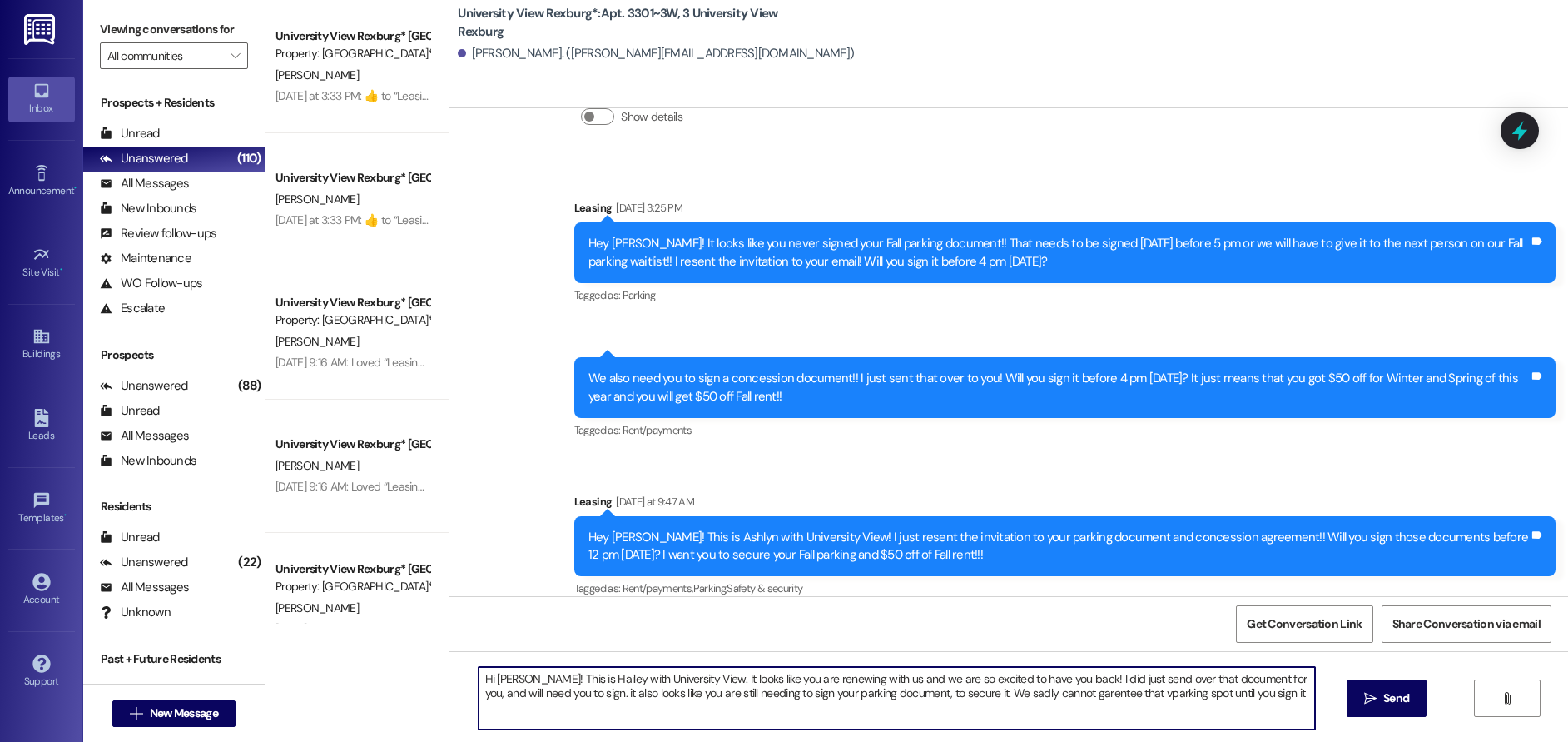
click at [1301, 678] on textarea "Hi [PERSON_NAME]! This is Hailey with University View. It looks like you are re…" at bounding box center [897, 698] width 838 height 62
click at [584, 693] on textarea "Hi [PERSON_NAME]! This is Hailey with University View. It looks like you are re…" at bounding box center [897, 698] width 838 height 62
click at [695, 695] on textarea "Hi [PERSON_NAME]! This is Hailey with University View. It looks like you are re…" at bounding box center [897, 698] width 838 height 62
click at [666, 699] on textarea "Hi [PERSON_NAME]! This is Hailey with University View. It looks like you are re…" at bounding box center [897, 698] width 838 height 62
click at [744, 691] on textarea "Hi [PERSON_NAME]! This is Hailey with University View. It looks like you are re…" at bounding box center [897, 698] width 838 height 62
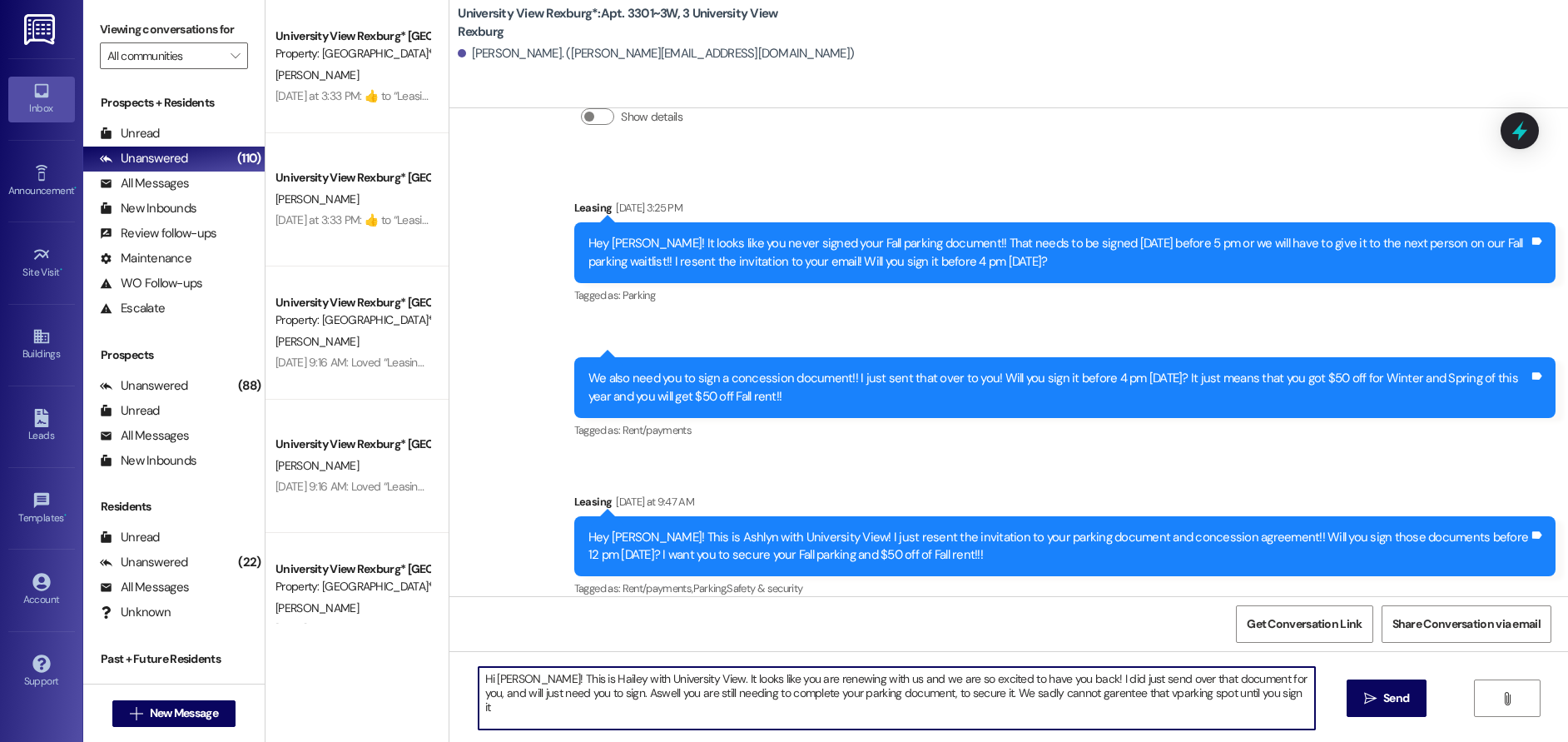
drag, startPoint x: 1102, startPoint y: 694, endPoint x: 1090, endPoint y: 738, distance: 45.6
click at [1099, 699] on textarea "Hi [PERSON_NAME]! This is Hailey with University View. It looks like you are re…" at bounding box center [897, 698] width 838 height 62
click at [1232, 685] on textarea "Hi [PERSON_NAME]! This is Hailey with University View. It looks like you are re…" at bounding box center [897, 698] width 838 height 62
click at [1232, 691] on textarea "Hi [PERSON_NAME]! This is Hailey with University View. It looks like you are re…" at bounding box center [897, 698] width 838 height 62
click at [599, 710] on textarea "Hi [PERSON_NAME]! This is Hailey with University View. It looks like you are re…" at bounding box center [897, 698] width 838 height 62
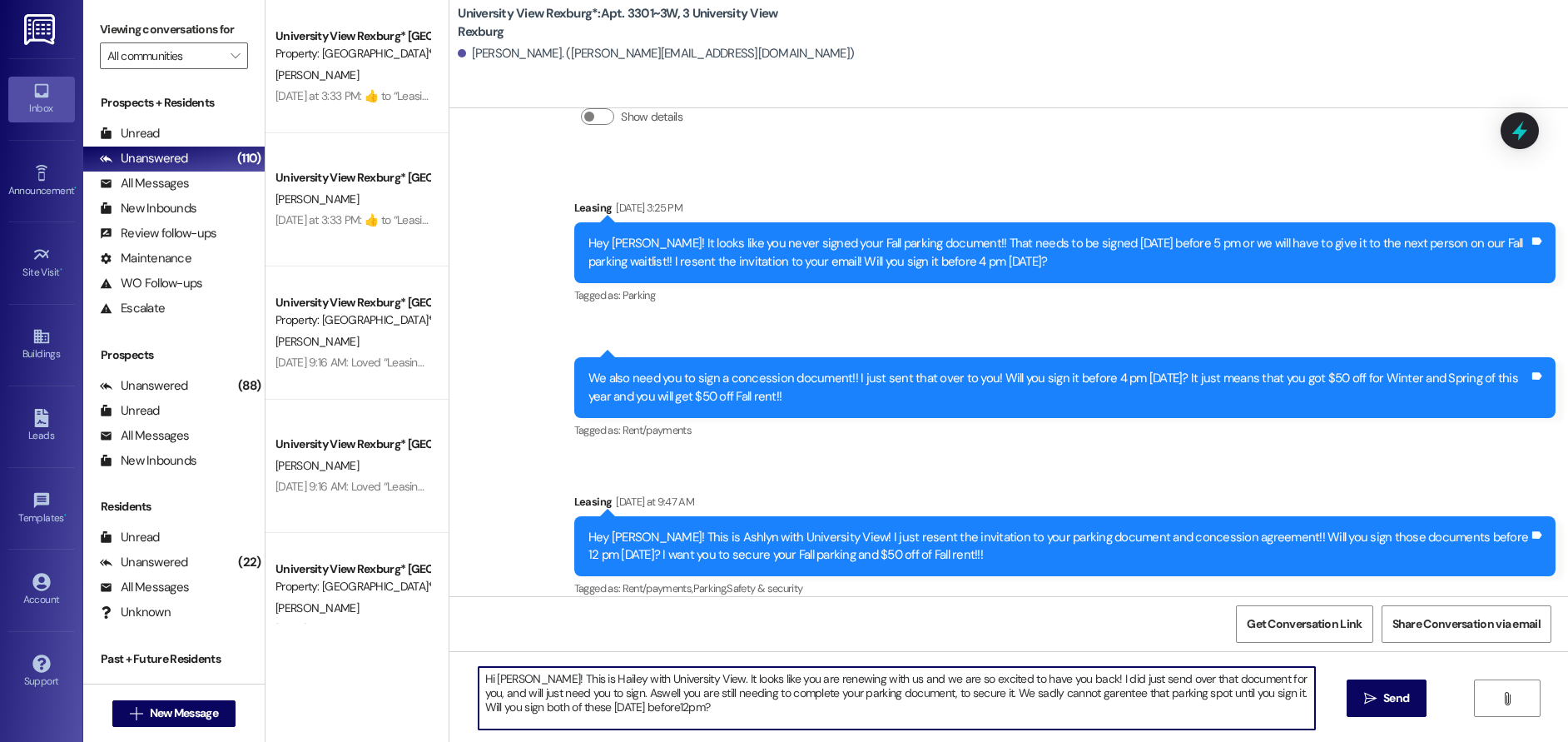
drag, startPoint x: 602, startPoint y: 710, endPoint x: 599, endPoint y: 722, distance: 12.4
click at [602, 713] on textarea "Hi [PERSON_NAME]! This is Hailey with University View. It looks like you are re…" at bounding box center [897, 698] width 838 height 62
drag, startPoint x: 473, startPoint y: 676, endPoint x: 671, endPoint y: 706, distance: 200.3
click at [671, 706] on textarea "Hi [PERSON_NAME]! This is Hailey with University View. It looks like you are re…" at bounding box center [897, 698] width 838 height 62
type textarea "Hi [PERSON_NAME]! This is Hailey with University View. It looks like you are re…"
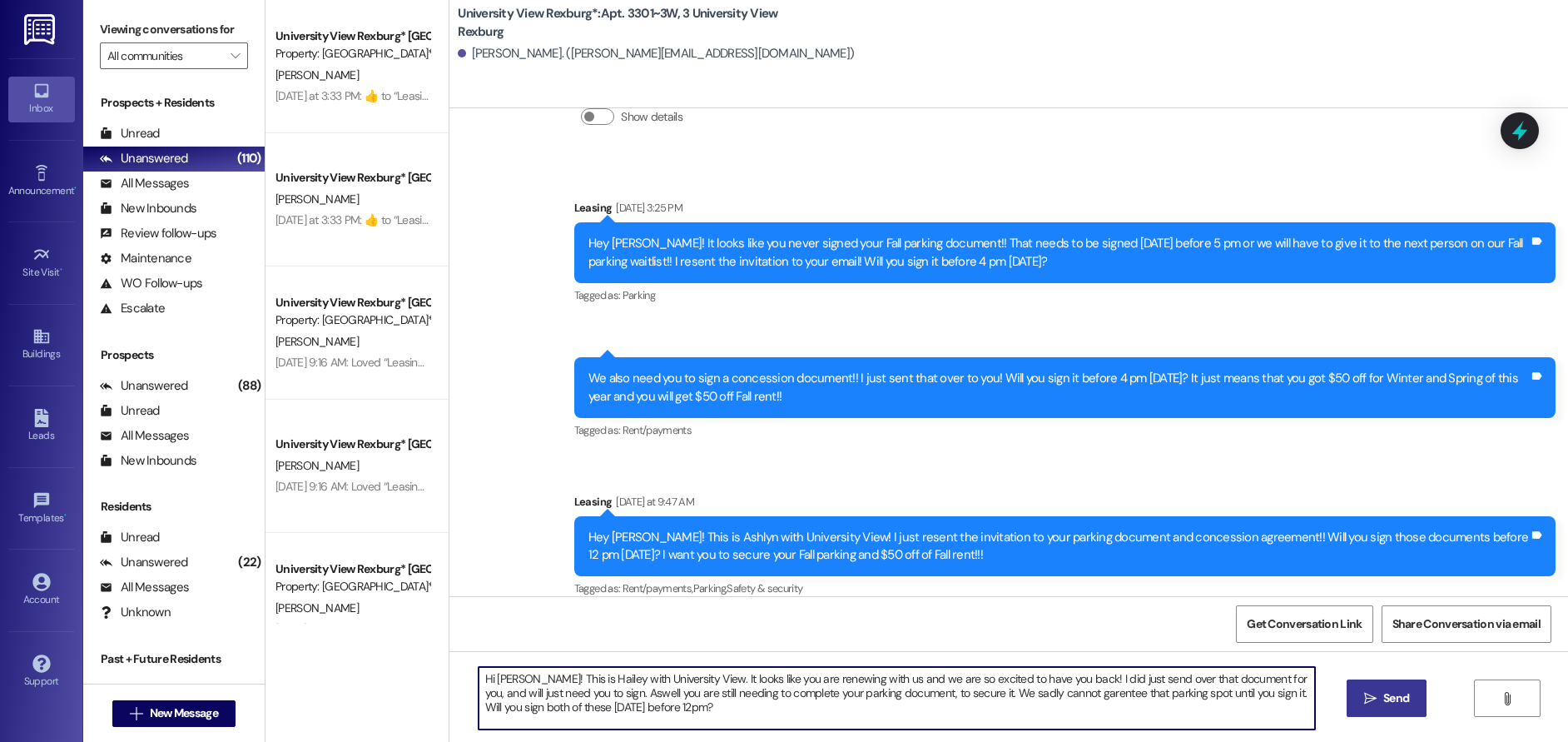
click at [1387, 700] on span "Send" at bounding box center [1396, 699] width 26 height 18
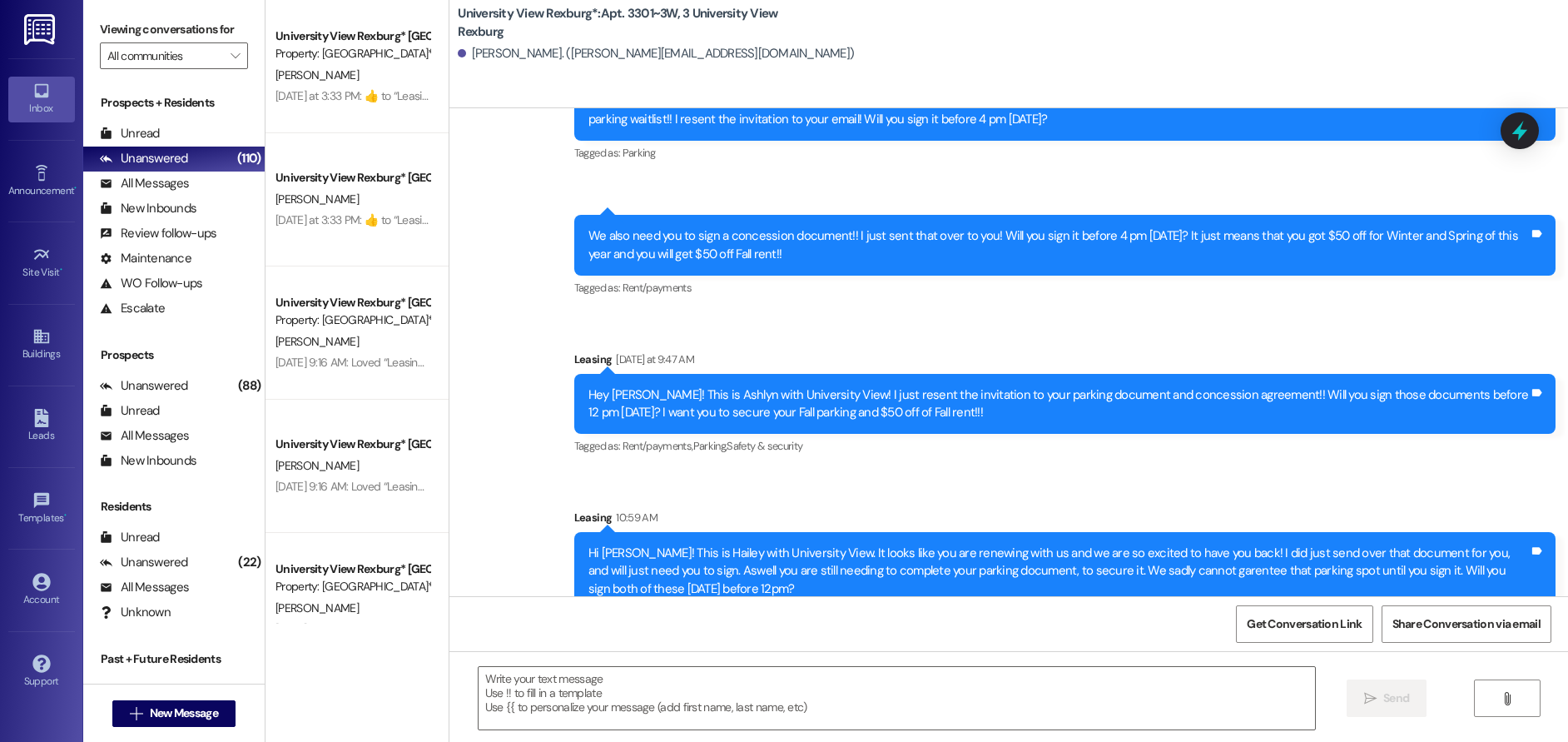
scroll to position [2673, 0]
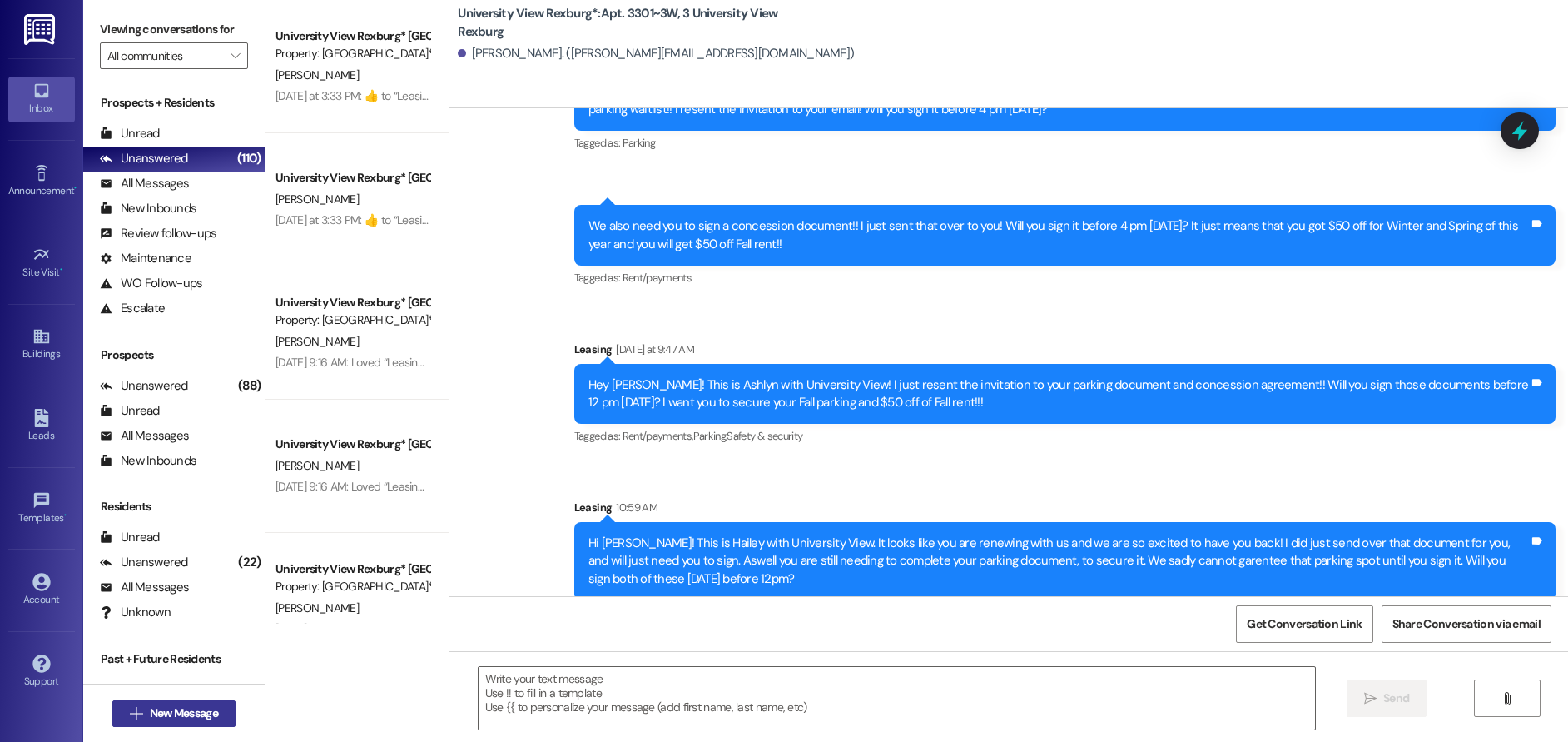
click at [159, 709] on span "New Message" at bounding box center [184, 713] width 68 height 18
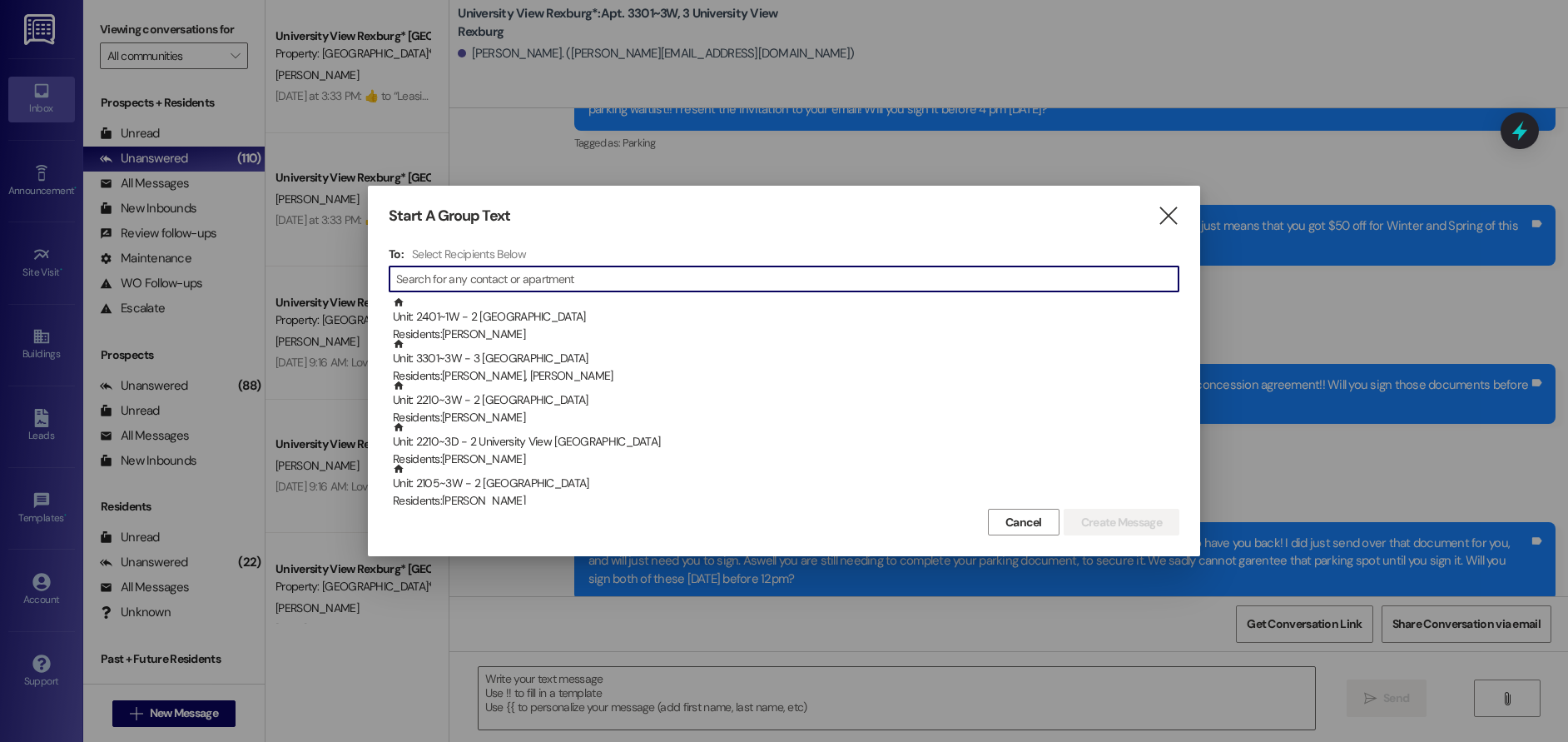
click at [449, 275] on input at bounding box center [787, 279] width 783 height 23
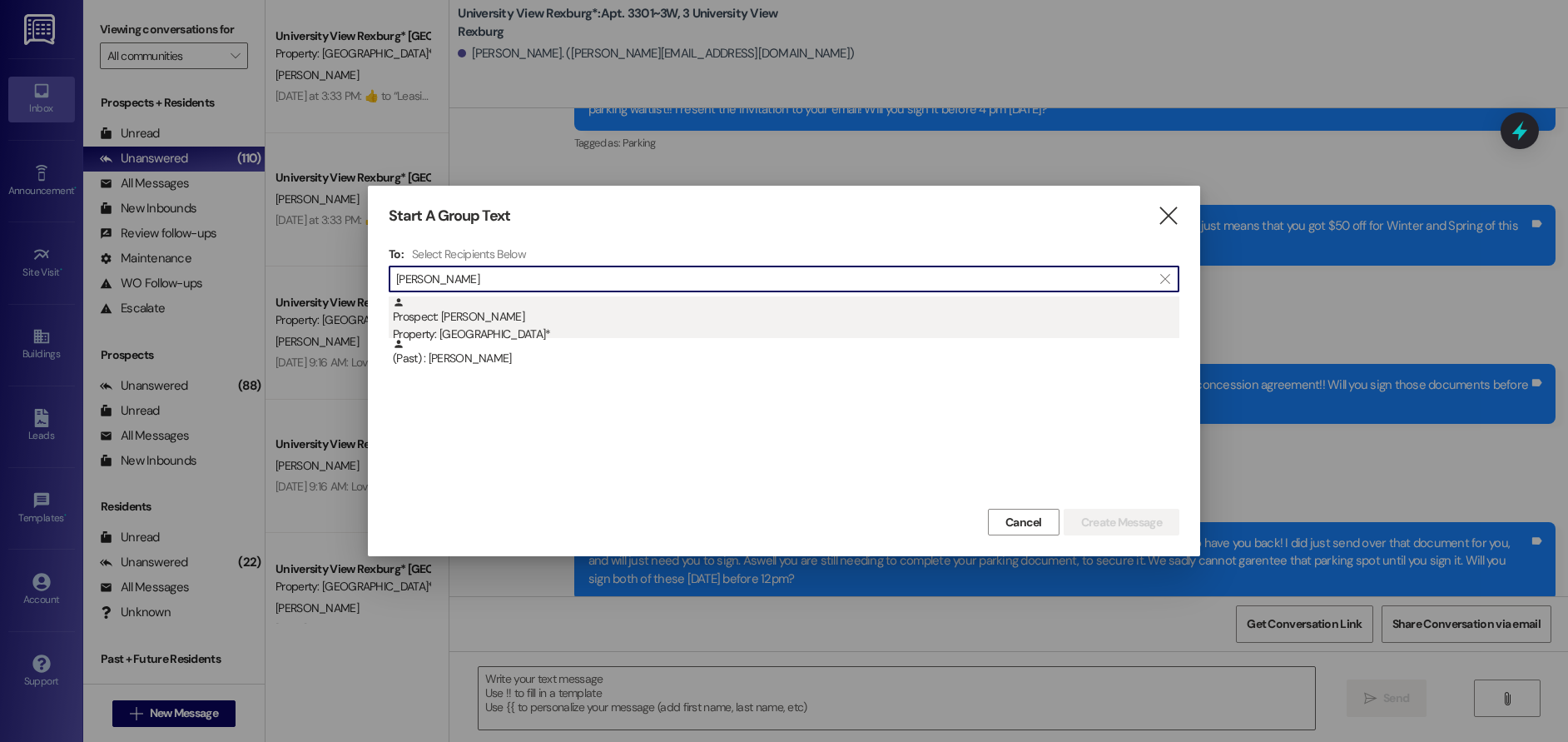
type input "[PERSON_NAME]"
click at [508, 330] on div "Property: [GEOGRAPHIC_DATA]*" at bounding box center [786, 335] width 786 height 18
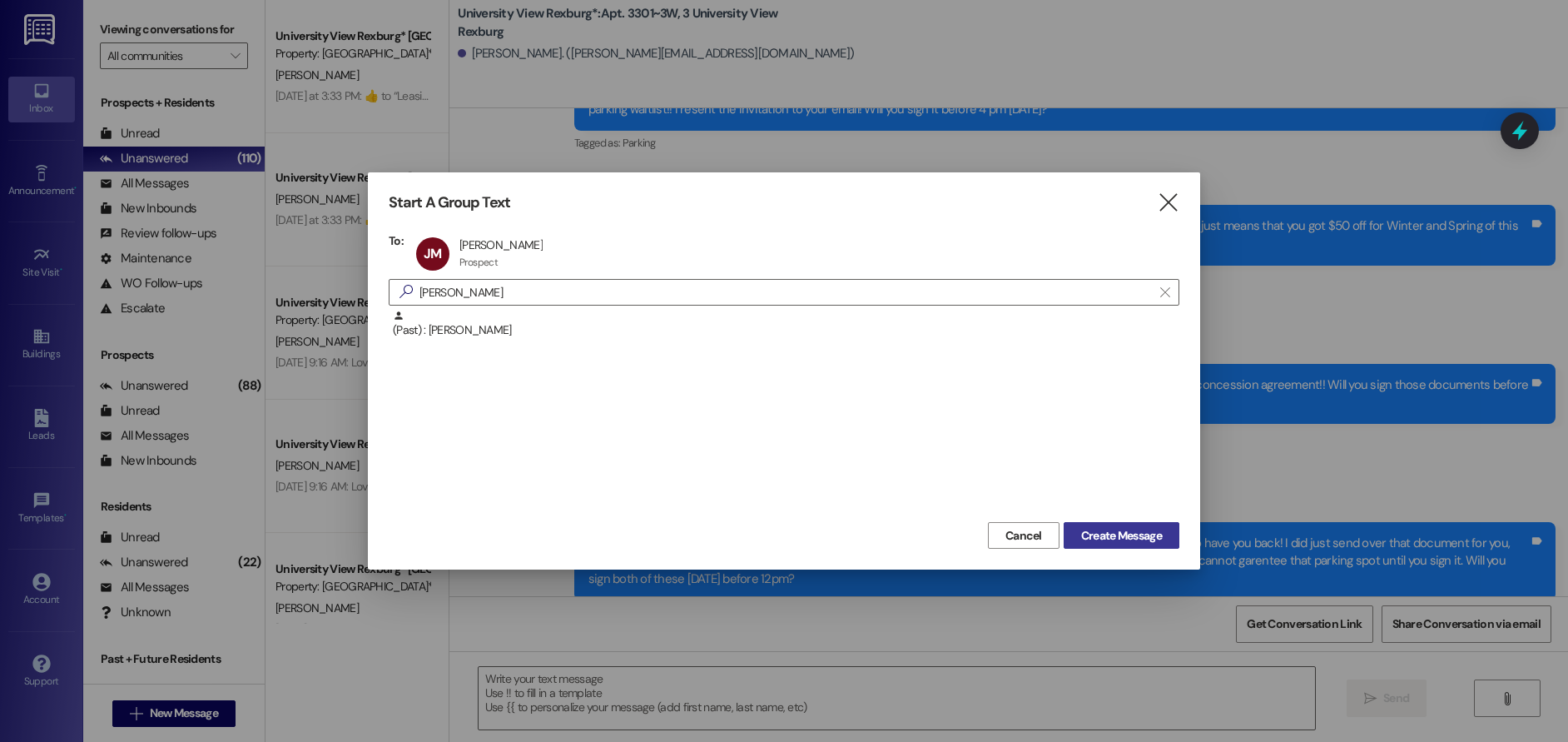
click at [1085, 525] on button "Create Message" at bounding box center [1122, 535] width 115 height 27
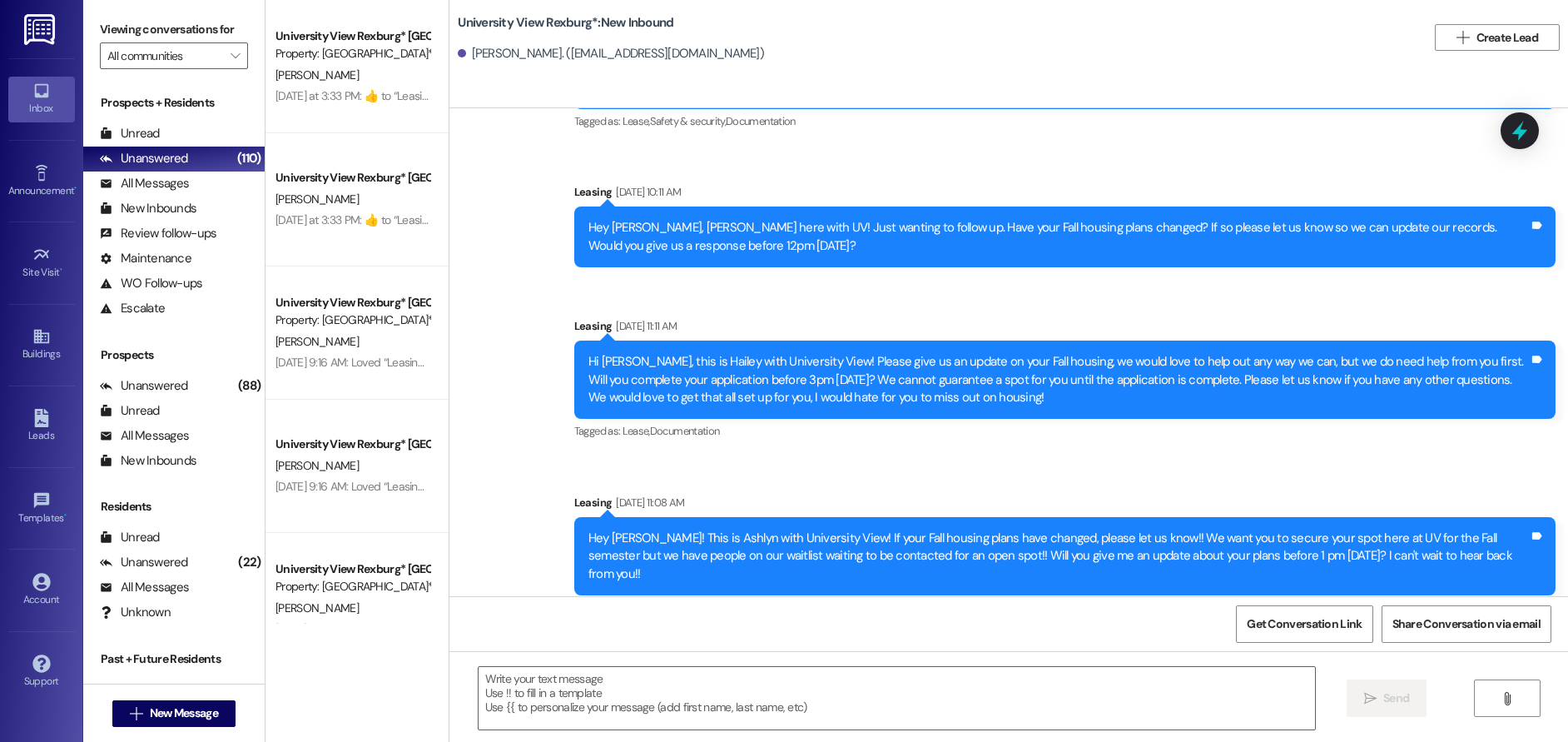
scroll to position [1581, 0]
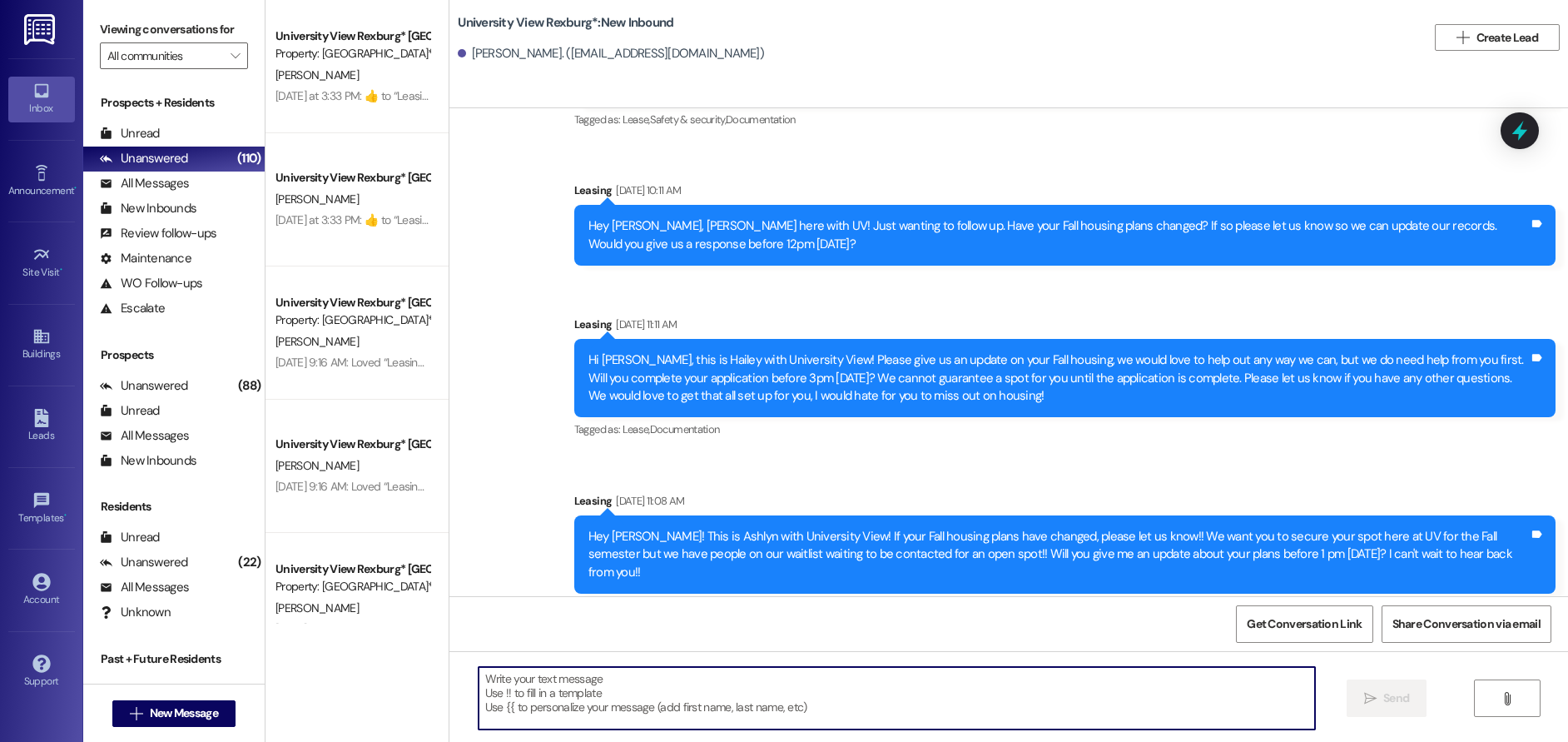
click at [592, 683] on textarea at bounding box center [897, 698] width 838 height 62
type textarea "H"
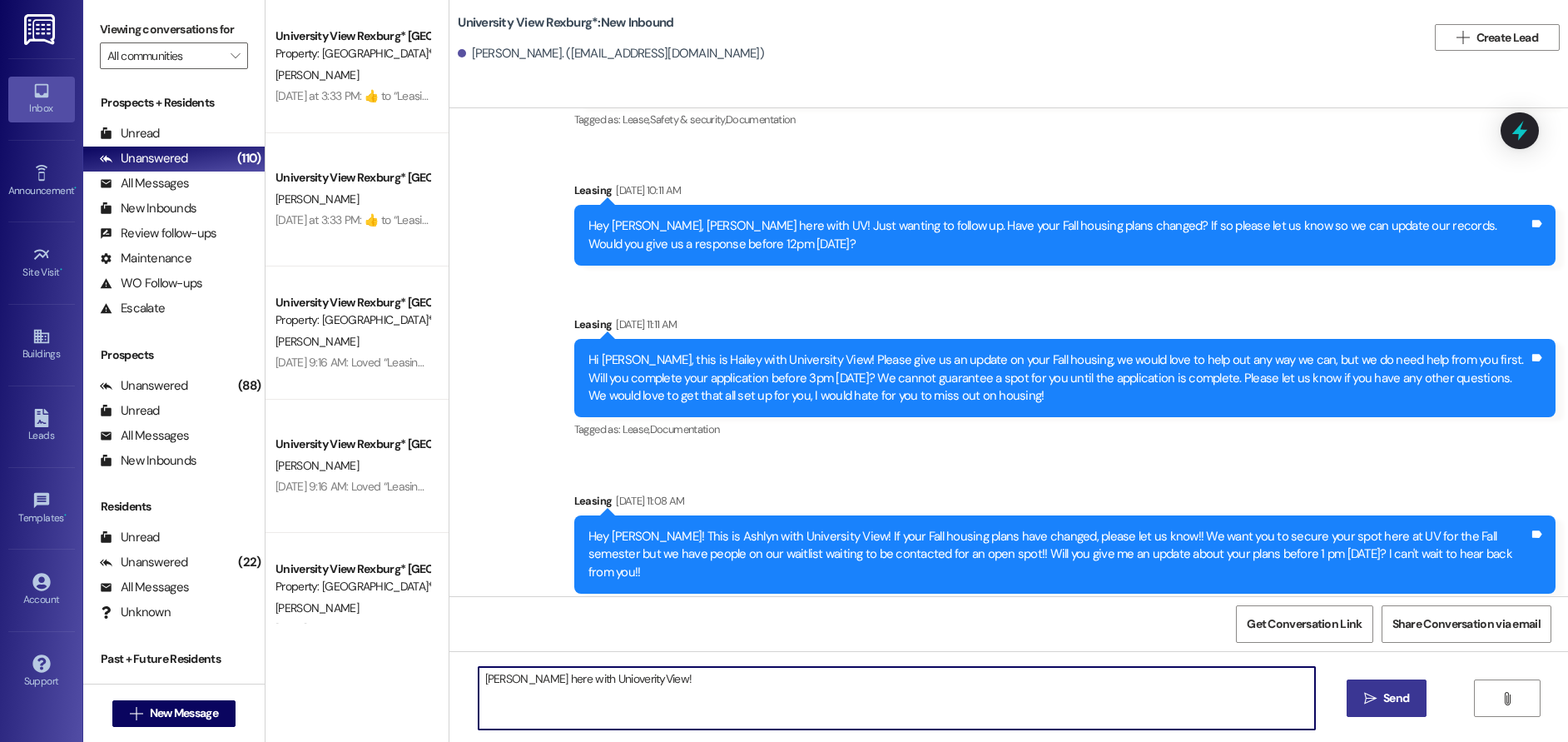
click at [537, 680] on textarea "[PERSON_NAME] here with UnioverityView!" at bounding box center [897, 698] width 838 height 62
click at [623, 678] on textarea "[PERSON_NAME] here with UnioverityView!" at bounding box center [897, 698] width 838 height 62
click at [631, 677] on textarea "[PERSON_NAME] here with UniverityView!" at bounding box center [897, 698] width 838 height 62
click at [520, 683] on textarea "[PERSON_NAME] here with UniversityView!" at bounding box center [897, 698] width 838 height 62
click at [712, 675] on textarea "[PERSON_NAME], [PERSON_NAME] here with UniversityView!" at bounding box center [897, 698] width 838 height 62
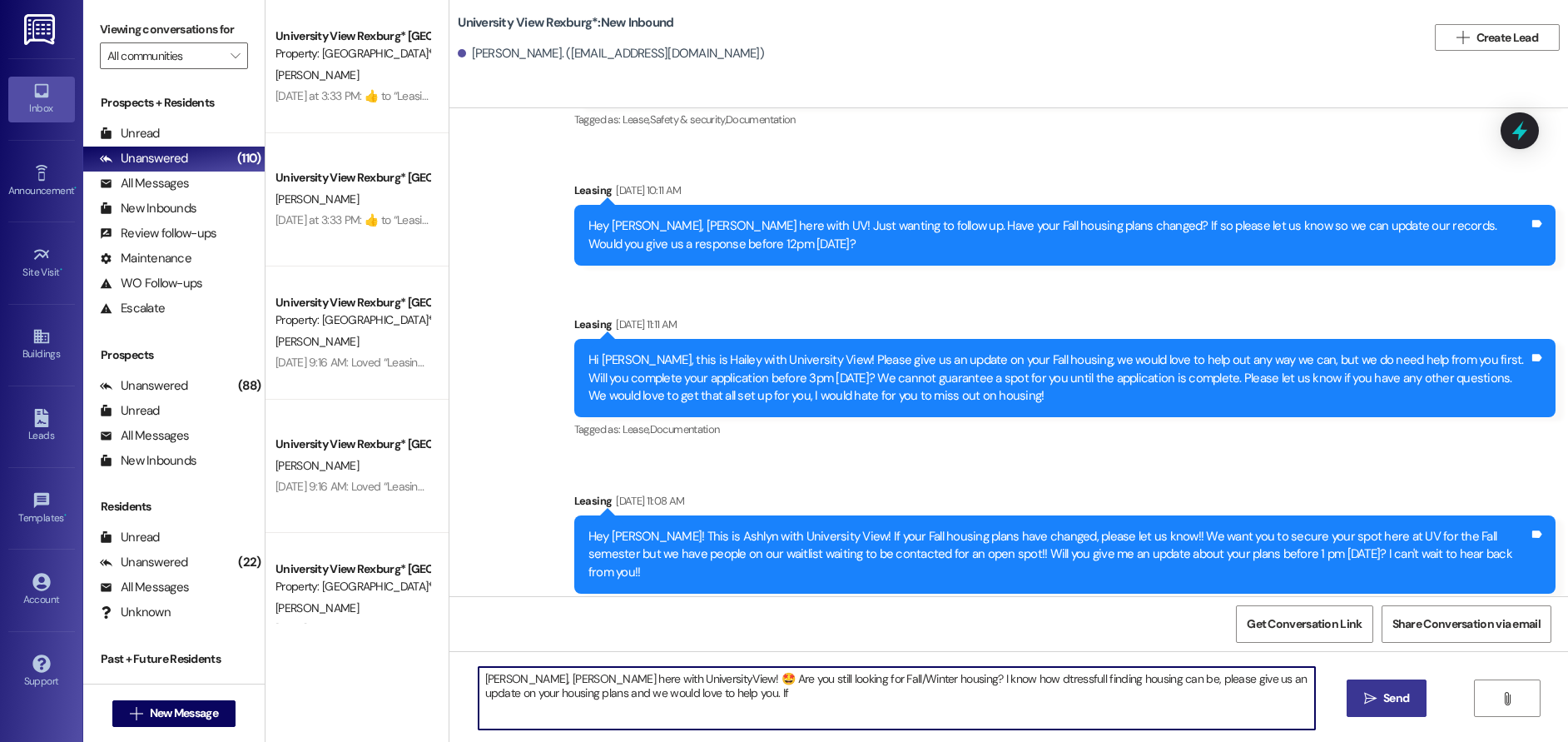
click at [971, 683] on textarea "[PERSON_NAME], [PERSON_NAME] here with UniversityView! 🤩 Are you still looking …" at bounding box center [897, 698] width 838 height 62
drag, startPoint x: 683, startPoint y: 695, endPoint x: 682, endPoint y: 707, distance: 12.0
click at [683, 697] on textarea "[PERSON_NAME], [PERSON_NAME] here with UniversityView! 🤩 Are you still looking …" at bounding box center [897, 698] width 838 height 62
drag, startPoint x: 686, startPoint y: 691, endPoint x: 695, endPoint y: 714, distance: 24.7
click at [689, 696] on textarea "[PERSON_NAME], [PERSON_NAME] here with UniversityView! 🤩 Are you still looking …" at bounding box center [897, 698] width 838 height 62
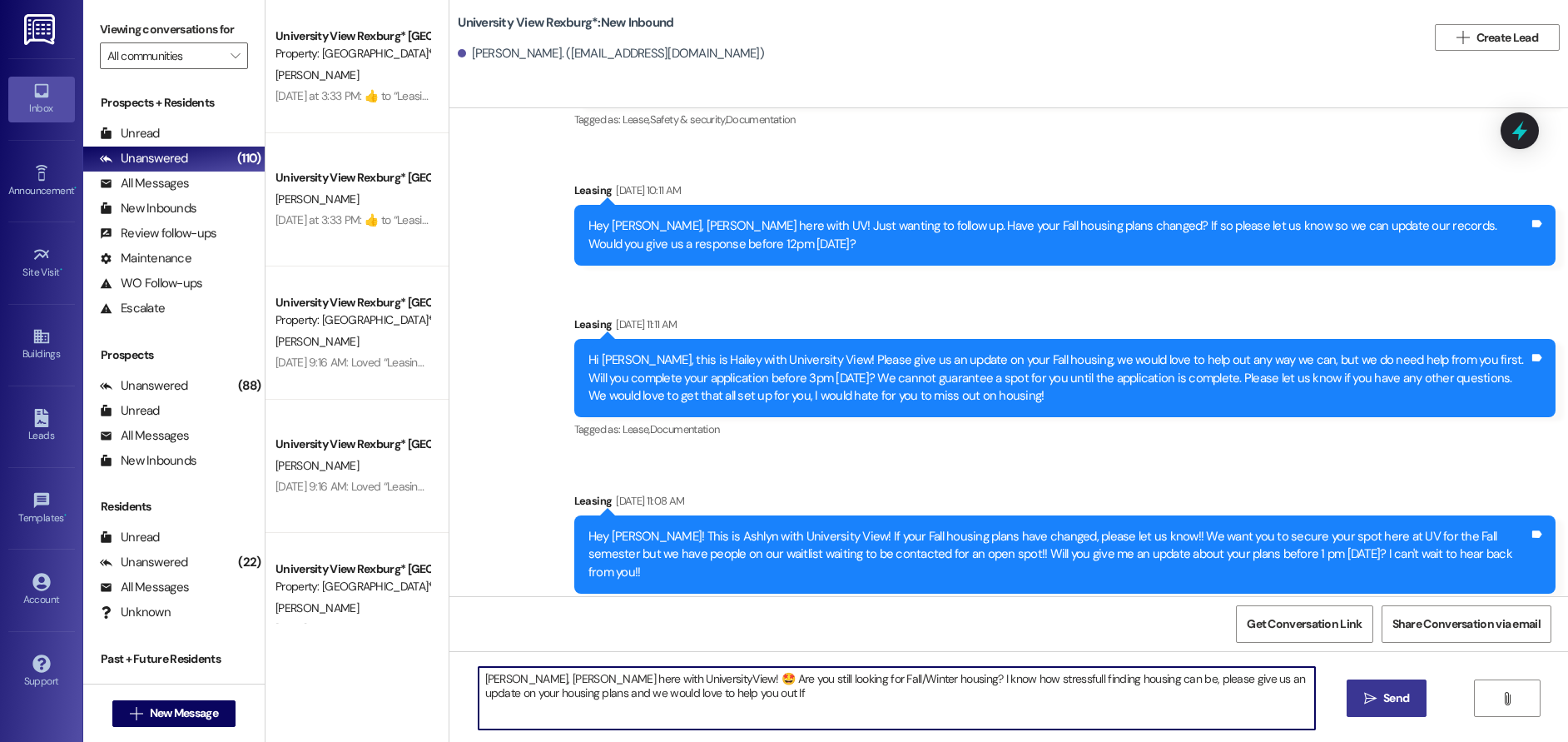
click at [720, 699] on textarea "[PERSON_NAME], [PERSON_NAME] here with UniversityView! 🤩 Are you still looking …" at bounding box center [897, 698] width 838 height 62
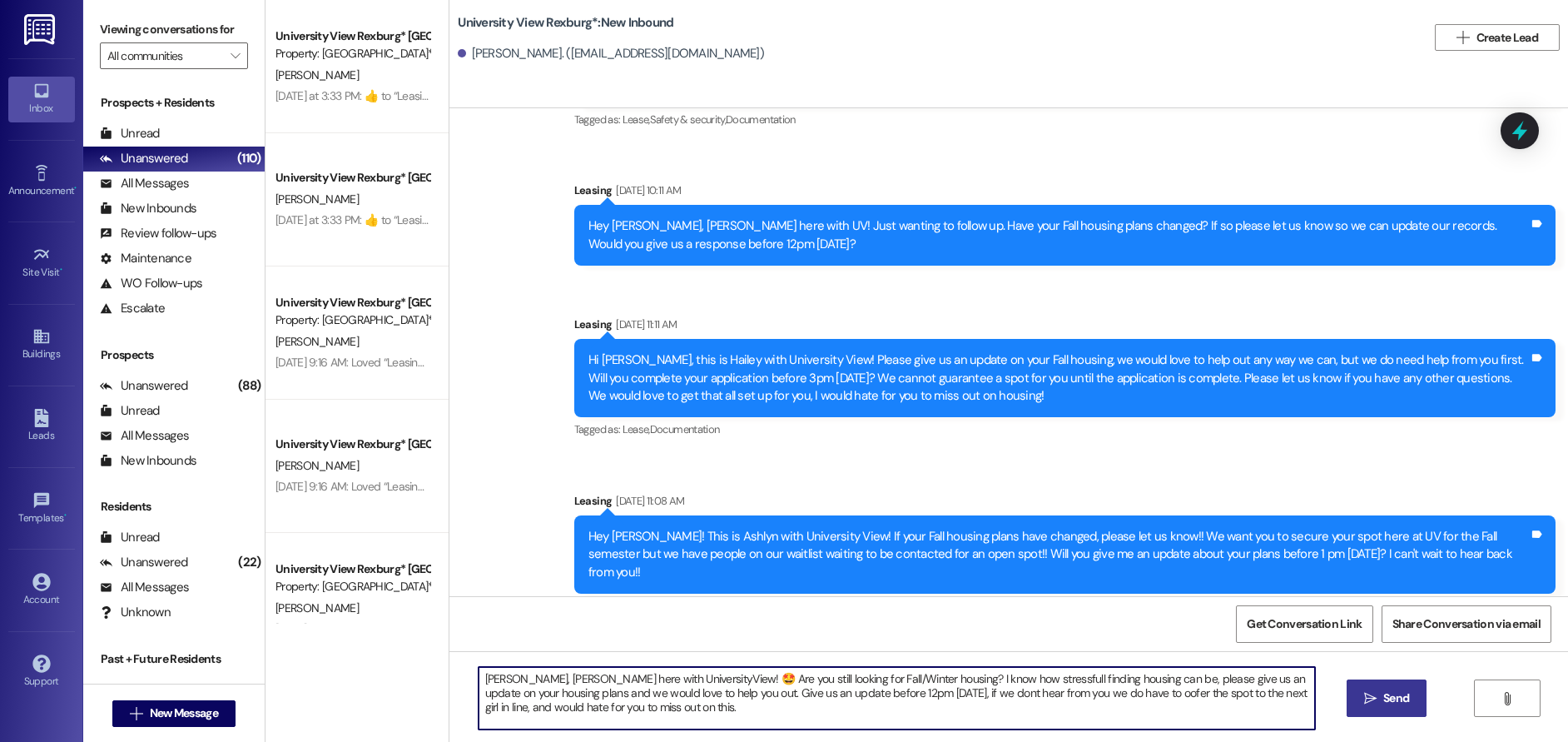
drag, startPoint x: 709, startPoint y: 694, endPoint x: 891, endPoint y: 701, distance: 182.1
click at [893, 695] on textarea "[PERSON_NAME], [PERSON_NAME] here with UniversityView! 🤩 Are you still looking …" at bounding box center [897, 698] width 838 height 62
click at [712, 691] on textarea "[PERSON_NAME], [PERSON_NAME] here with UniversityView! 🤩 Are you still looking …" at bounding box center [897, 698] width 838 height 62
click at [752, 698] on textarea "[PERSON_NAME], [PERSON_NAME] here with UniversityView! 🤩 Are you still looking …" at bounding box center [897, 698] width 838 height 62
click at [826, 700] on textarea "[PERSON_NAME], [PERSON_NAME] here with UniversityView! 🤩 Are you still looking …" at bounding box center [897, 698] width 838 height 62
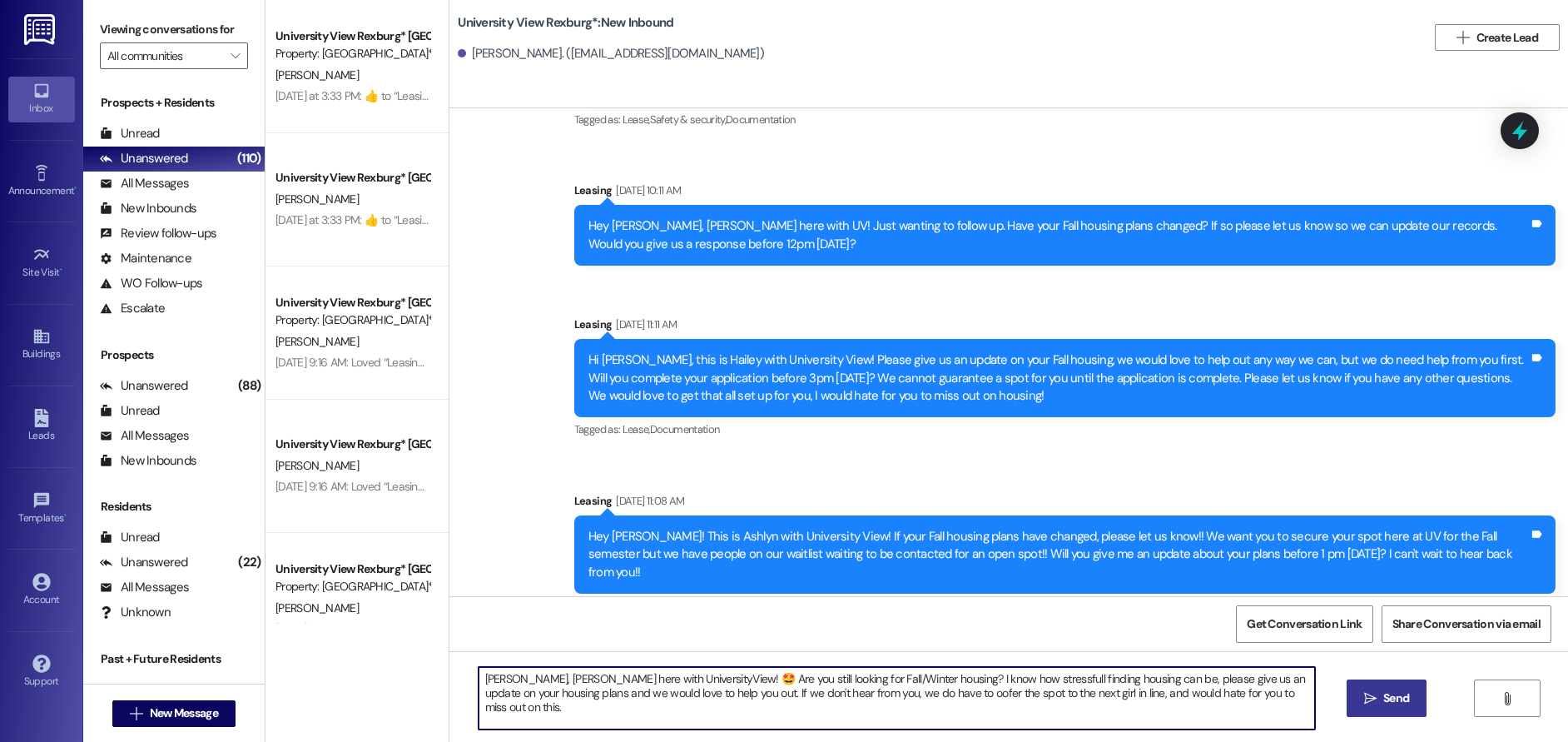
click at [908, 692] on textarea "[PERSON_NAME], [PERSON_NAME] here with UniversityView! 🤩 Are you still looking …" at bounding box center [897, 698] width 838 height 62
click at [915, 697] on textarea "[PERSON_NAME], [PERSON_NAME] here with UniversityView! 🤩 Are you still looking …" at bounding box center [897, 698] width 838 height 62
click at [915, 700] on textarea "[PERSON_NAME], [PERSON_NAME] here with UniversityView! 🤩 Are you still looking …" at bounding box center [897, 698] width 838 height 62
click at [902, 692] on textarea "[PERSON_NAME], [PERSON_NAME] here with UniversityView! 🤩 Are you still looking …" at bounding box center [897, 698] width 838 height 62
drag, startPoint x: 910, startPoint y: 696, endPoint x: 910, endPoint y: 719, distance: 23.0
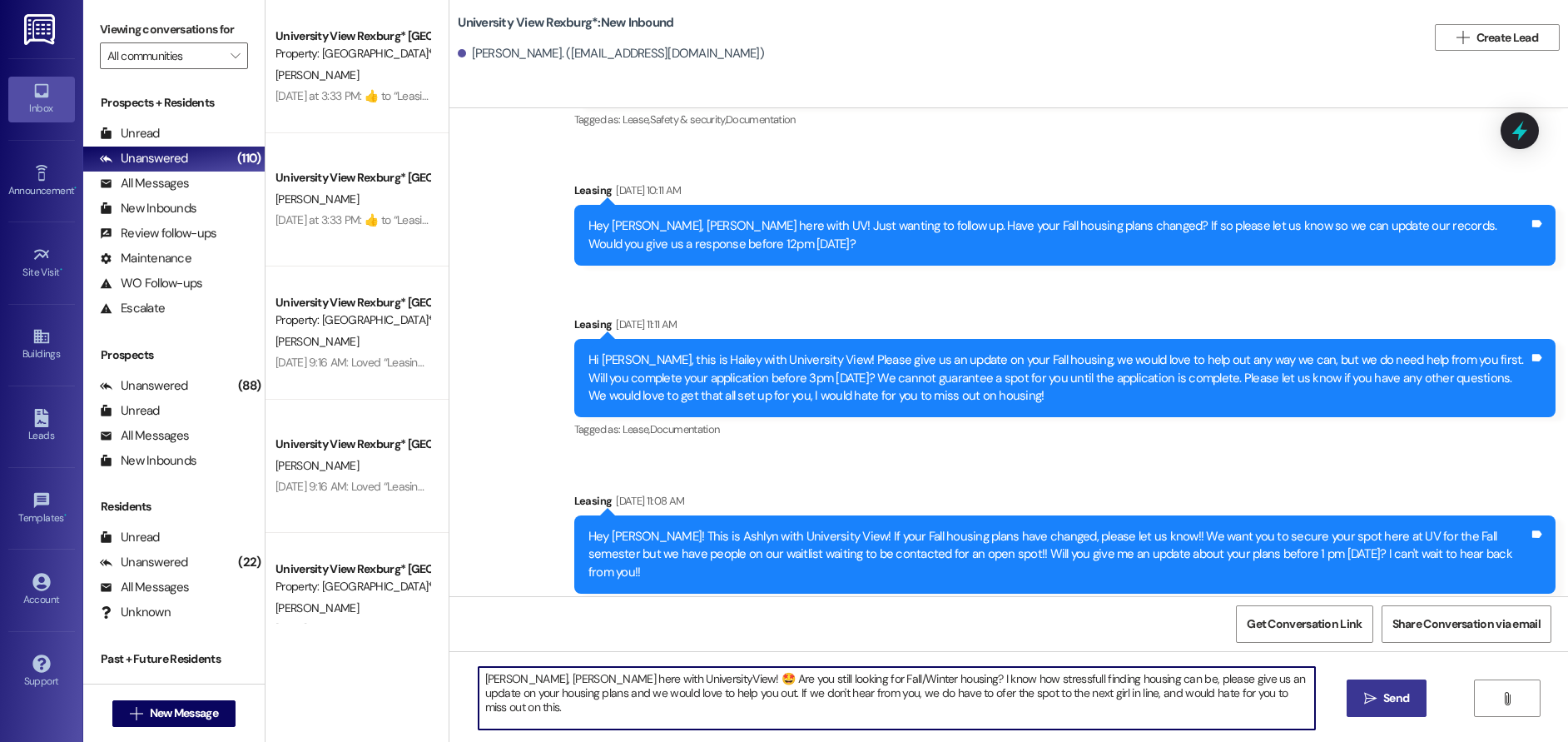
click at [910, 699] on textarea "[PERSON_NAME], [PERSON_NAME] here with UniversityView! 🤩 Are you still looking …" at bounding box center [897, 698] width 838 height 62
click at [1280, 701] on textarea "[PERSON_NAME], [PERSON_NAME] here with UniversityView! 🤩 Are you still looking …" at bounding box center [897, 698] width 838 height 62
paste textarea "Give us an update before 12pm [DATE],"
drag, startPoint x: 469, startPoint y: 677, endPoint x: 868, endPoint y: 695, distance: 399.4
click at [871, 696] on textarea "[PERSON_NAME], [PERSON_NAME] here with UniversityView! 🤩 Are you still looking …" at bounding box center [897, 698] width 838 height 62
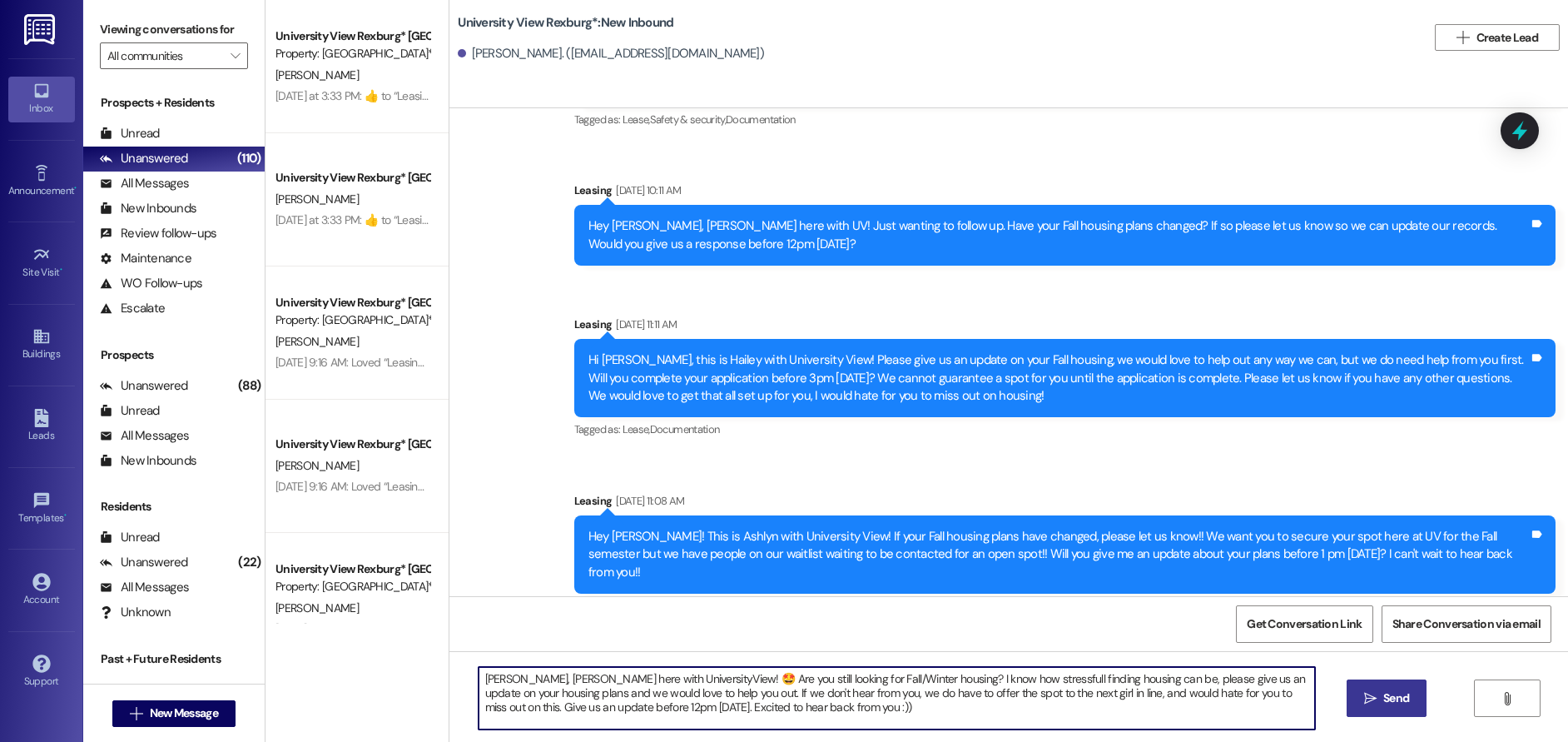
click at [1017, 718] on textarea "[PERSON_NAME], [PERSON_NAME] here with UniversityView! 🤩 Are you still looking …" at bounding box center [897, 698] width 838 height 62
drag, startPoint x: 470, startPoint y: 677, endPoint x: 835, endPoint y: 727, distance: 368.4
click at [835, 727] on textarea "[PERSON_NAME], [PERSON_NAME] here with UniversityView! 🤩 Are you still looking …" at bounding box center [897, 698] width 838 height 62
type textarea "[PERSON_NAME], [PERSON_NAME] here with UniversityView! 🤩 Are you still looking …"
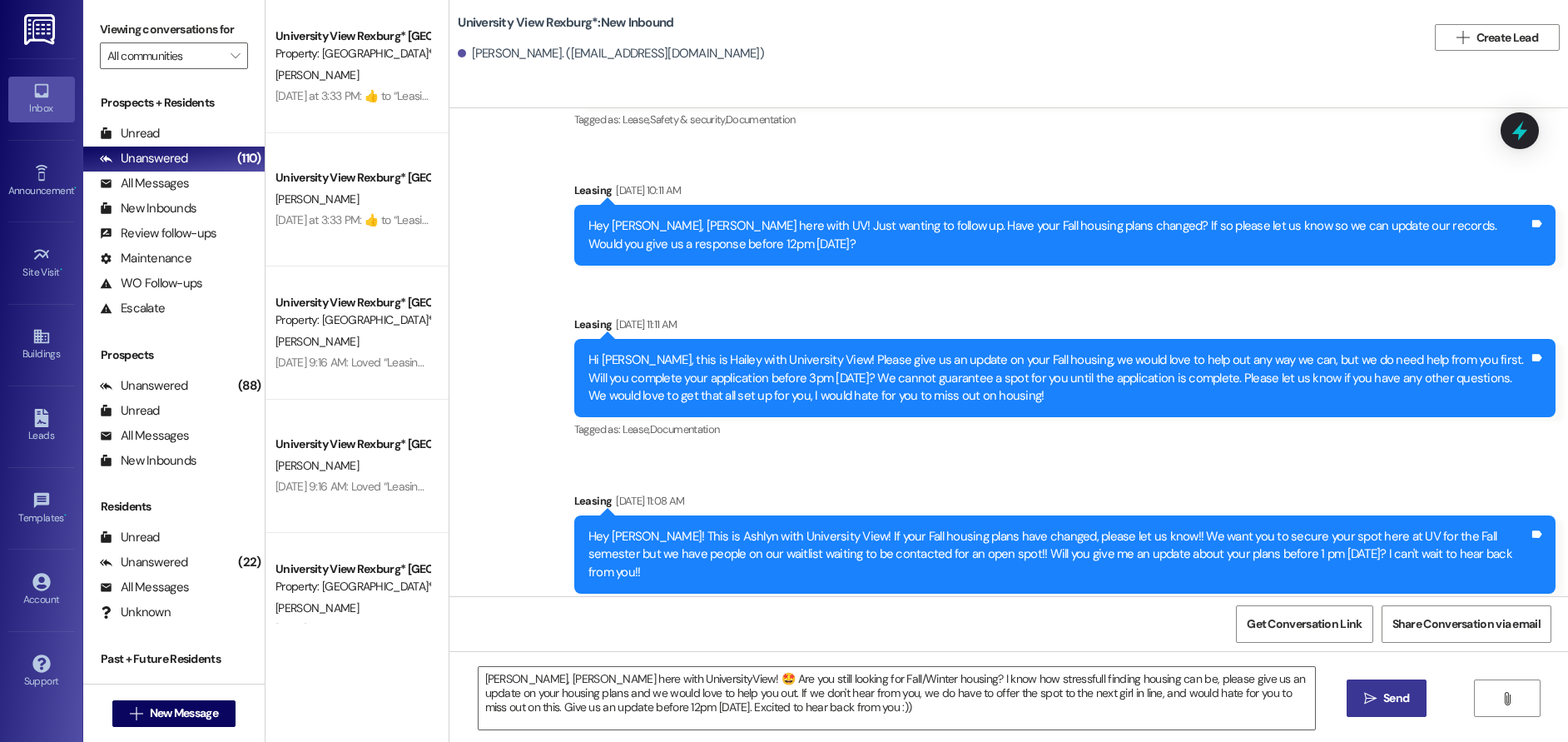
drag, startPoint x: 1391, startPoint y: 697, endPoint x: 1429, endPoint y: 715, distance: 42.0
click at [1391, 698] on span "Send" at bounding box center [1396, 699] width 26 height 18
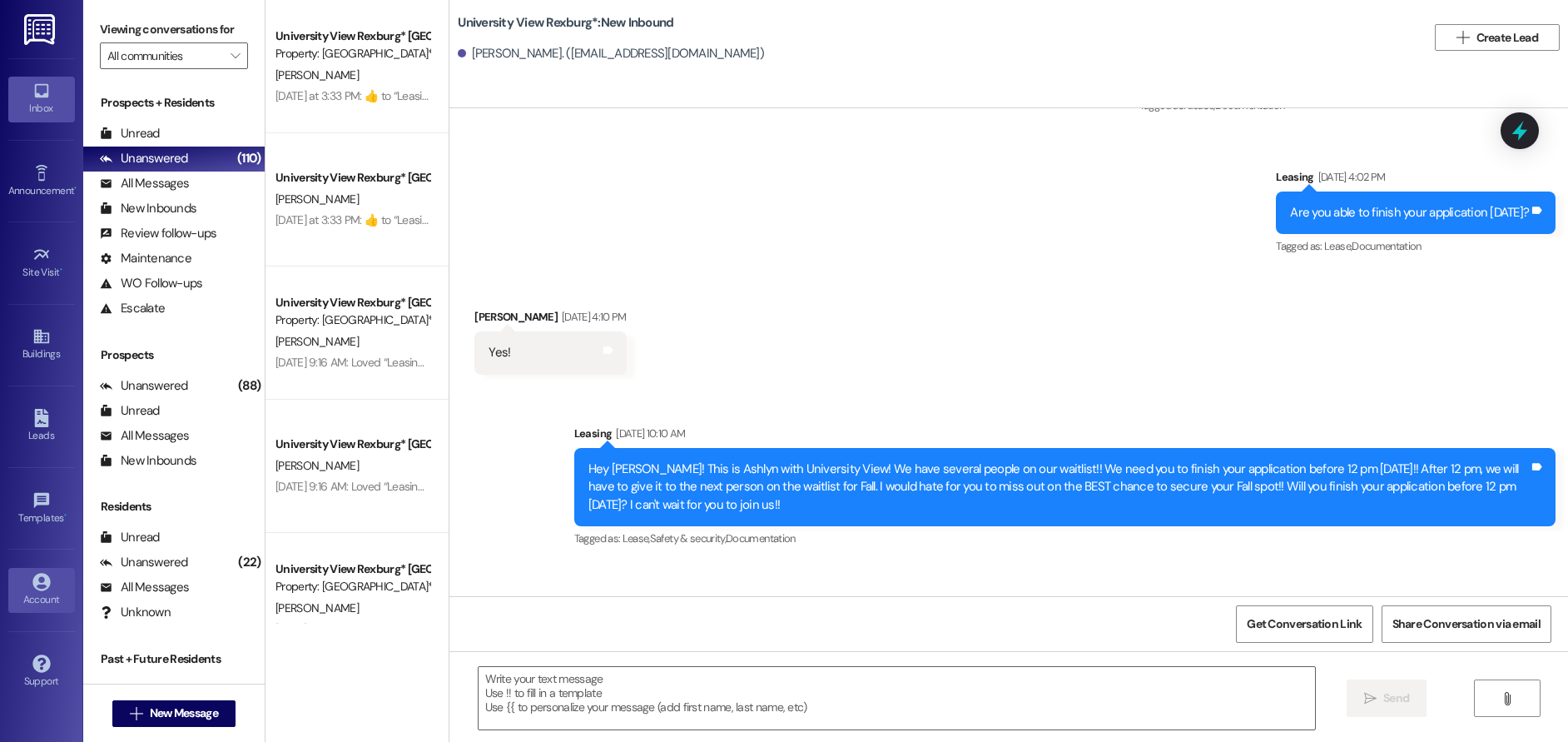
scroll to position [819, 0]
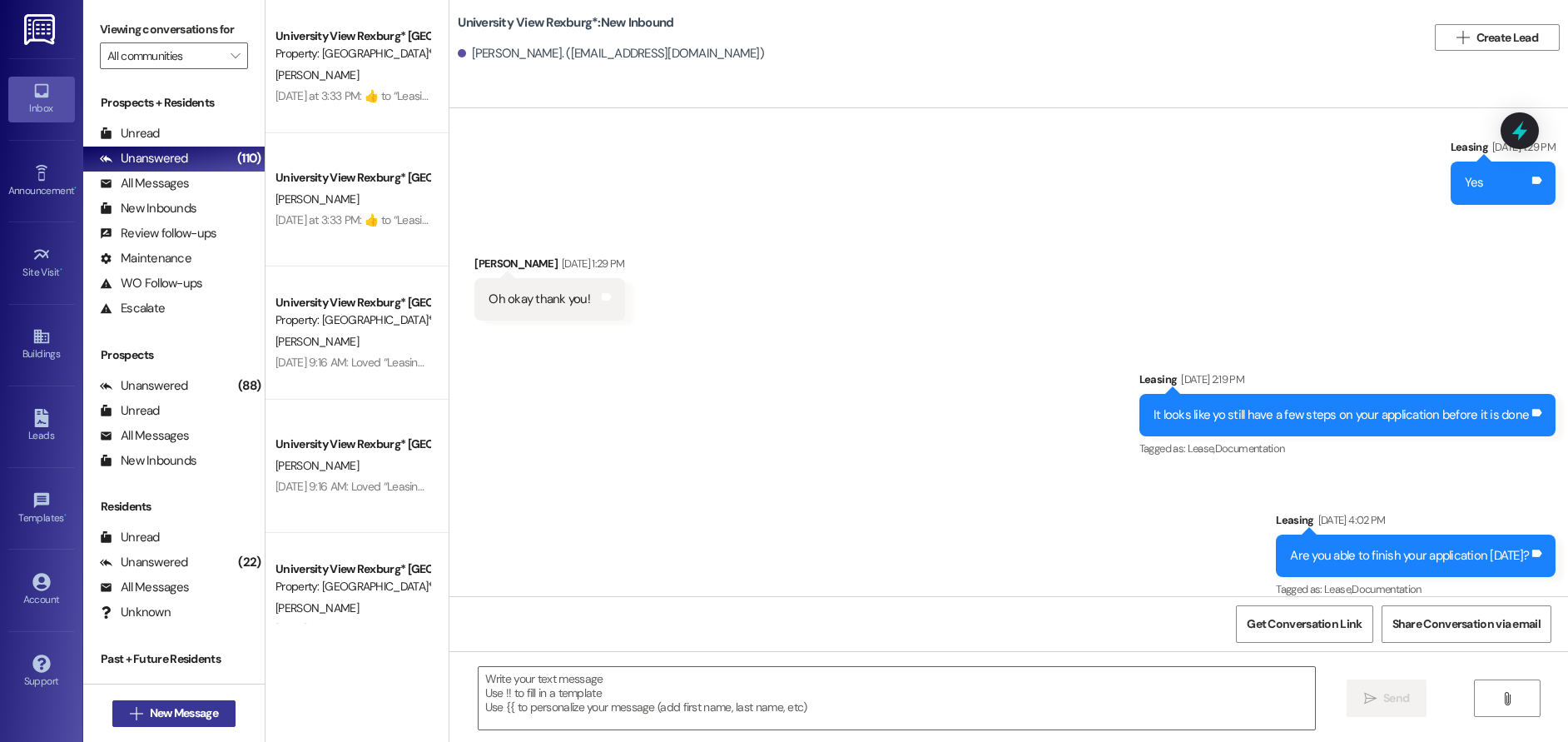
click at [171, 725] on button " New Message" at bounding box center [174, 714] width 123 height 27
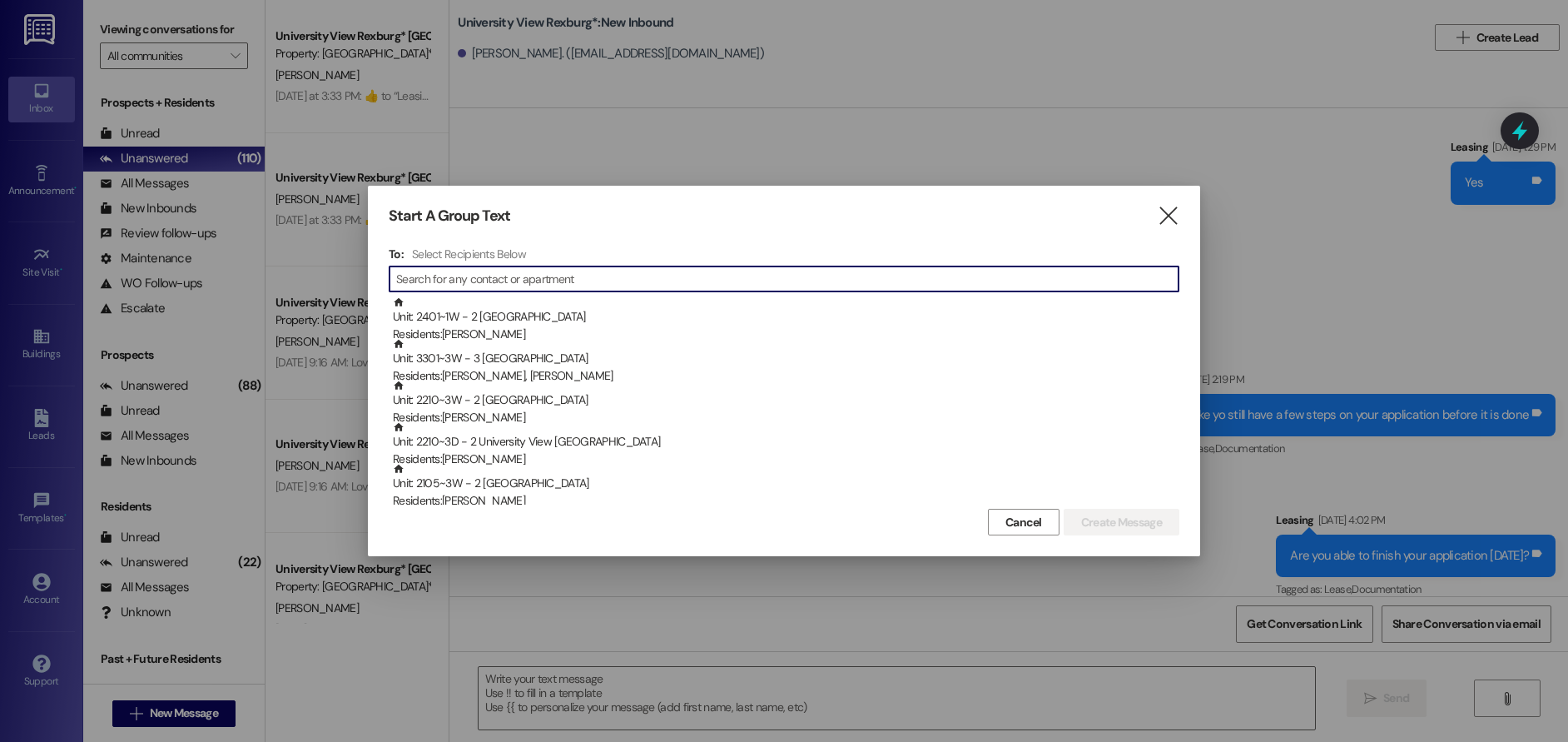
click at [465, 277] on input at bounding box center [787, 279] width 783 height 23
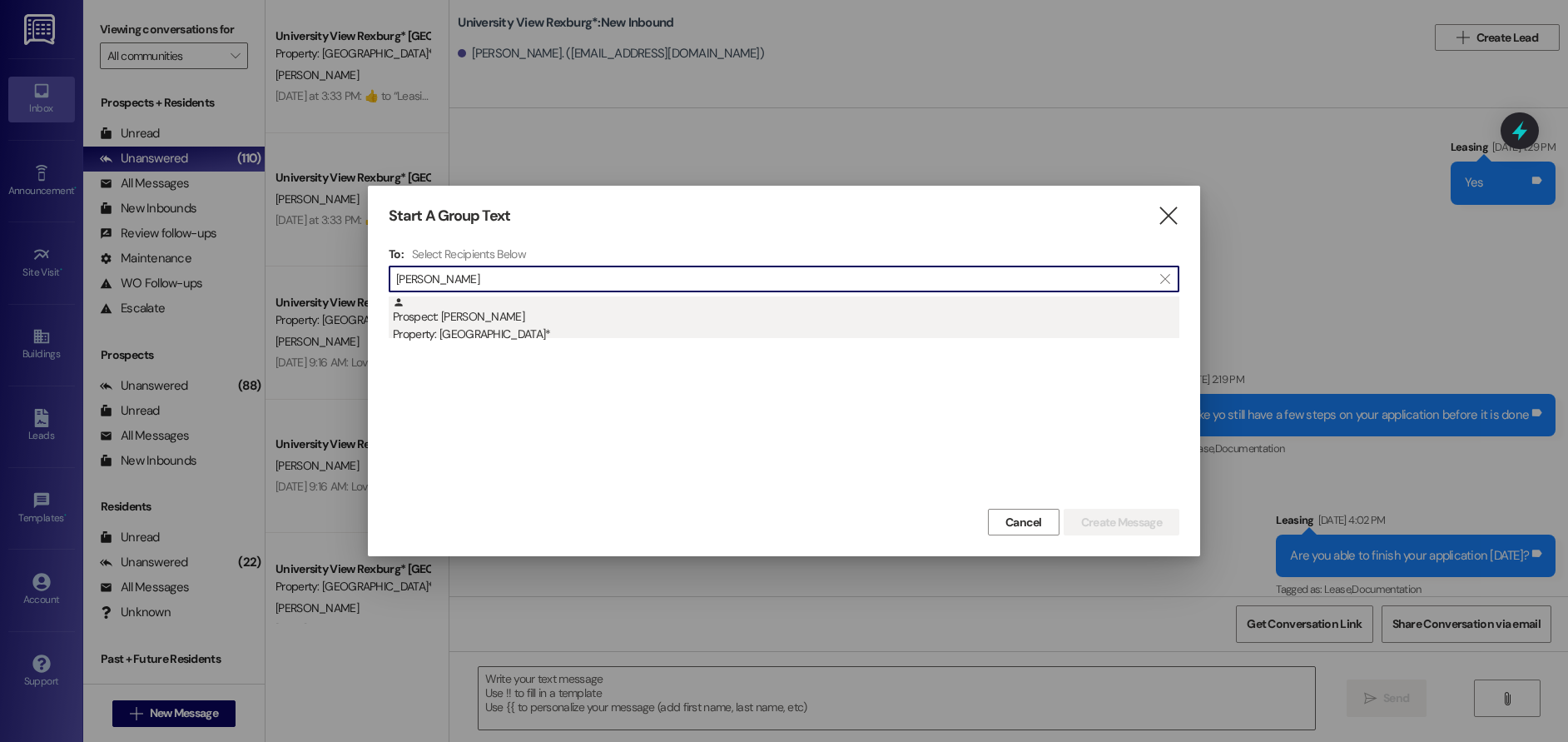
type input "[PERSON_NAME]"
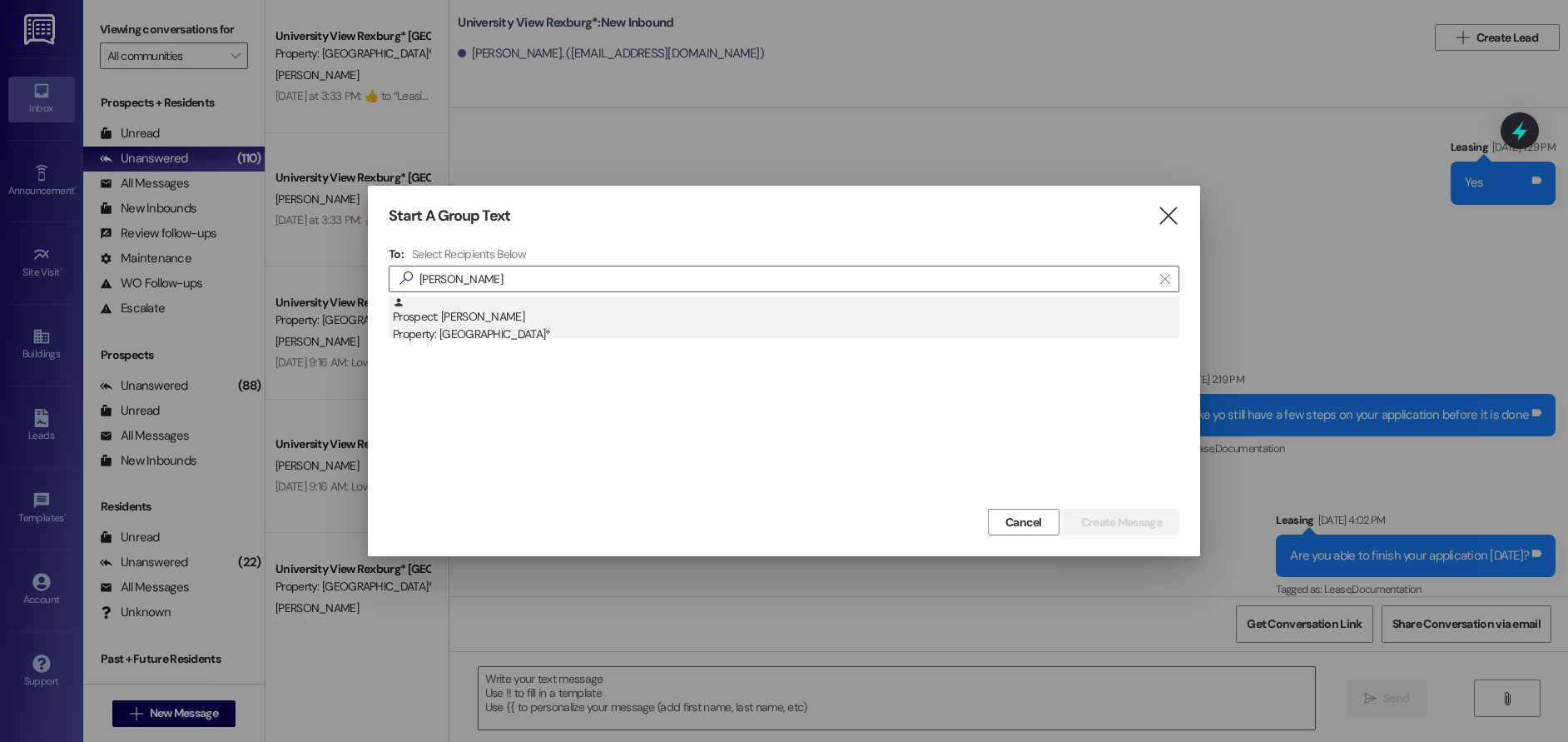
click at [466, 328] on div "Property: [GEOGRAPHIC_DATA]*" at bounding box center [786, 335] width 786 height 18
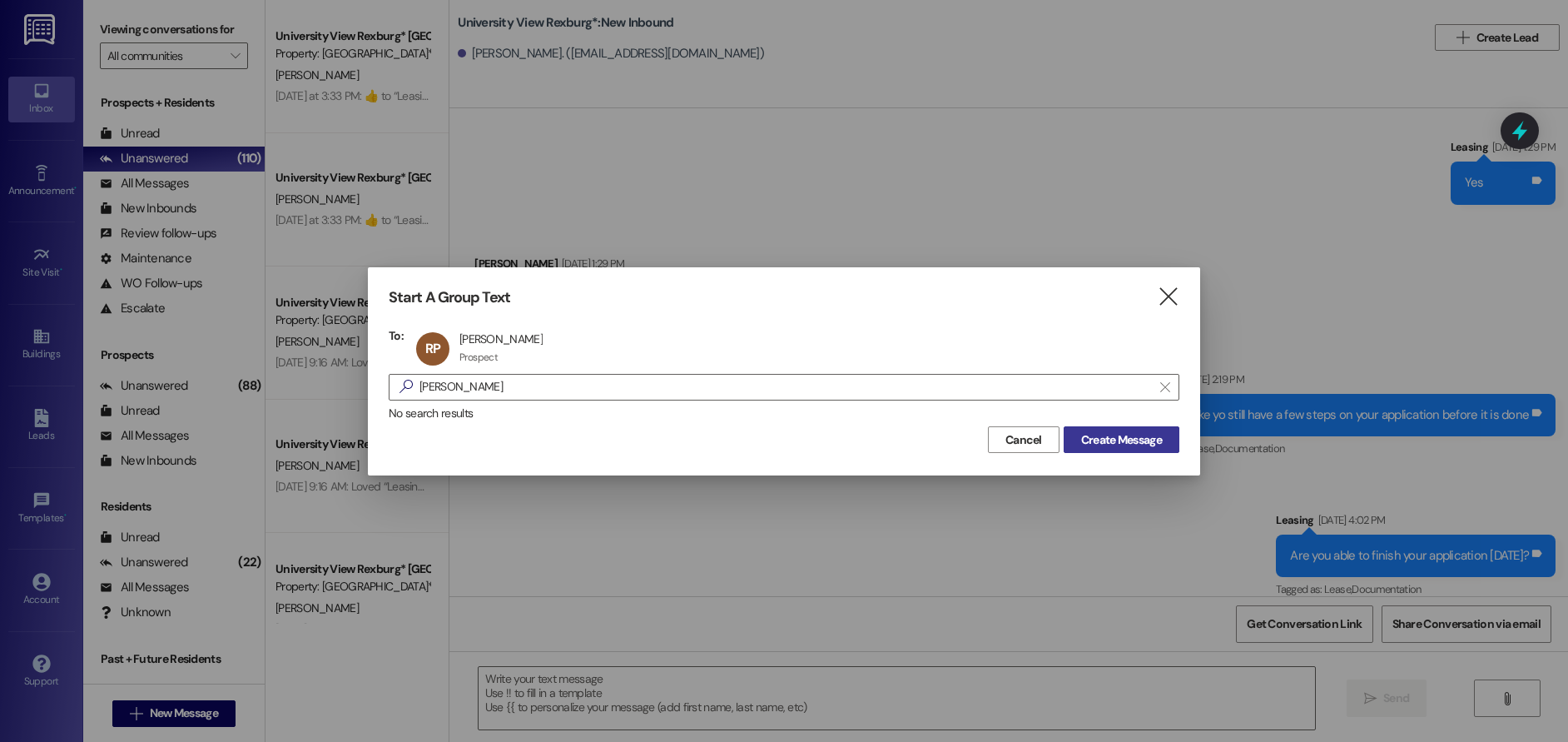
click at [1128, 440] on span "Create Message" at bounding box center [1121, 440] width 81 height 18
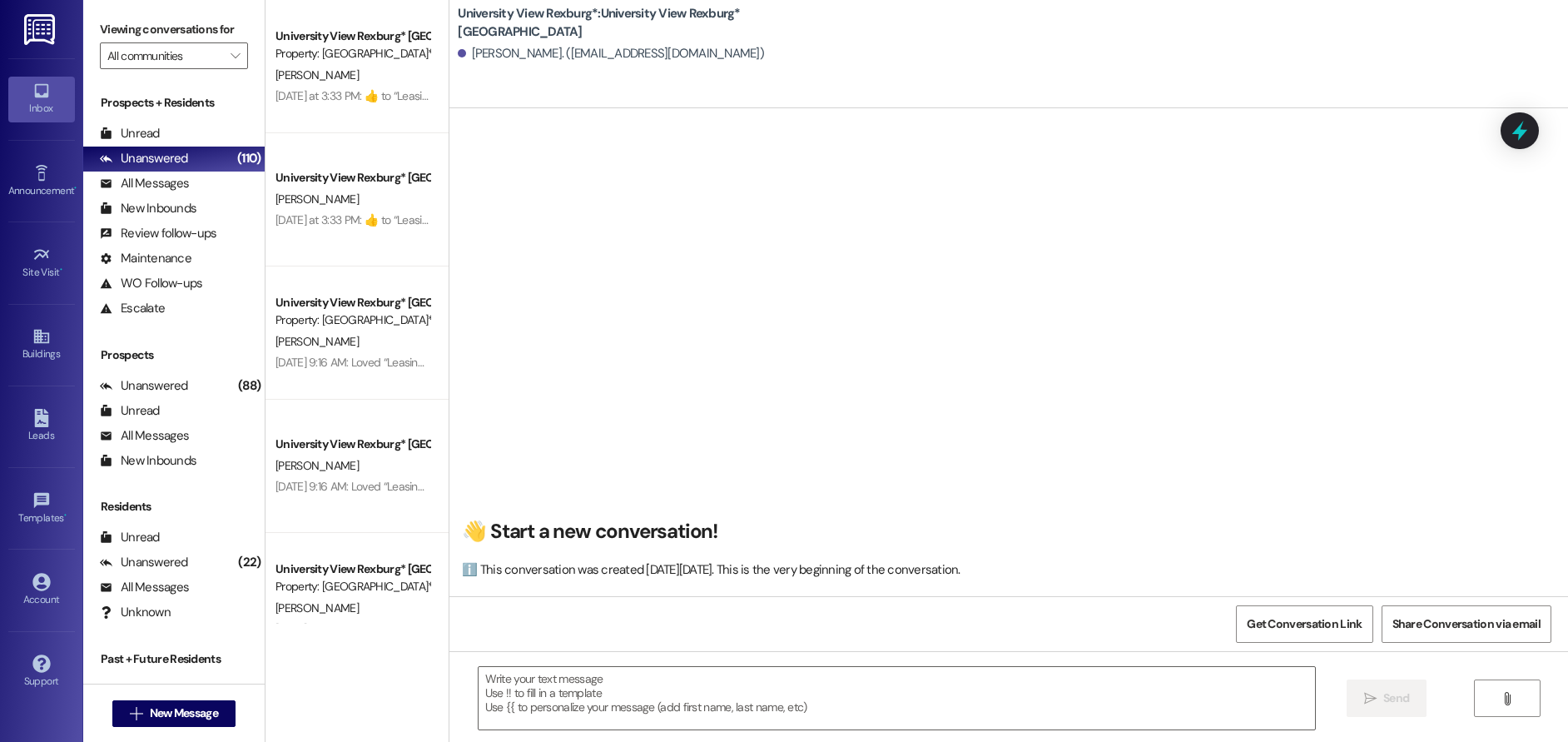
scroll to position [1, 0]
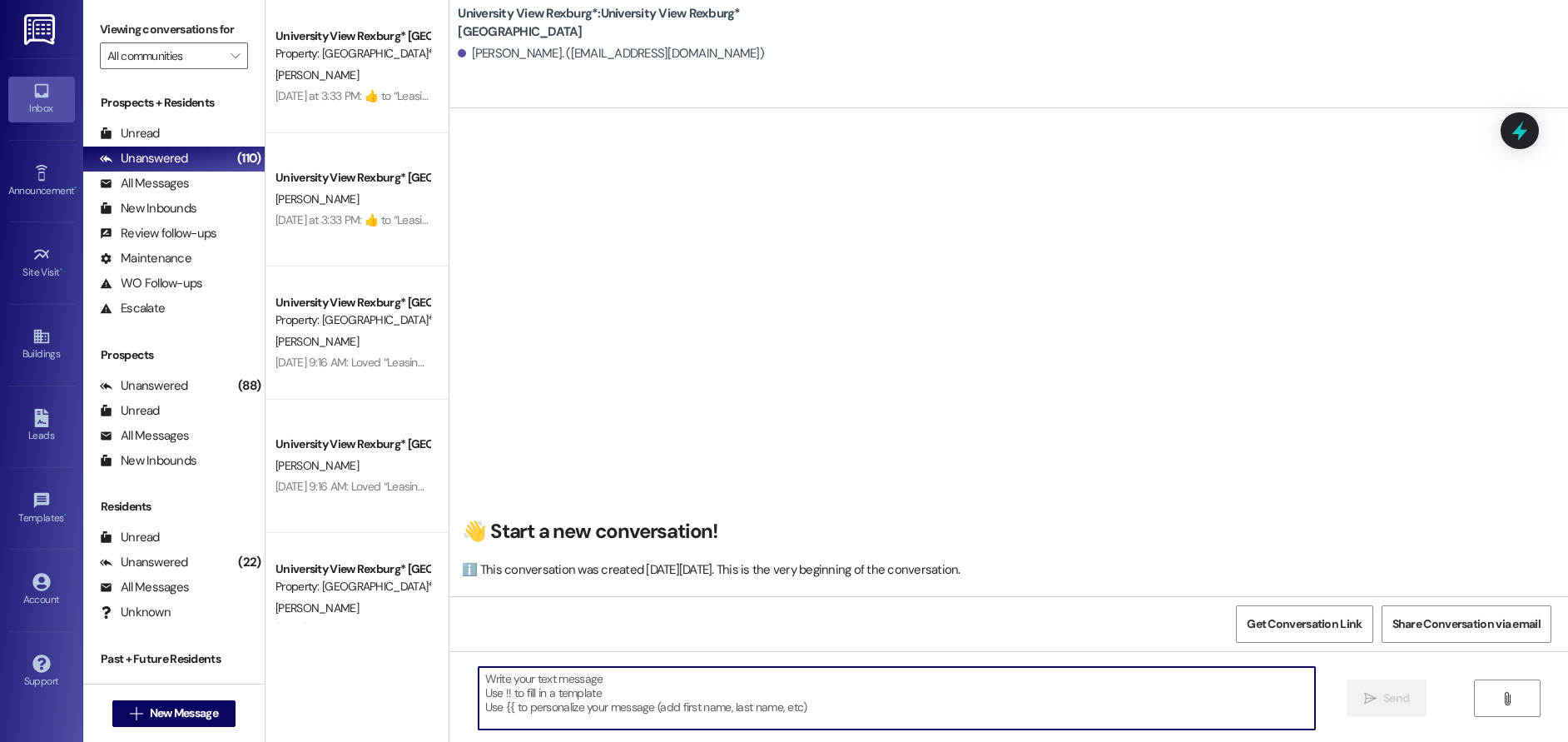
click at [546, 680] on textarea at bounding box center [897, 698] width 838 height 62
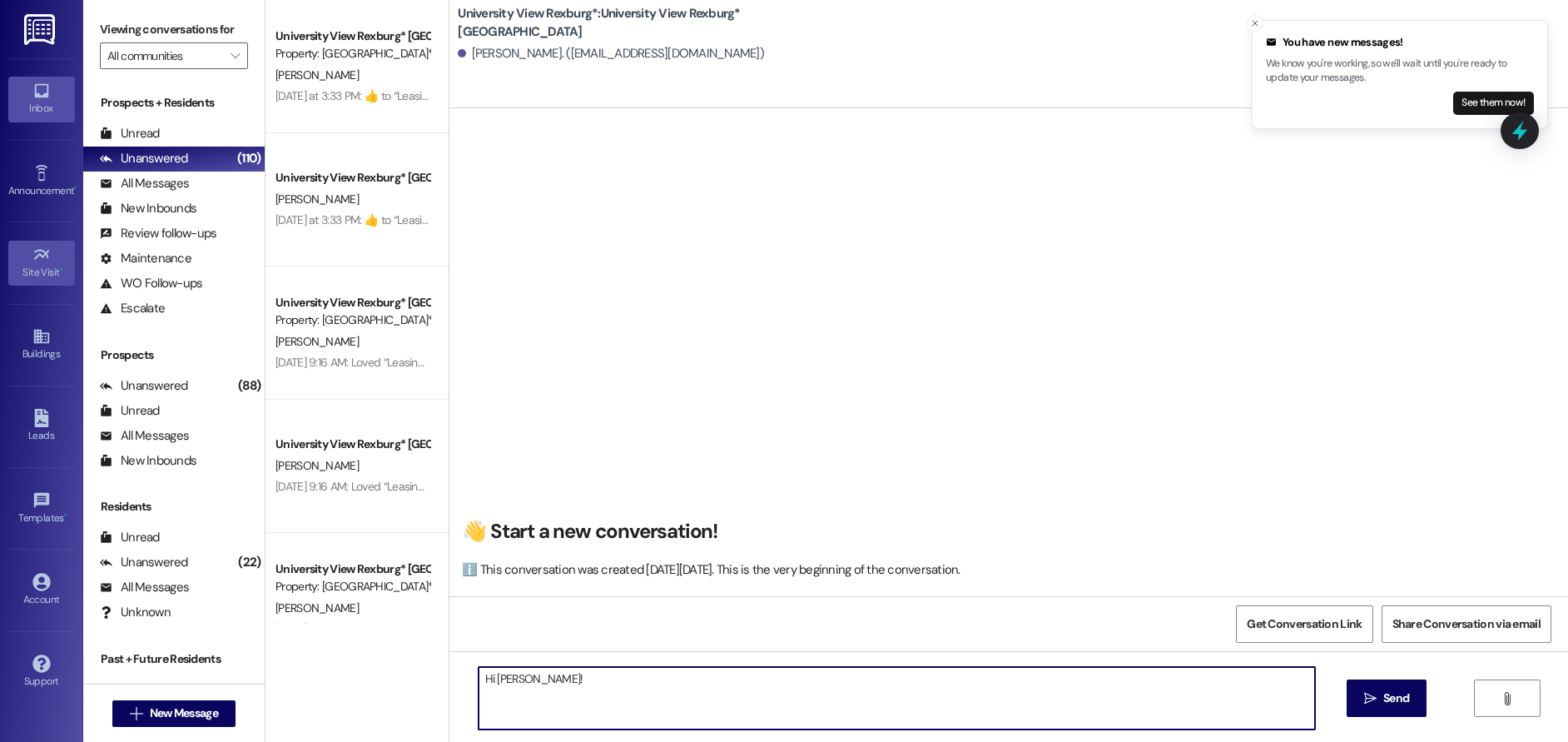
type textarea "Hi [PERSON_NAME]!"
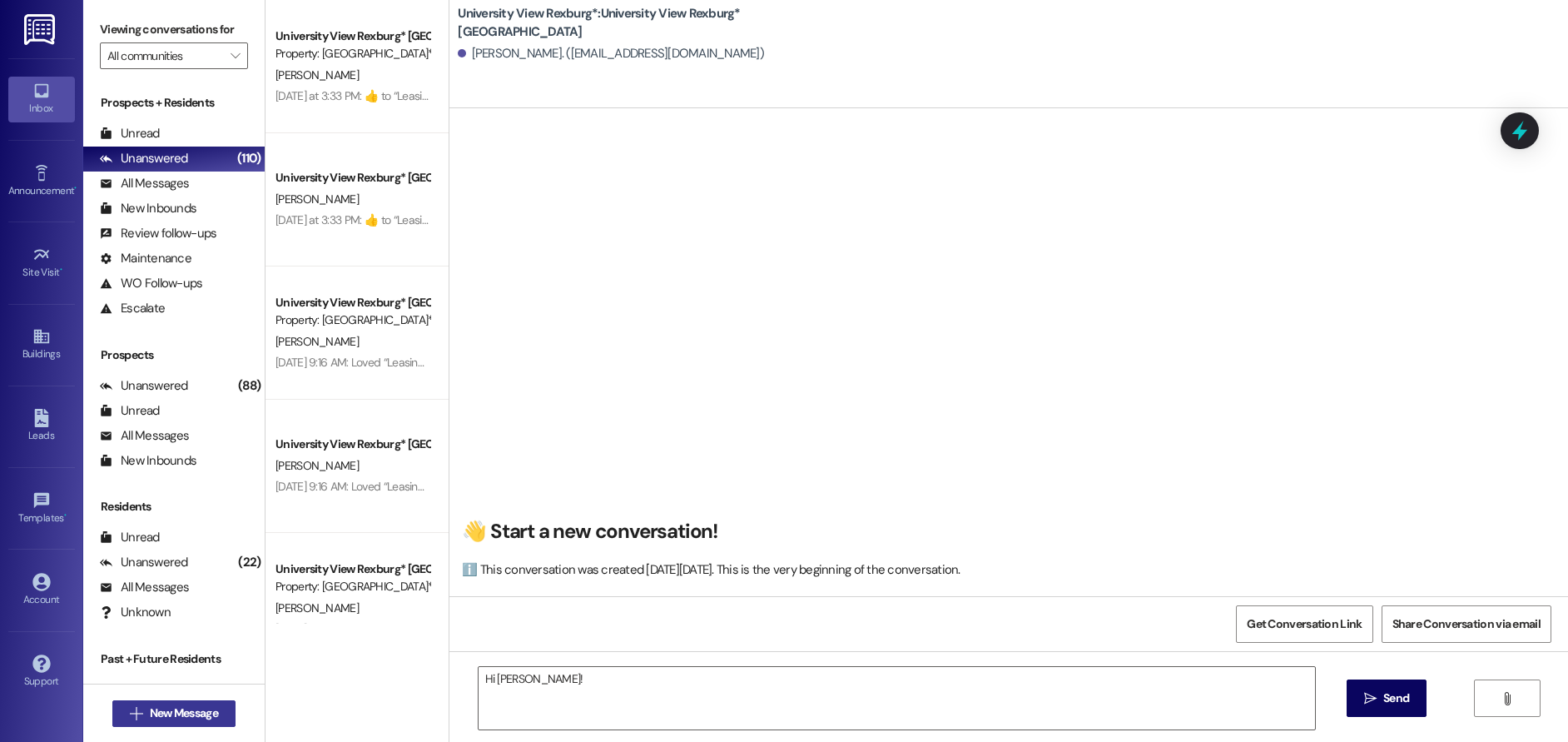
click at [193, 707] on span "New Message" at bounding box center [184, 713] width 68 height 18
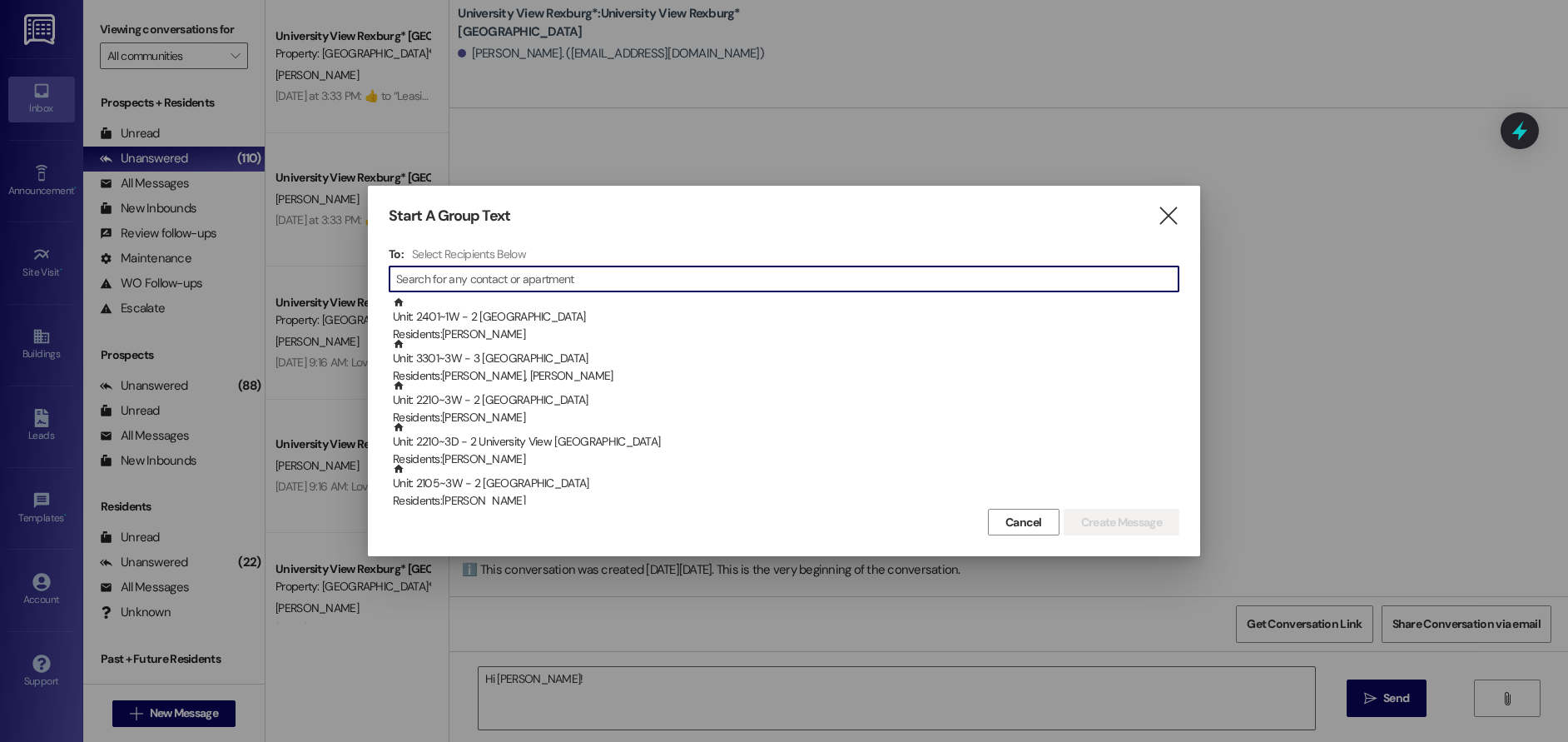
click at [610, 279] on input at bounding box center [787, 279] width 783 height 23
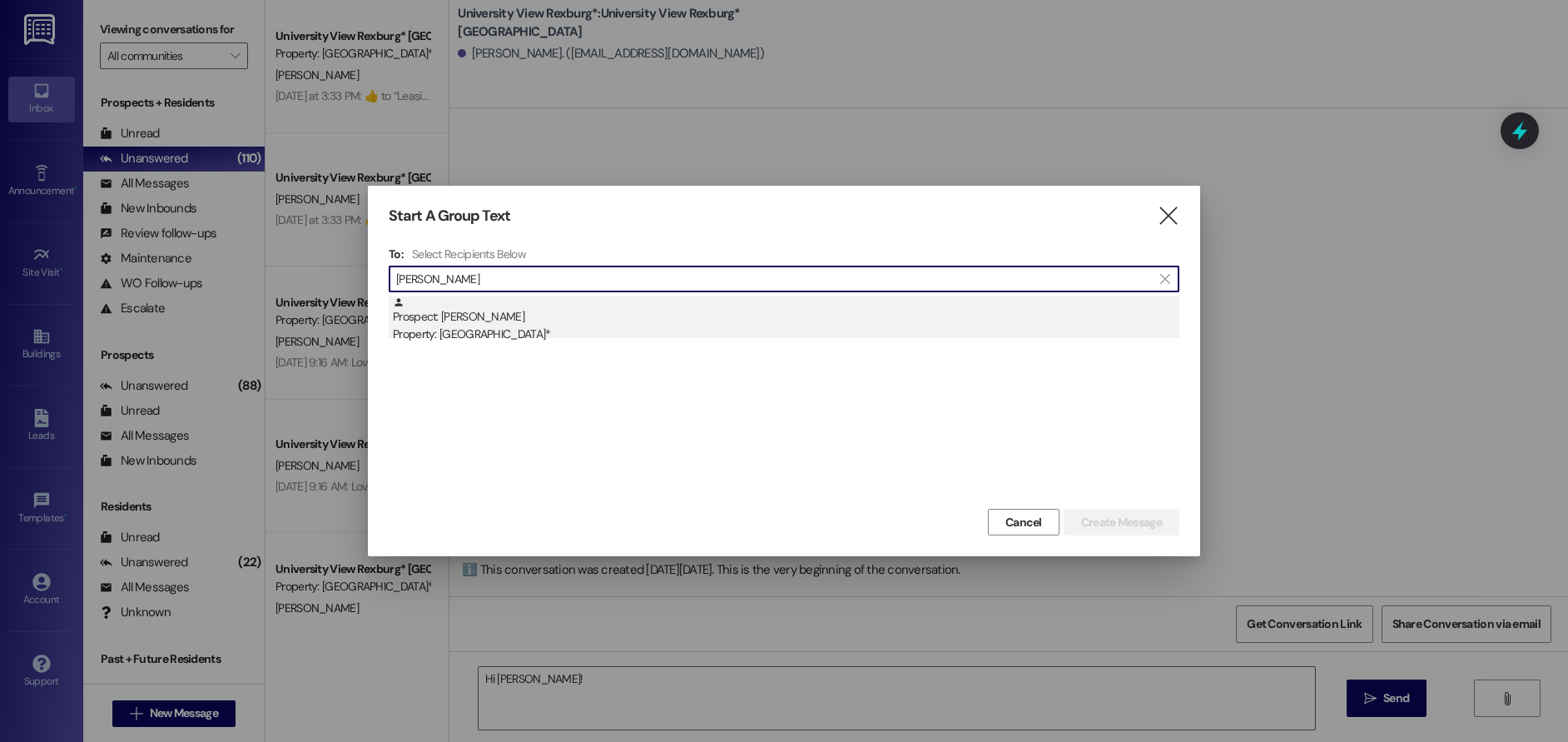
type input "[PERSON_NAME]"
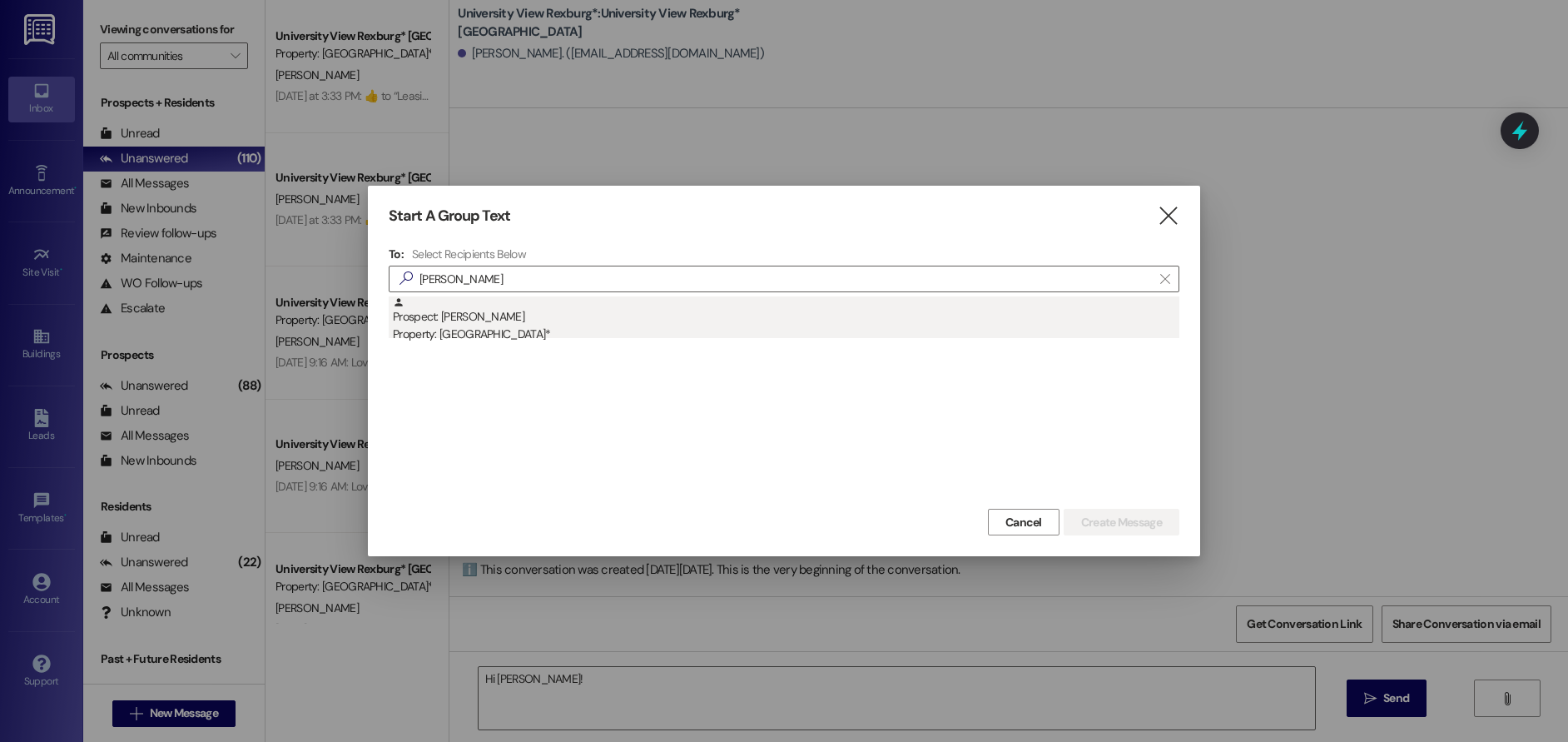
click at [502, 329] on div "Property: [GEOGRAPHIC_DATA]*" at bounding box center [786, 335] width 786 height 18
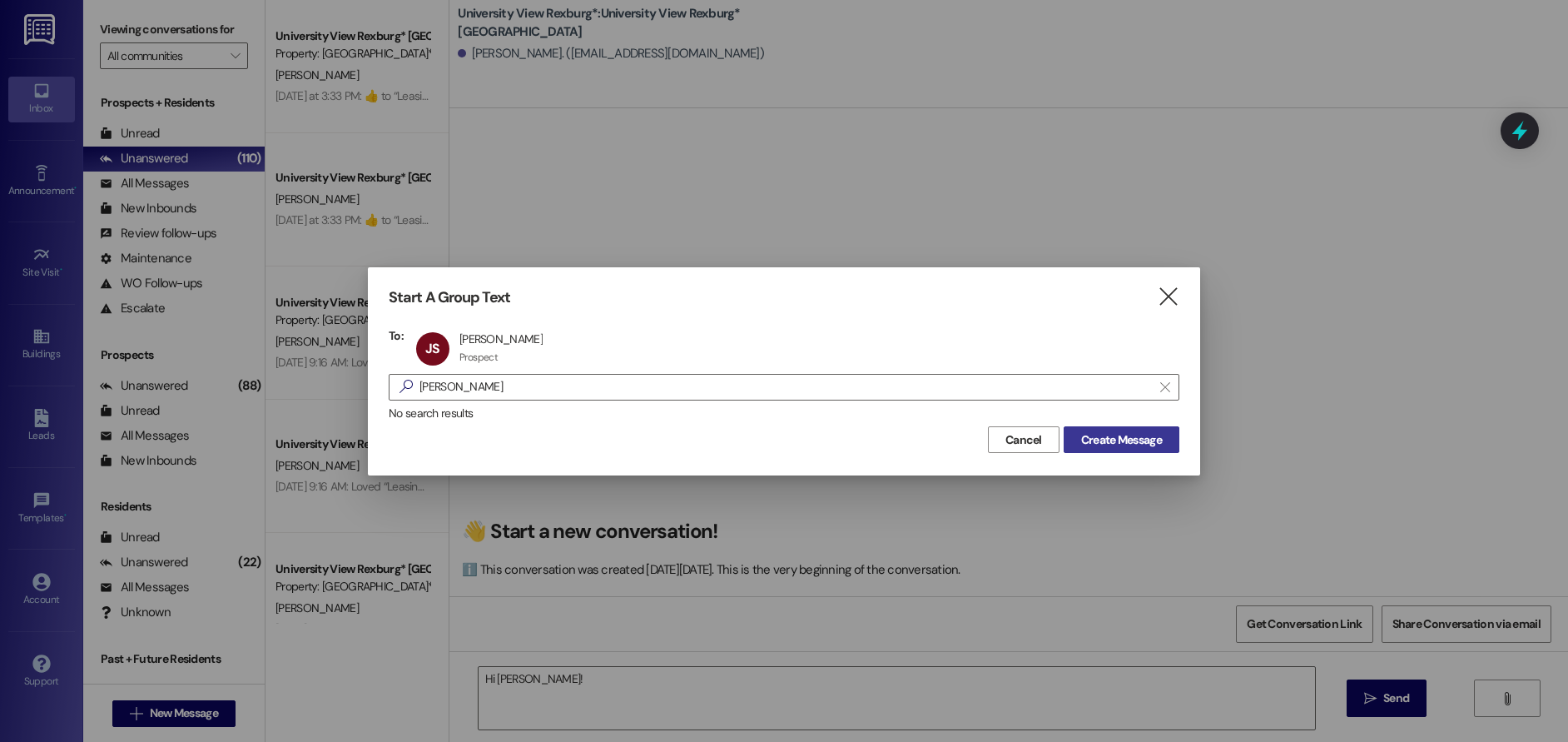
click at [1111, 440] on span "Create Message" at bounding box center [1121, 440] width 81 height 18
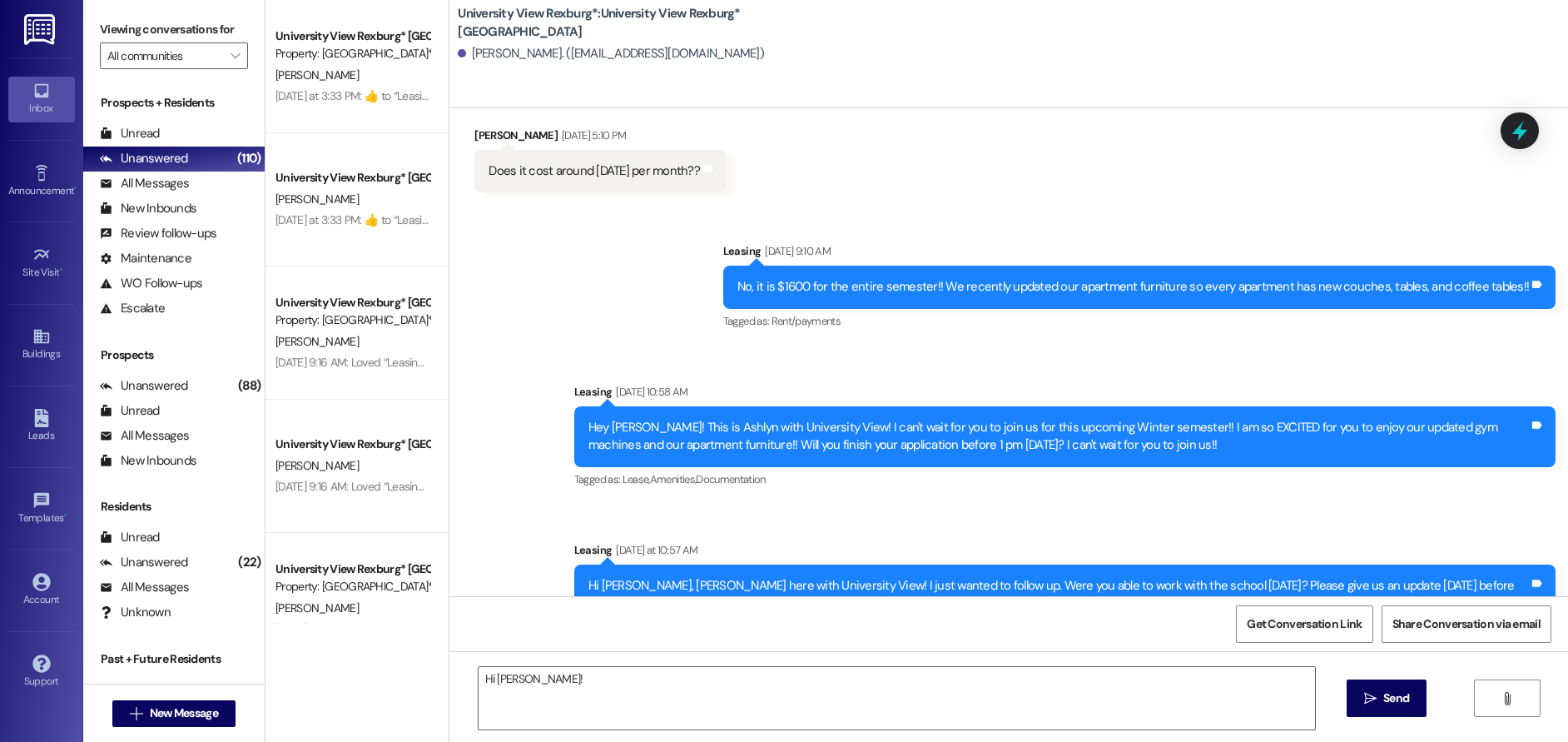
scroll to position [233, 0]
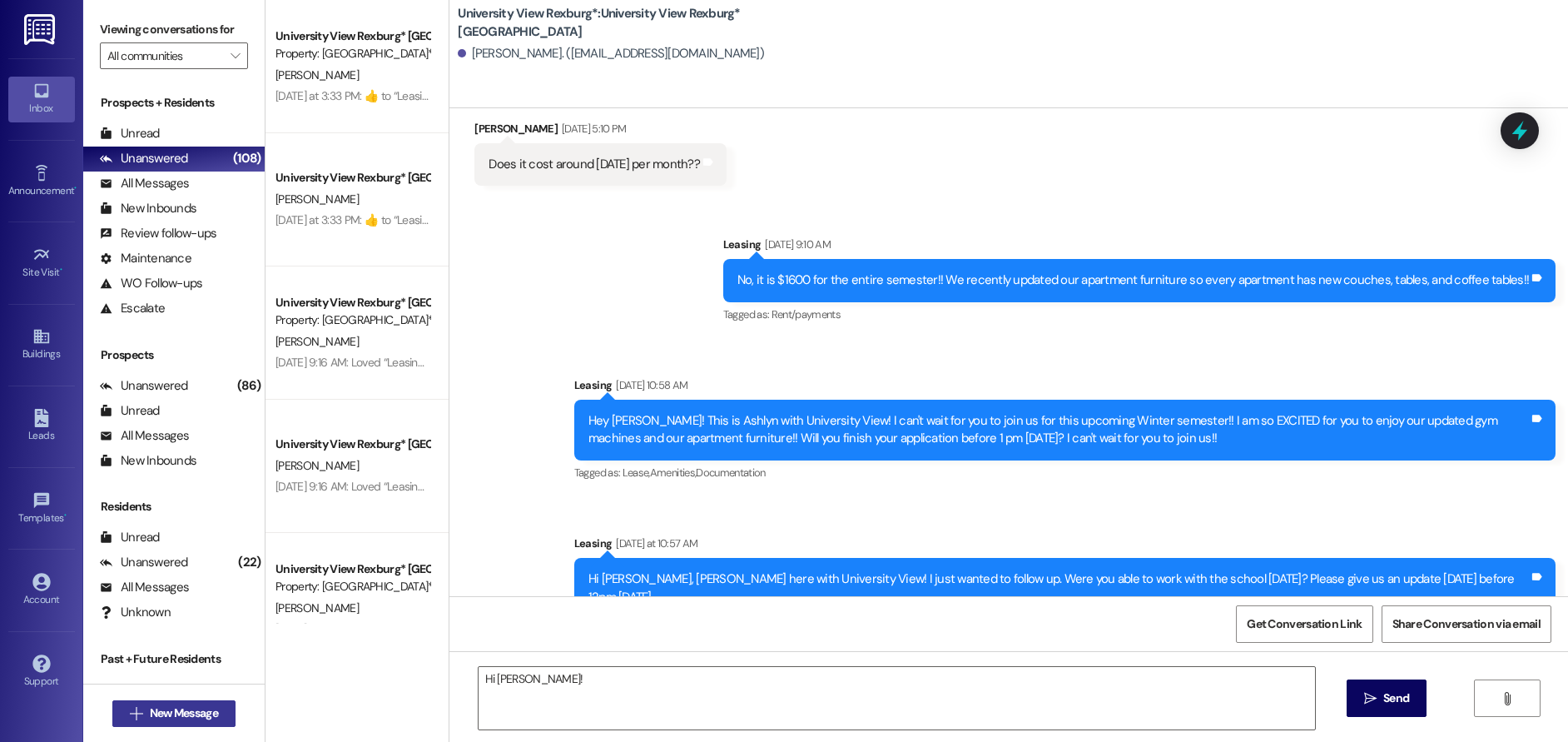
click at [165, 714] on span "New Message" at bounding box center [184, 713] width 68 height 18
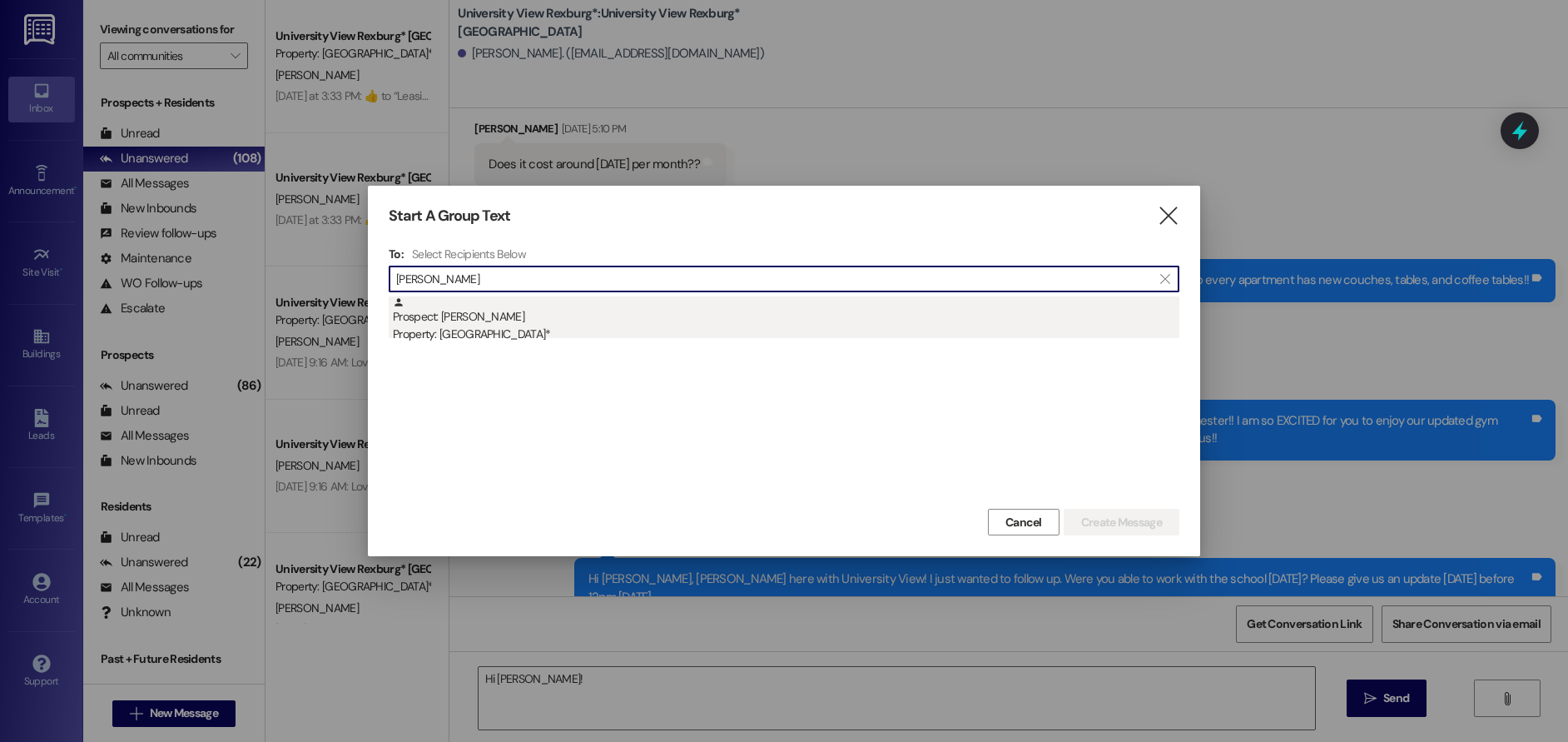
type input "[PERSON_NAME]"
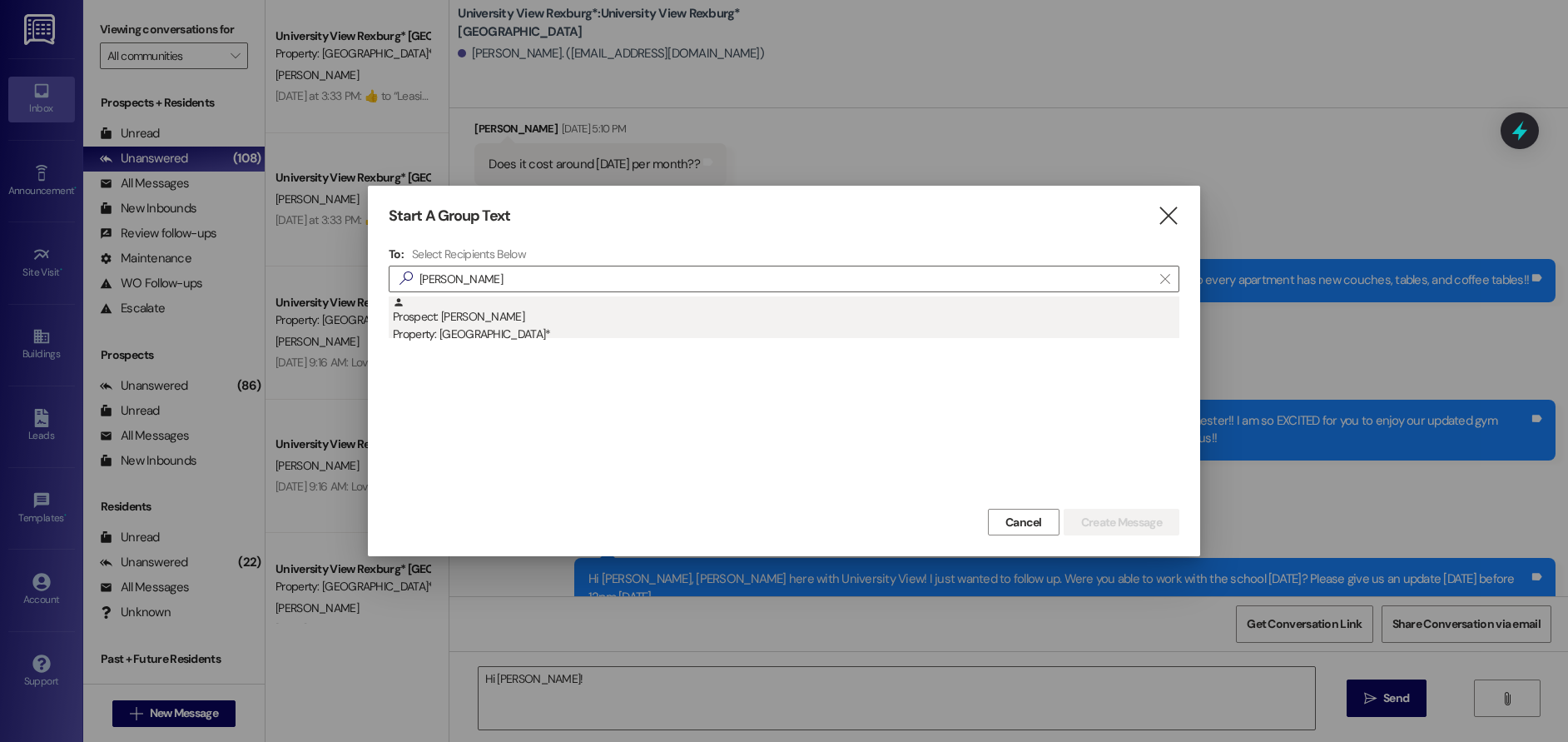
click at [532, 325] on div "Prospect: [PERSON_NAME] Property: [GEOGRAPHIC_DATA]*" at bounding box center [786, 320] width 786 height 47
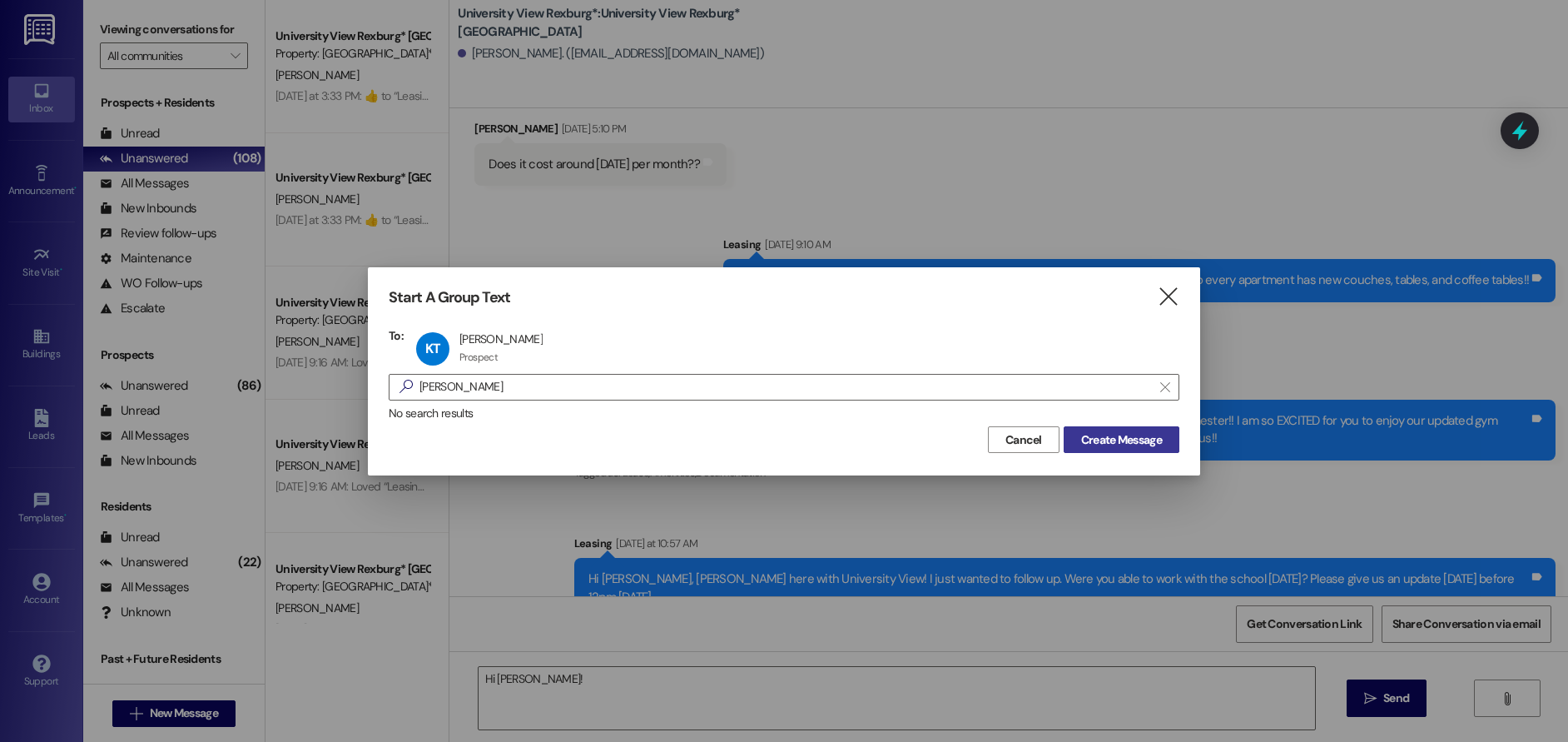
click at [1120, 443] on span "Create Message" at bounding box center [1121, 440] width 81 height 18
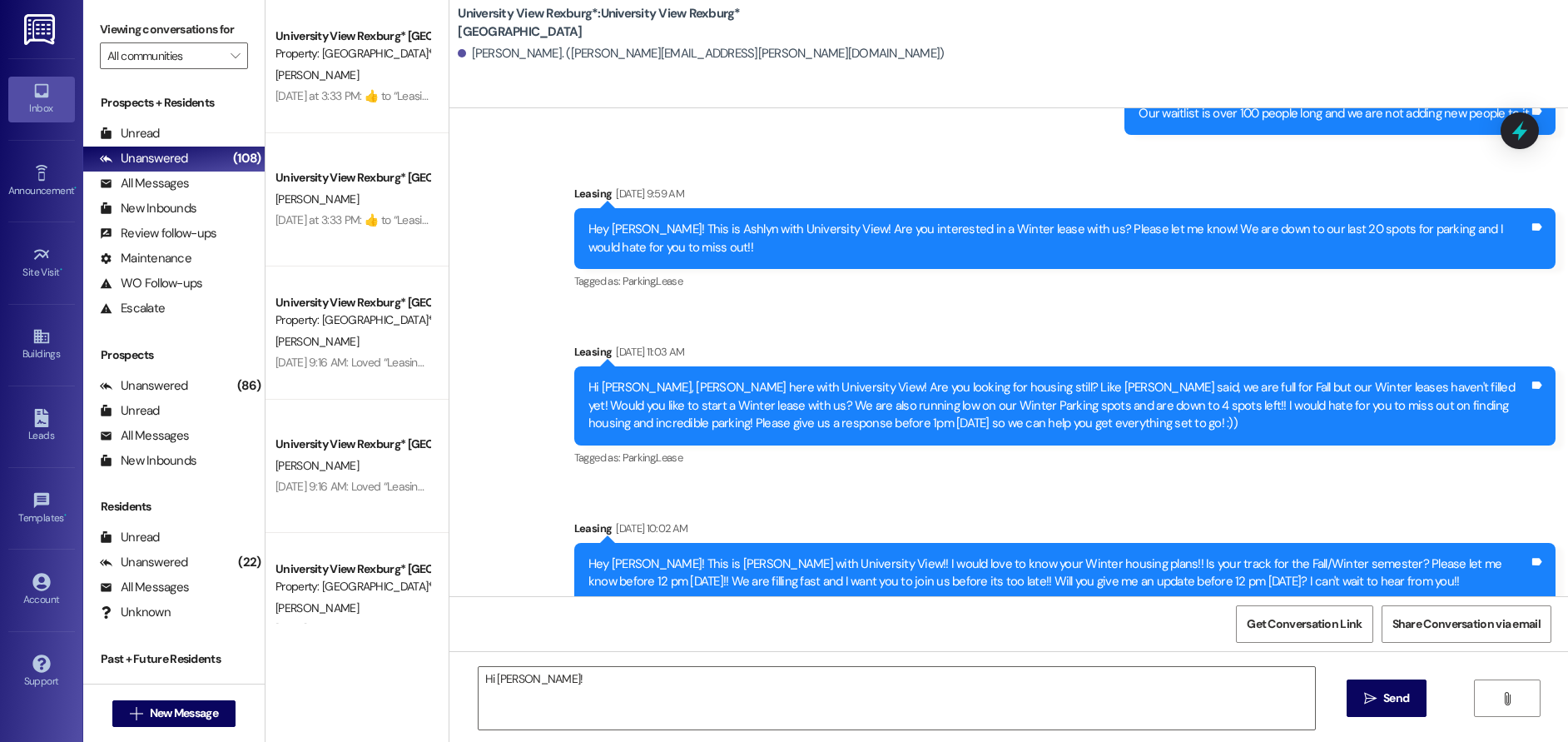
scroll to position [1254, 0]
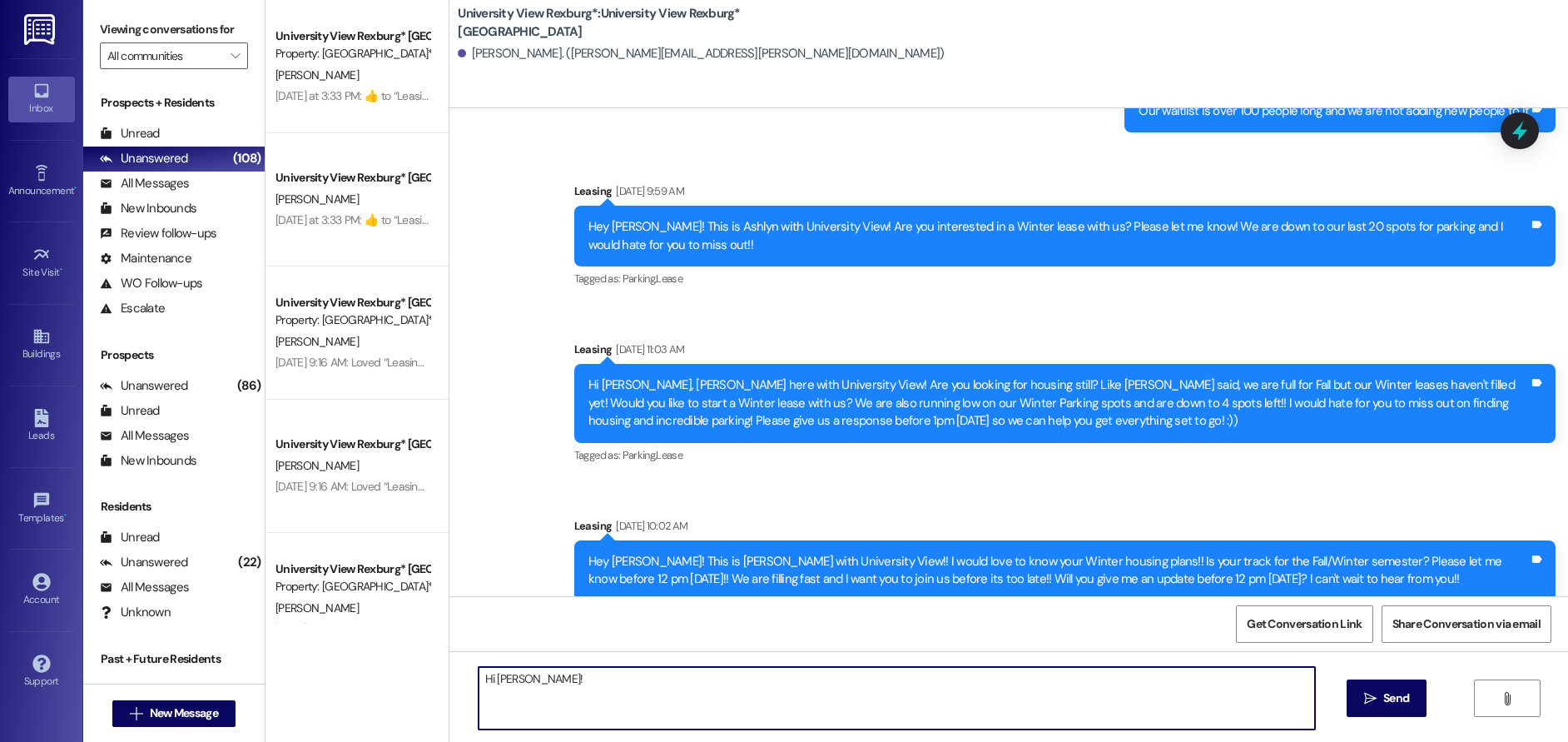
click at [625, 678] on textarea "Hi [PERSON_NAME]!" at bounding box center [897, 698] width 838 height 62
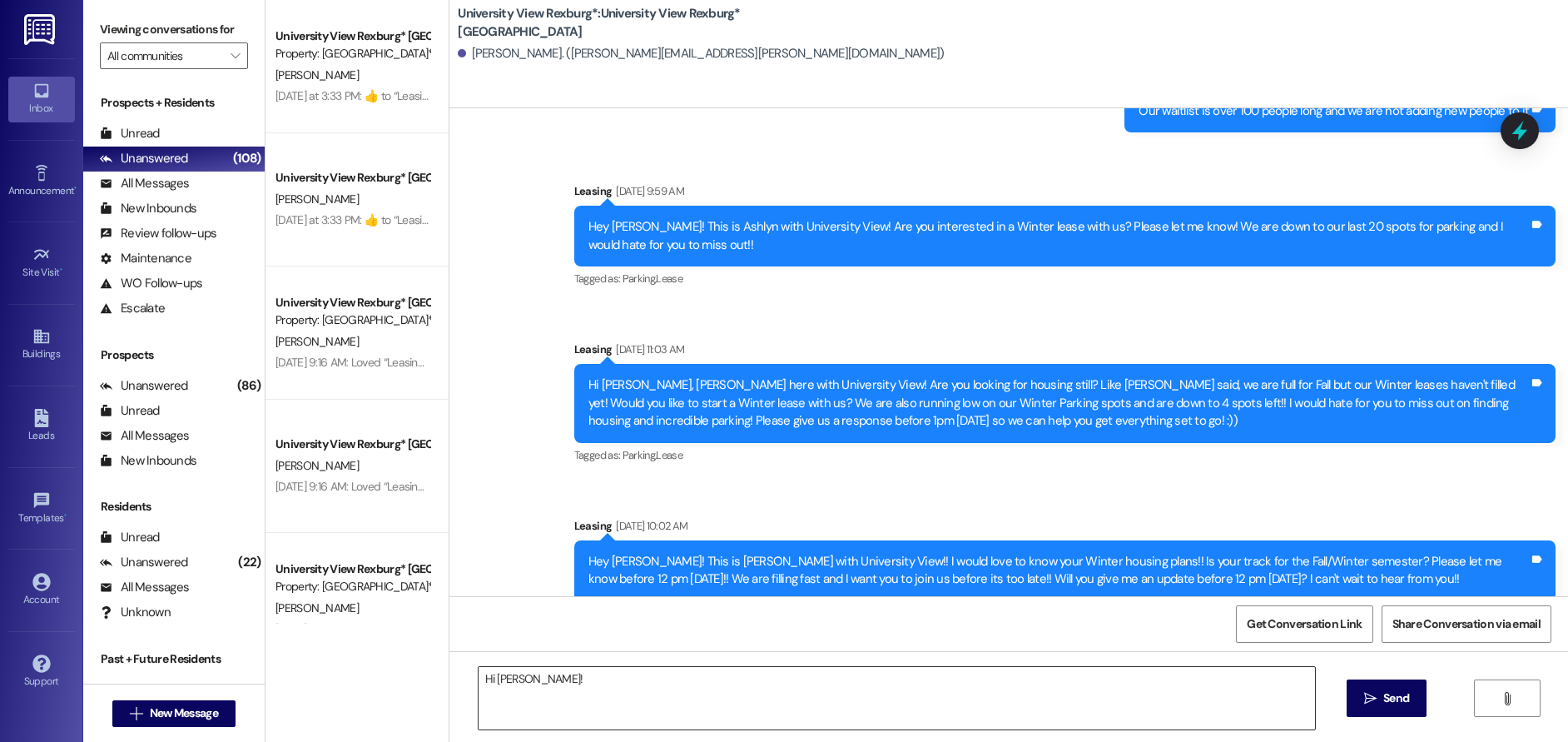
click at [552, 676] on textarea "Hi [PERSON_NAME]!" at bounding box center [897, 698] width 838 height 62
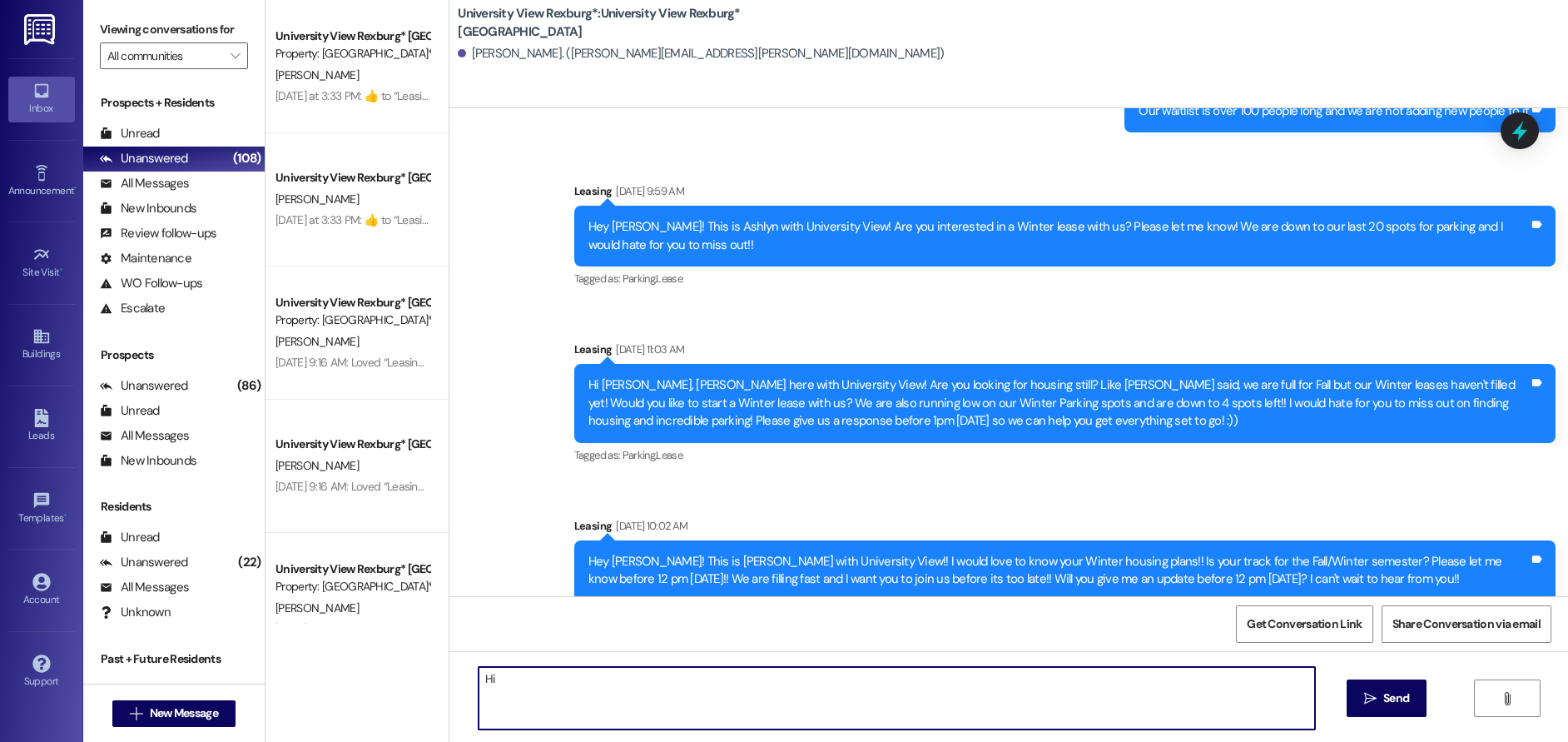
type textarea "H"
click at [685, 681] on textarea "[PERSON_NAME]! 🤩 [PERSON_NAME] here with [GEOGRAPHIC_DATA]," at bounding box center [897, 698] width 838 height 62
click at [892, 687] on textarea "[PERSON_NAME]! 🤩 [PERSON_NAME] here with Univerity View, are you set on Fall or…" at bounding box center [897, 698] width 838 height 62
click at [904, 675] on textarea "[PERSON_NAME]! 🤩 [PERSON_NAME] here with Univerity View, are you set on Fall or…" at bounding box center [897, 698] width 838 height 62
click at [942, 672] on textarea "[PERSON_NAME]! 🤩 [PERSON_NAME] here with Univerity View, are you set on Fall or…" at bounding box center [897, 698] width 838 height 62
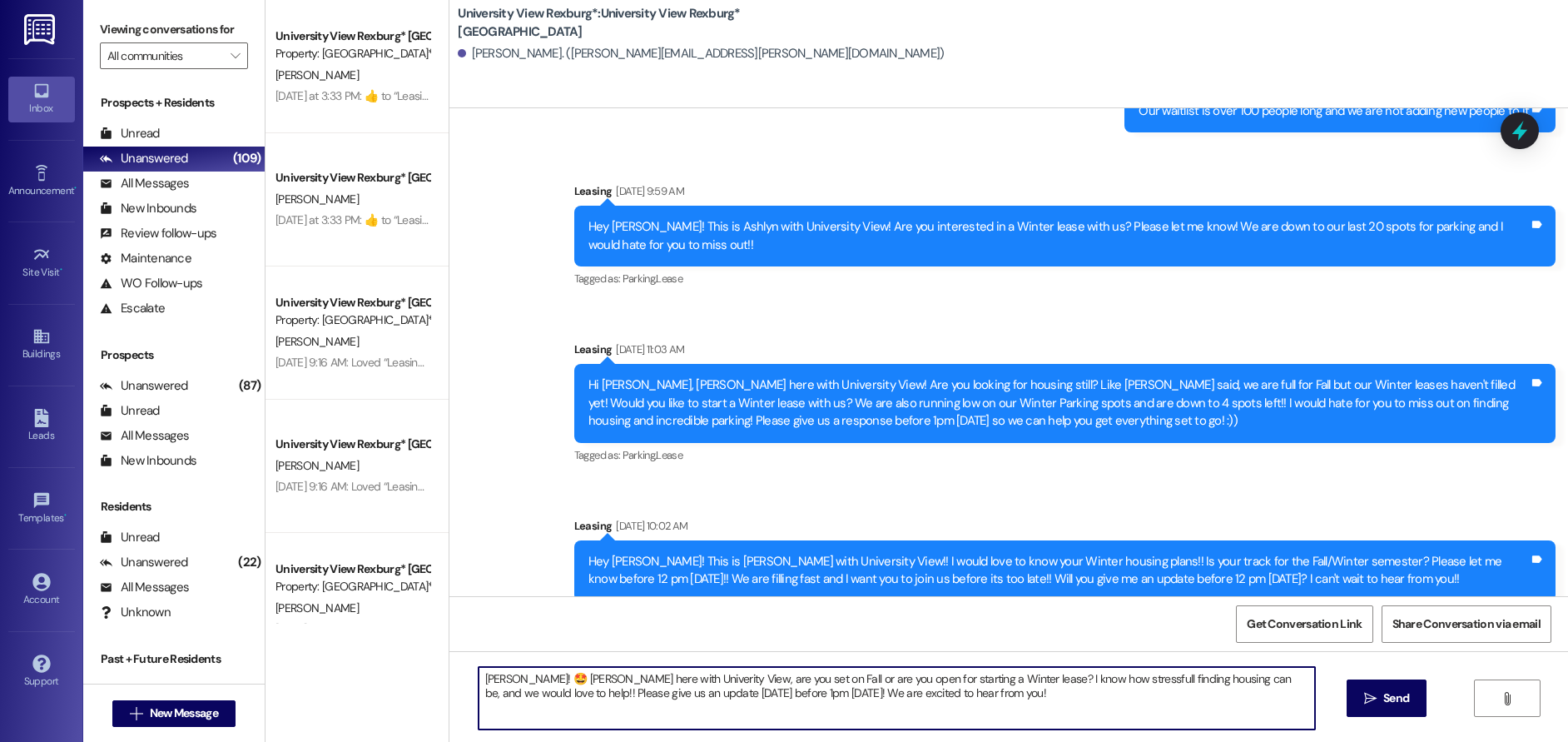
drag, startPoint x: 469, startPoint y: 677, endPoint x: 942, endPoint y: 707, distance: 474.0
click at [949, 711] on textarea "[PERSON_NAME]! 🤩 [PERSON_NAME] here with Univerity View, are you set on Fall or…" at bounding box center [897, 698] width 838 height 62
type textarea "[PERSON_NAME]! 🤩 [PERSON_NAME] here with Univerity View, are you set on Fall or…"
click at [1387, 699] on span "Send" at bounding box center [1396, 699] width 26 height 18
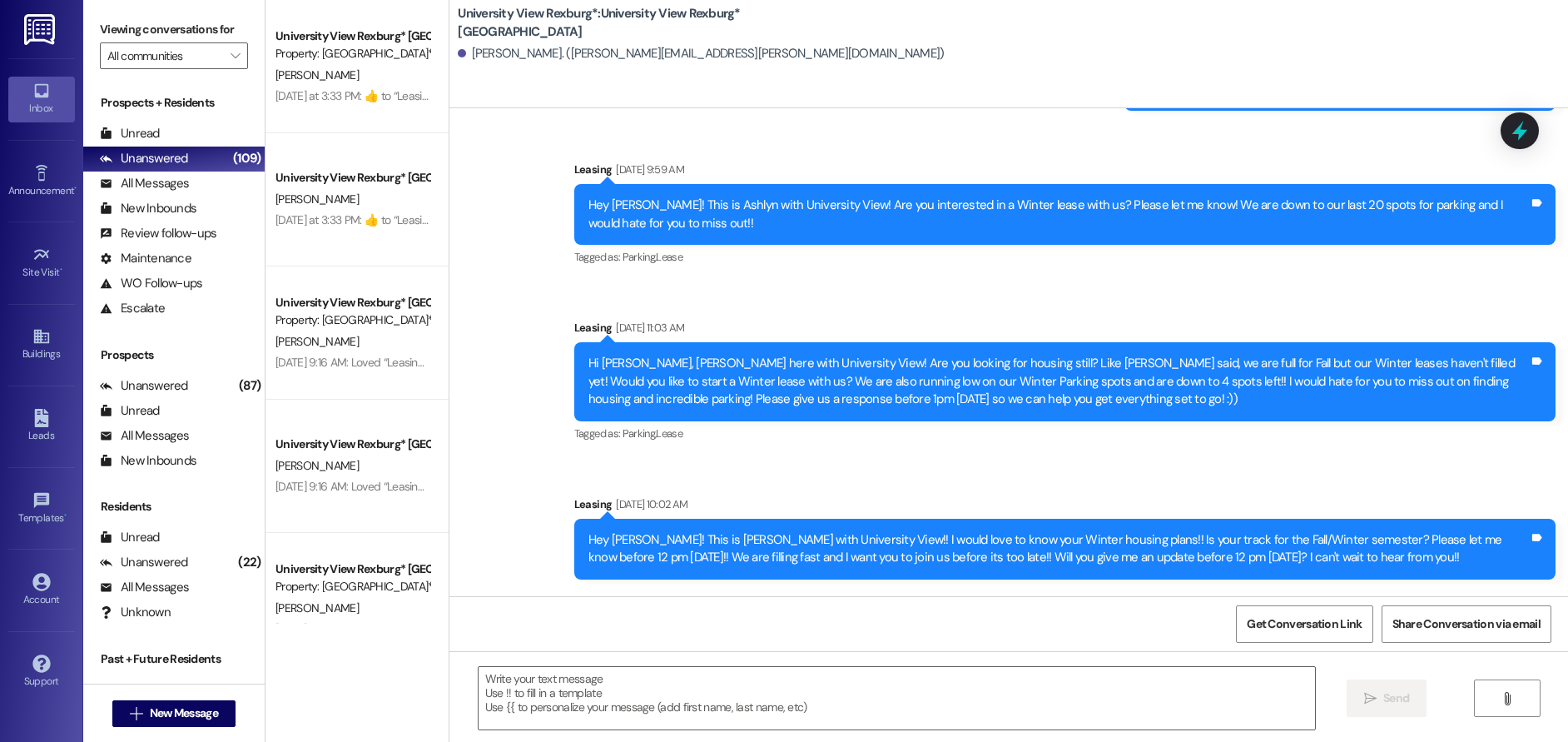
scroll to position [1388, 0]
